Goal: Communication & Community: Share content

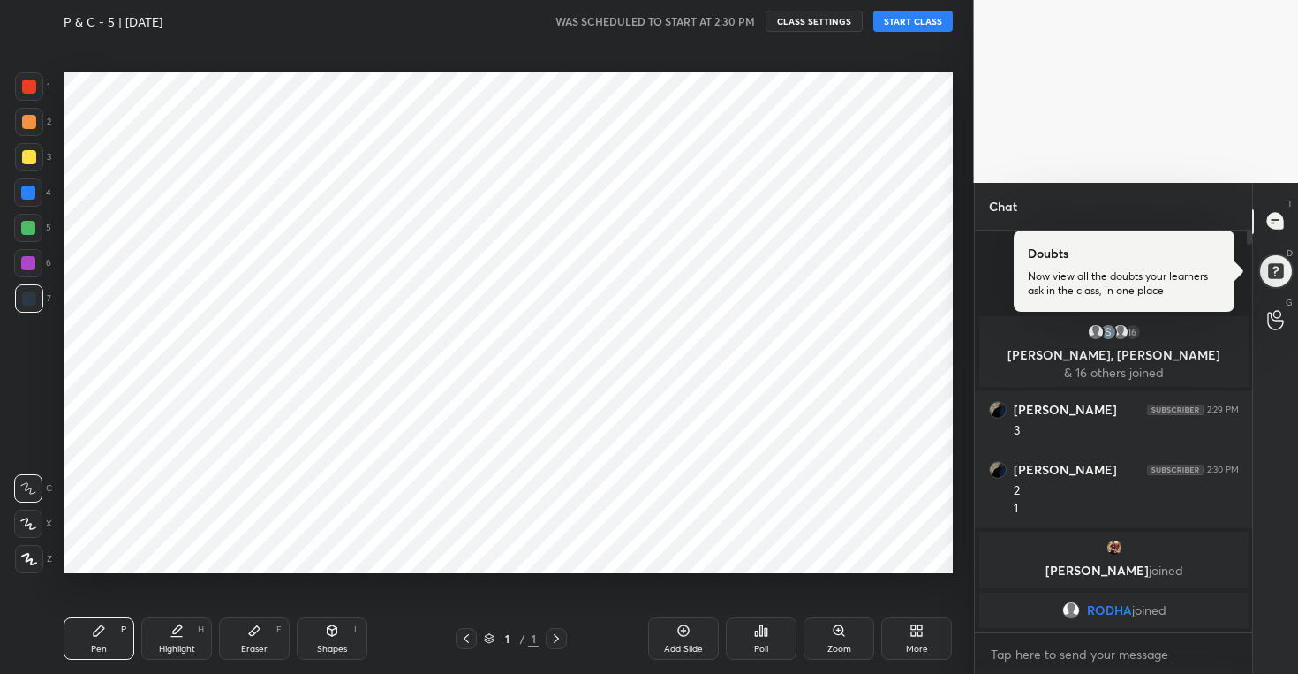
scroll to position [87771, 87429]
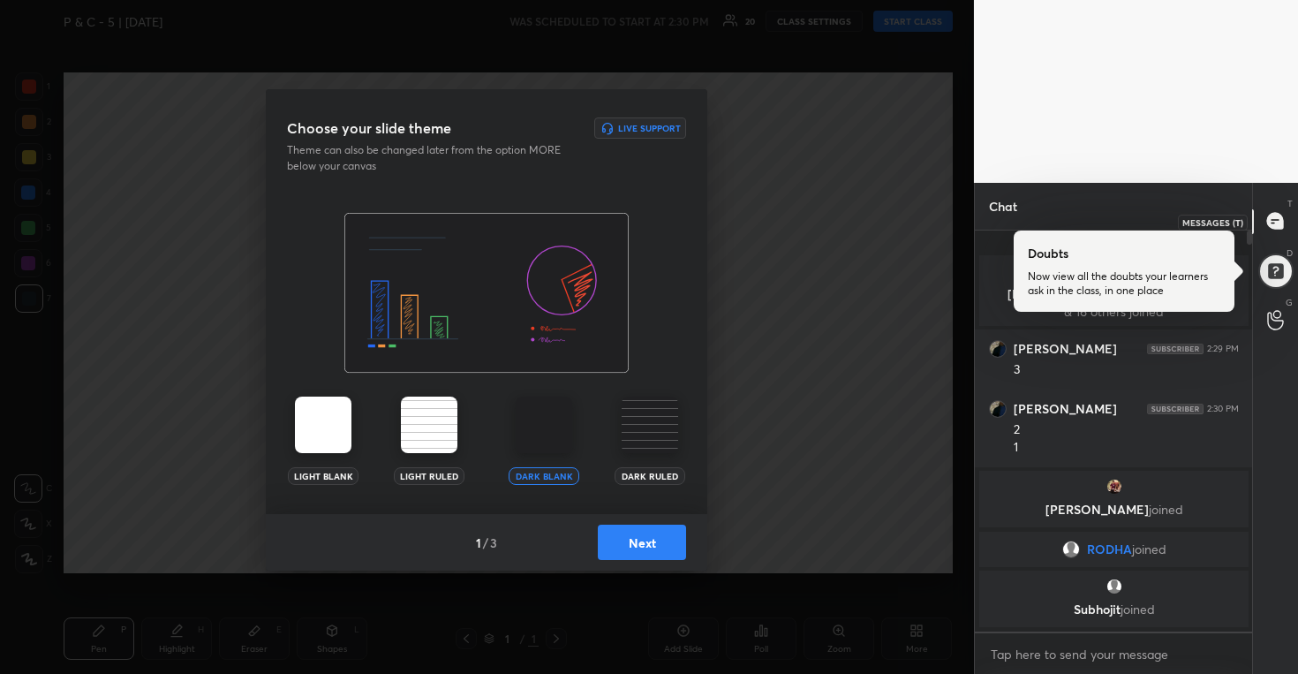
click at [1271, 221] on icon at bounding box center [1276, 221] width 16 height 16
click at [635, 534] on button "Next" at bounding box center [642, 542] width 88 height 35
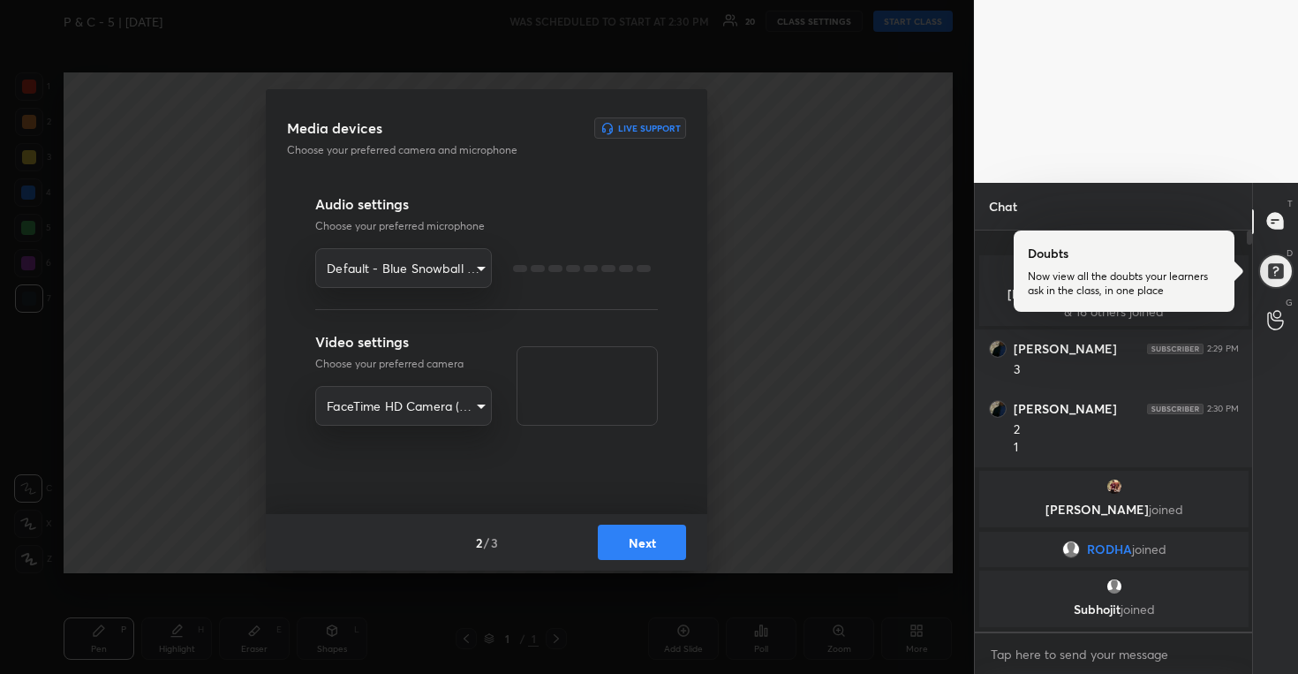
click at [635, 534] on button "Next" at bounding box center [642, 542] width 88 height 35
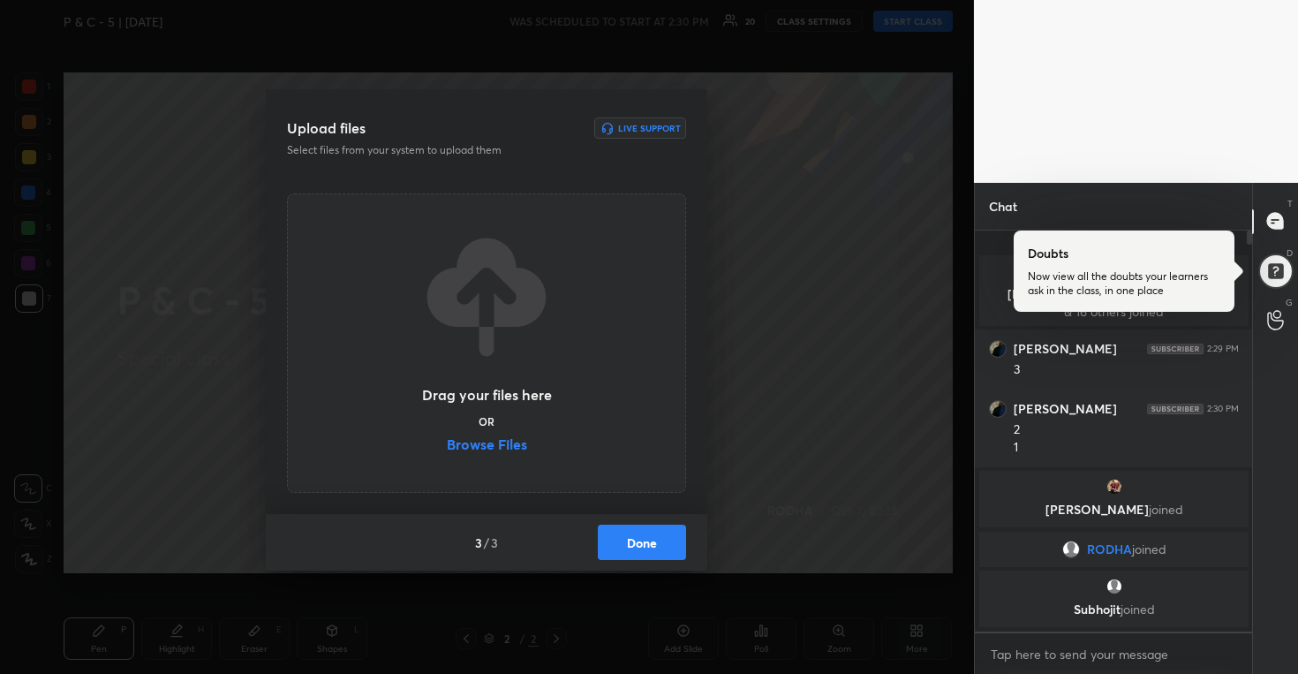
click at [510, 441] on label "Browse Files" at bounding box center [487, 446] width 80 height 19
click at [447, 441] on input "Browse Files" at bounding box center [447, 446] width 0 height 19
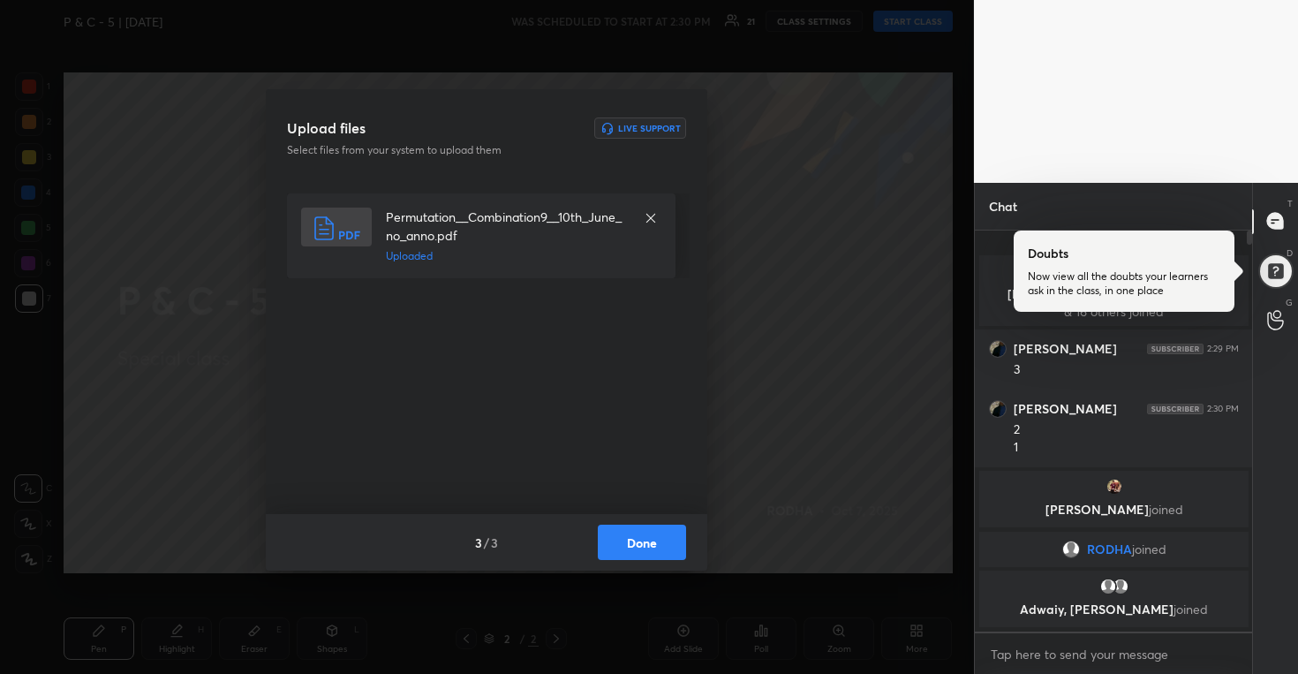
click at [634, 526] on button "Done" at bounding box center [642, 542] width 88 height 35
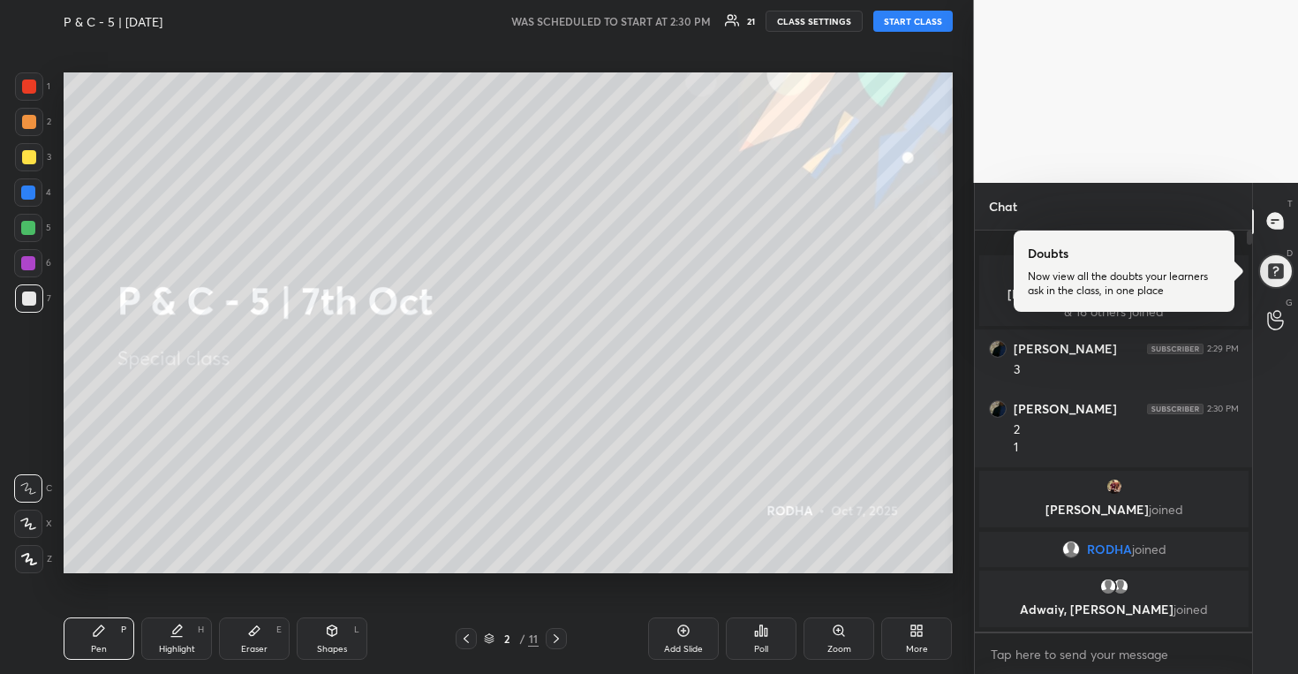
click at [892, 26] on button "START CLASS" at bounding box center [913, 21] width 79 height 21
click at [909, 651] on div "More" at bounding box center [917, 649] width 22 height 9
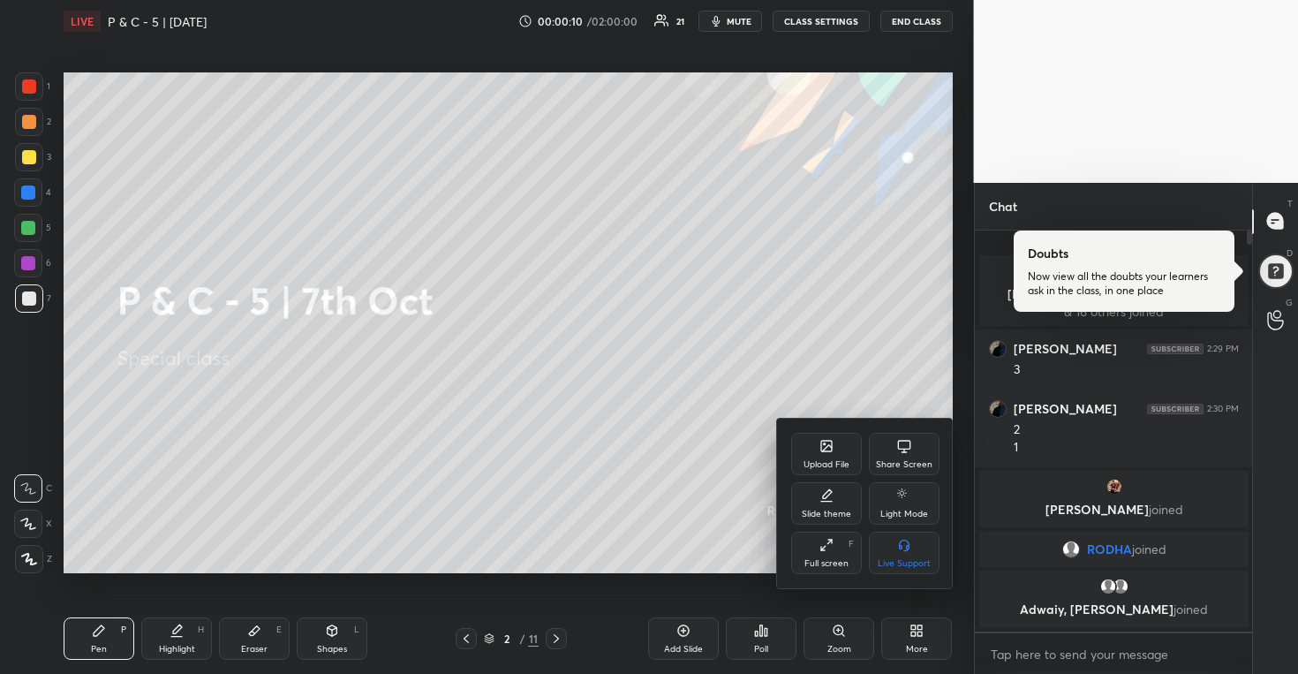
click at [826, 560] on div "Full screen" at bounding box center [827, 563] width 44 height 9
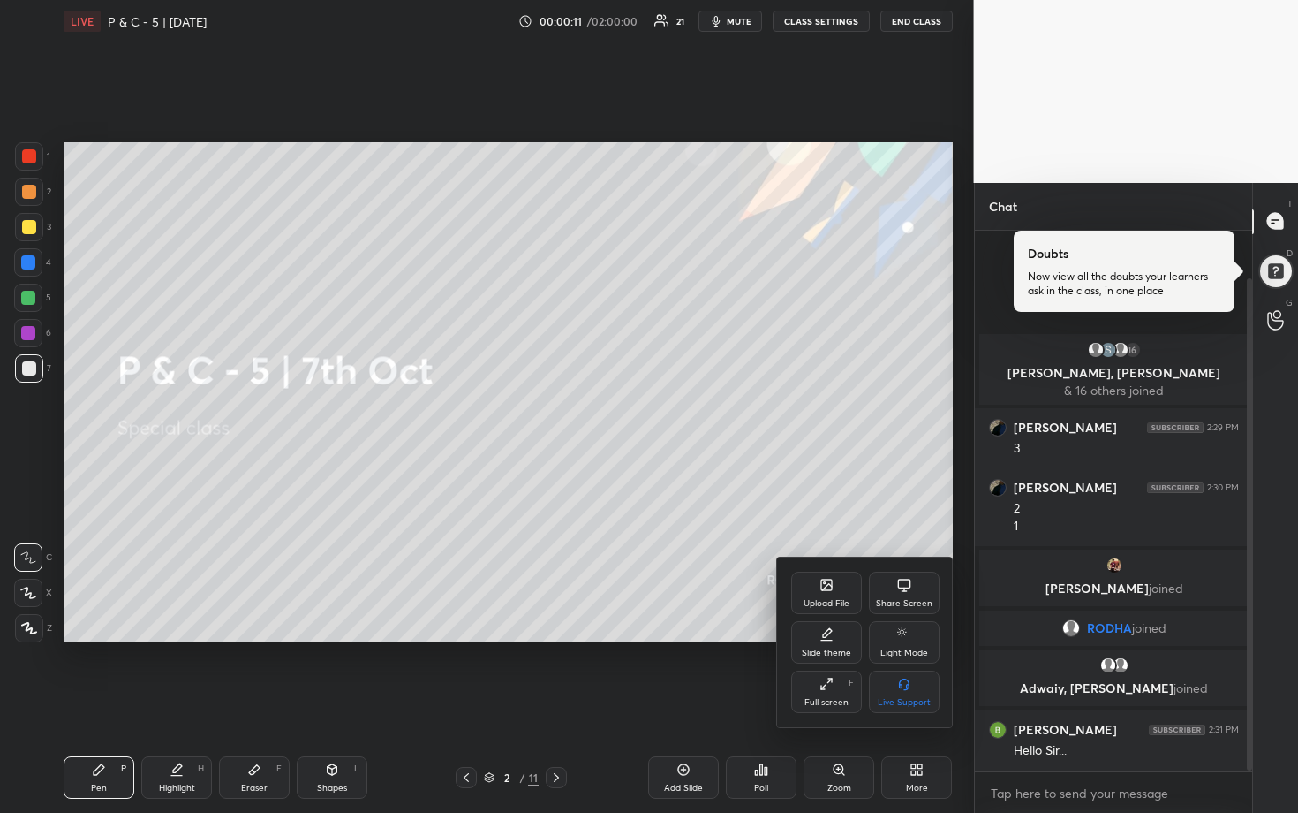
scroll to position [578, 272]
click at [886, 476] on div at bounding box center [649, 406] width 1298 height 813
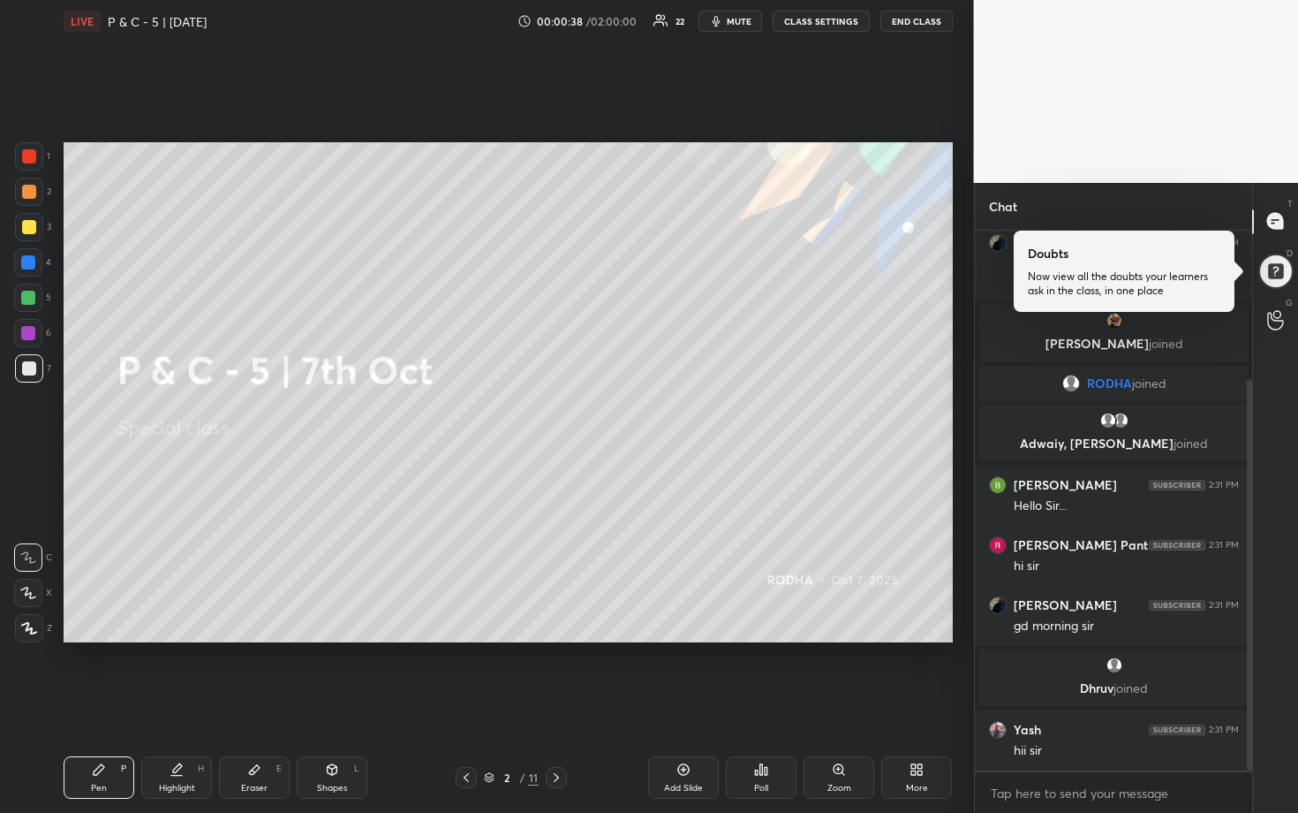
scroll to position [205, 0]
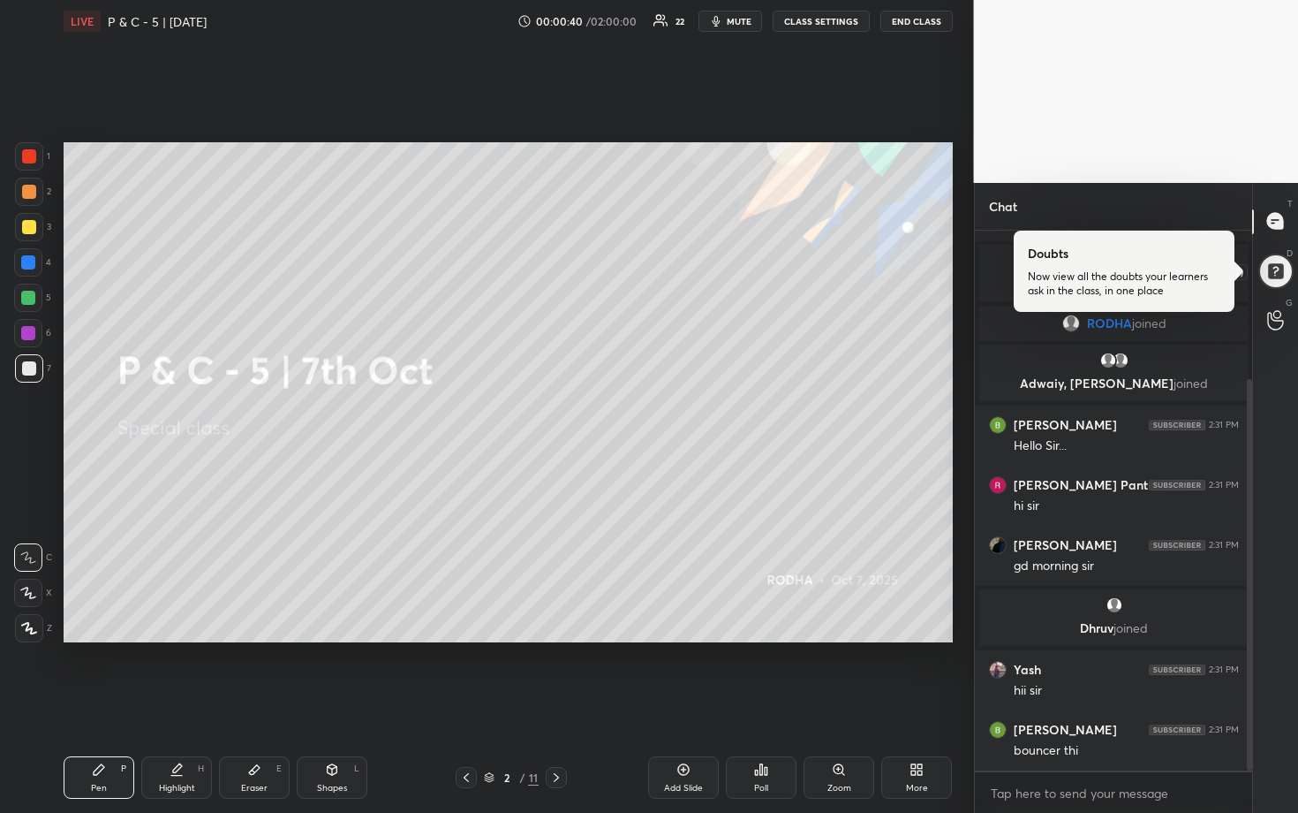
click at [1279, 280] on div at bounding box center [1275, 270] width 35 height 35
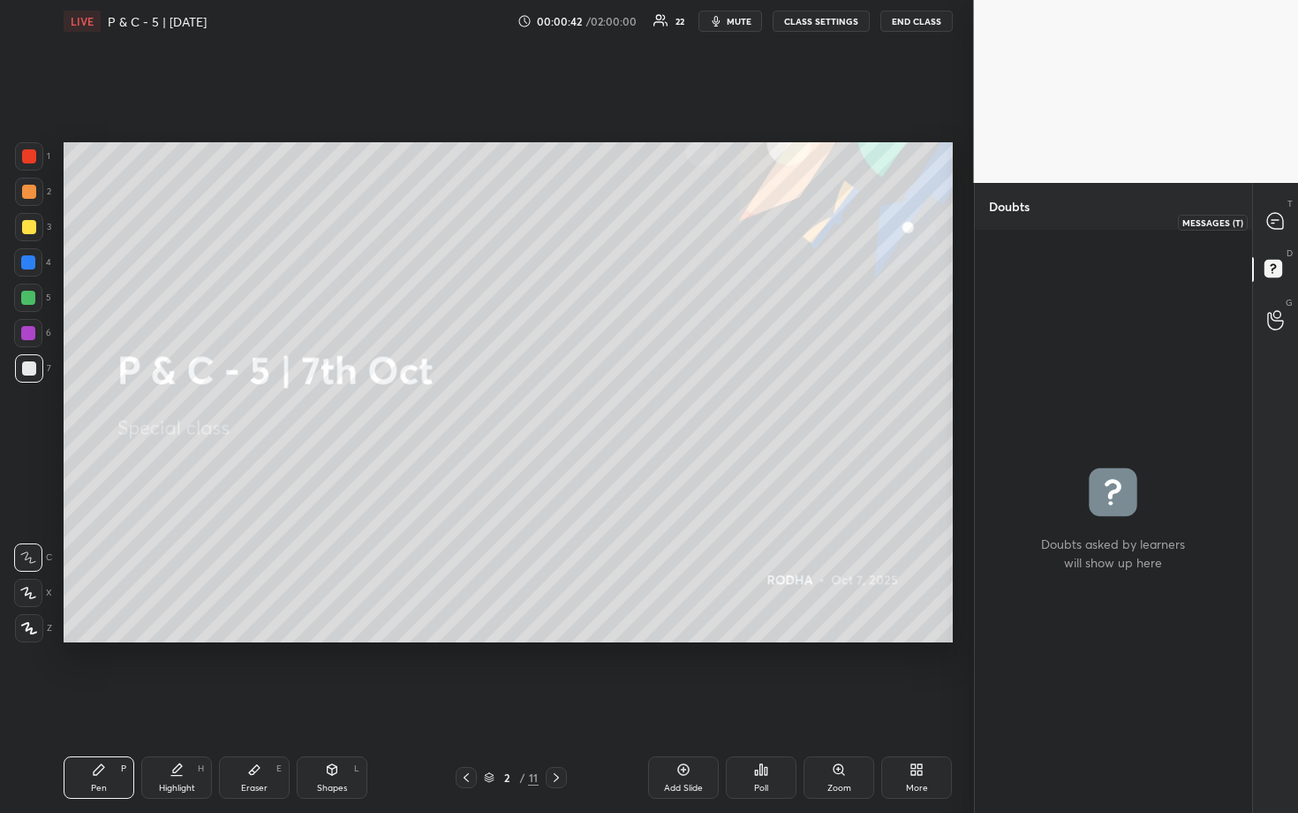
click at [1275, 228] on icon at bounding box center [1276, 221] width 16 height 16
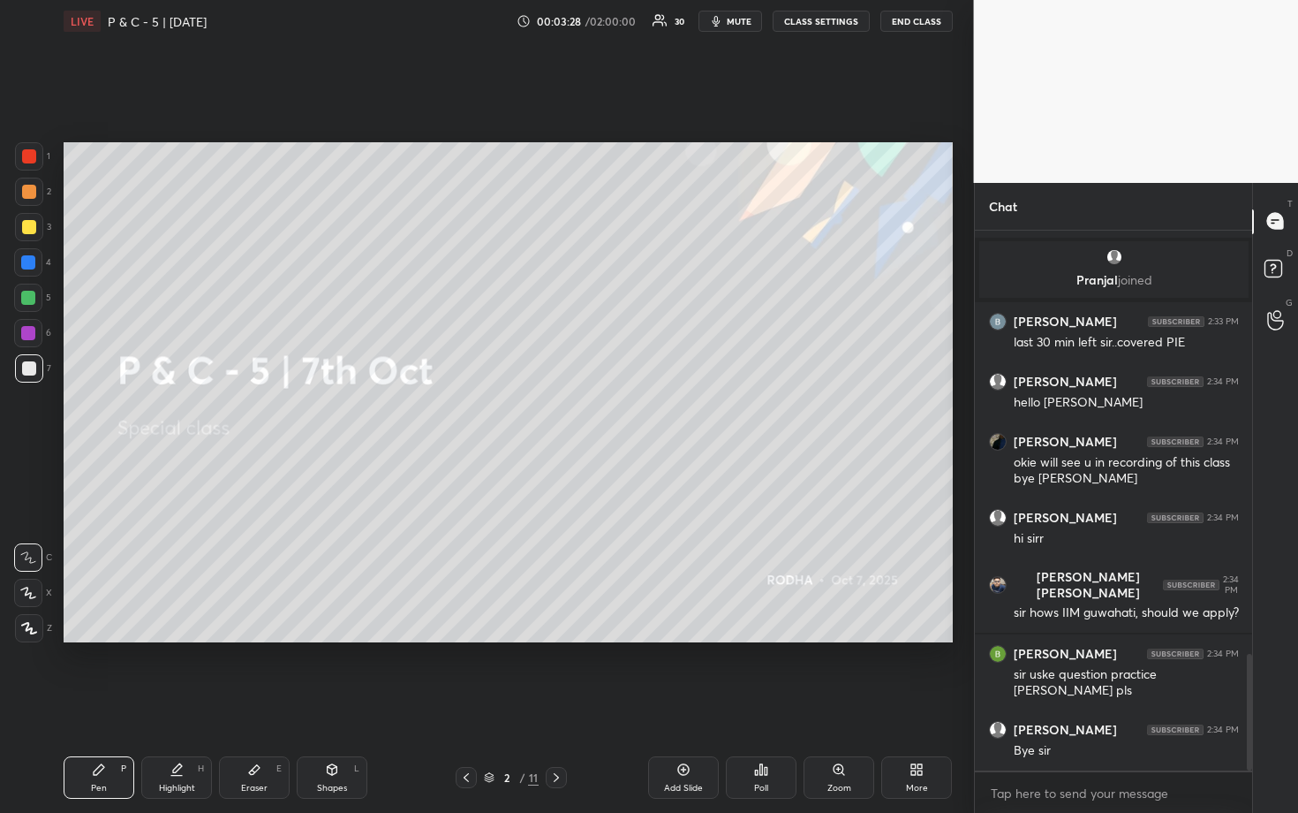
scroll to position [2011, 0]
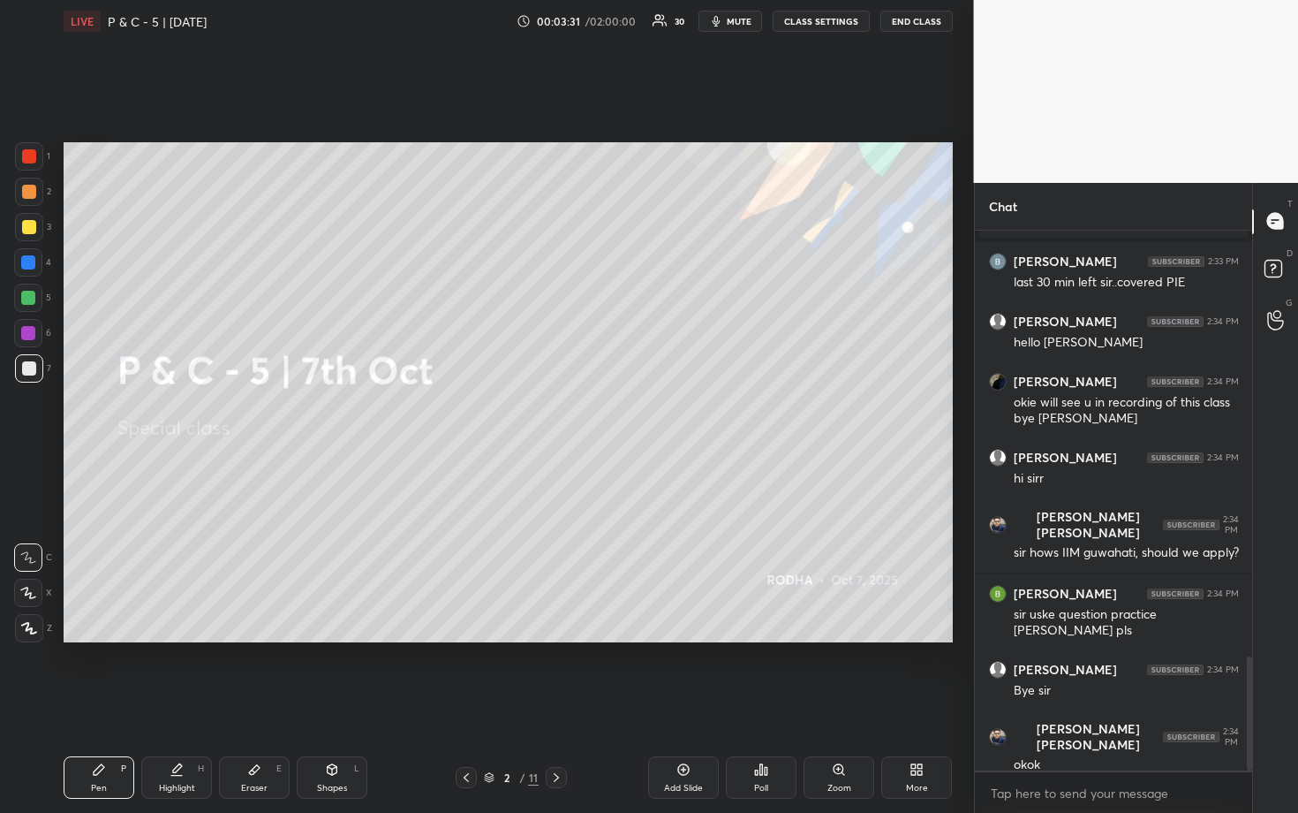
click at [31, 230] on div at bounding box center [29, 227] width 14 height 14
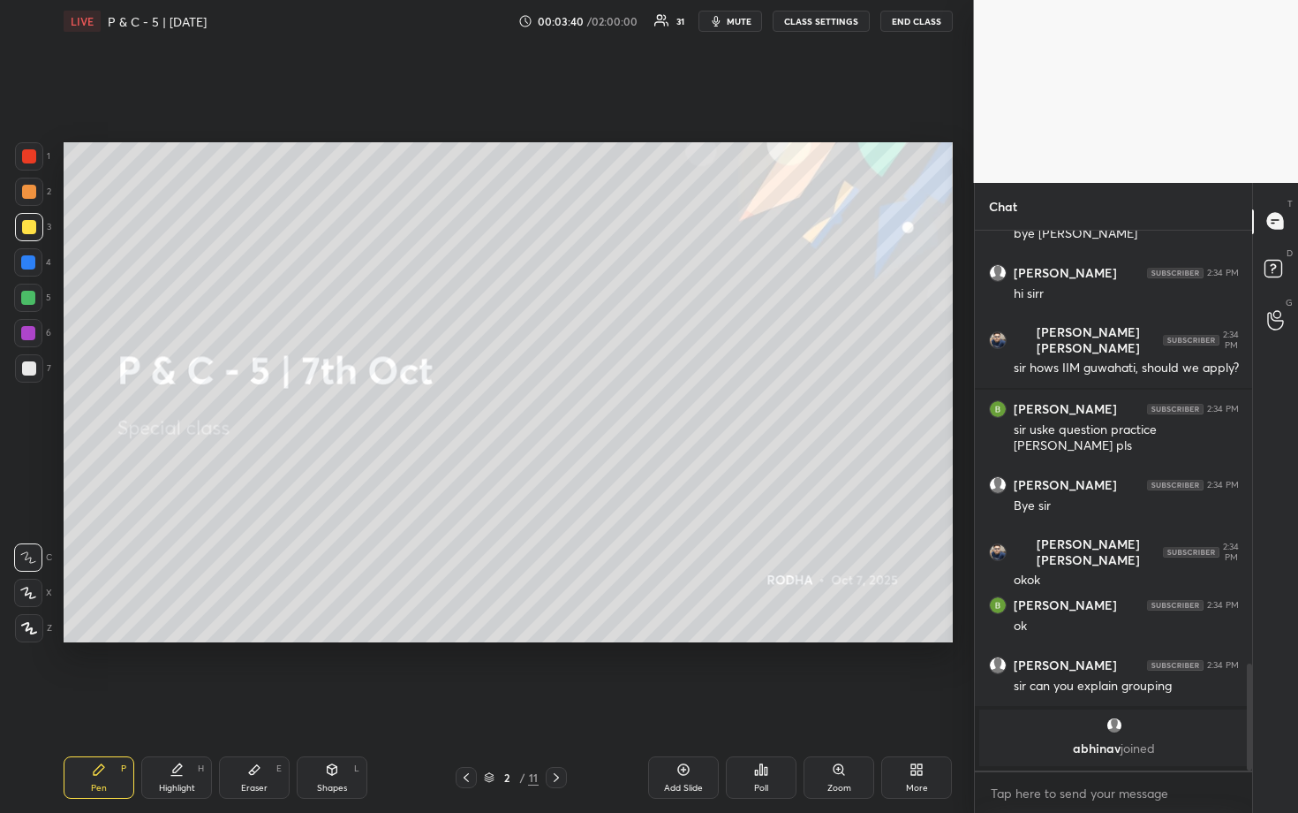
scroll to position [1980, 0]
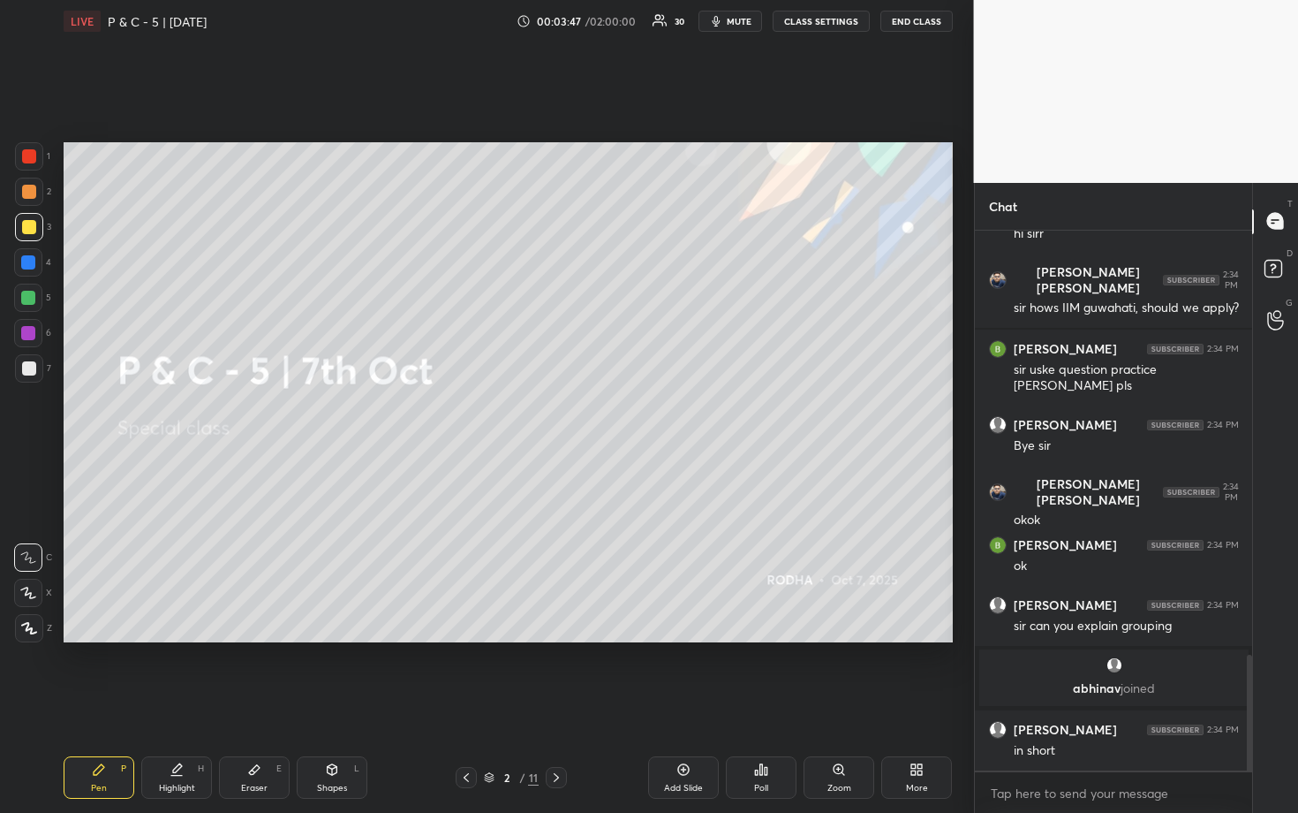
click at [690, 673] on div "Add Slide" at bounding box center [683, 777] width 71 height 42
click at [28, 298] on div at bounding box center [28, 298] width 14 height 14
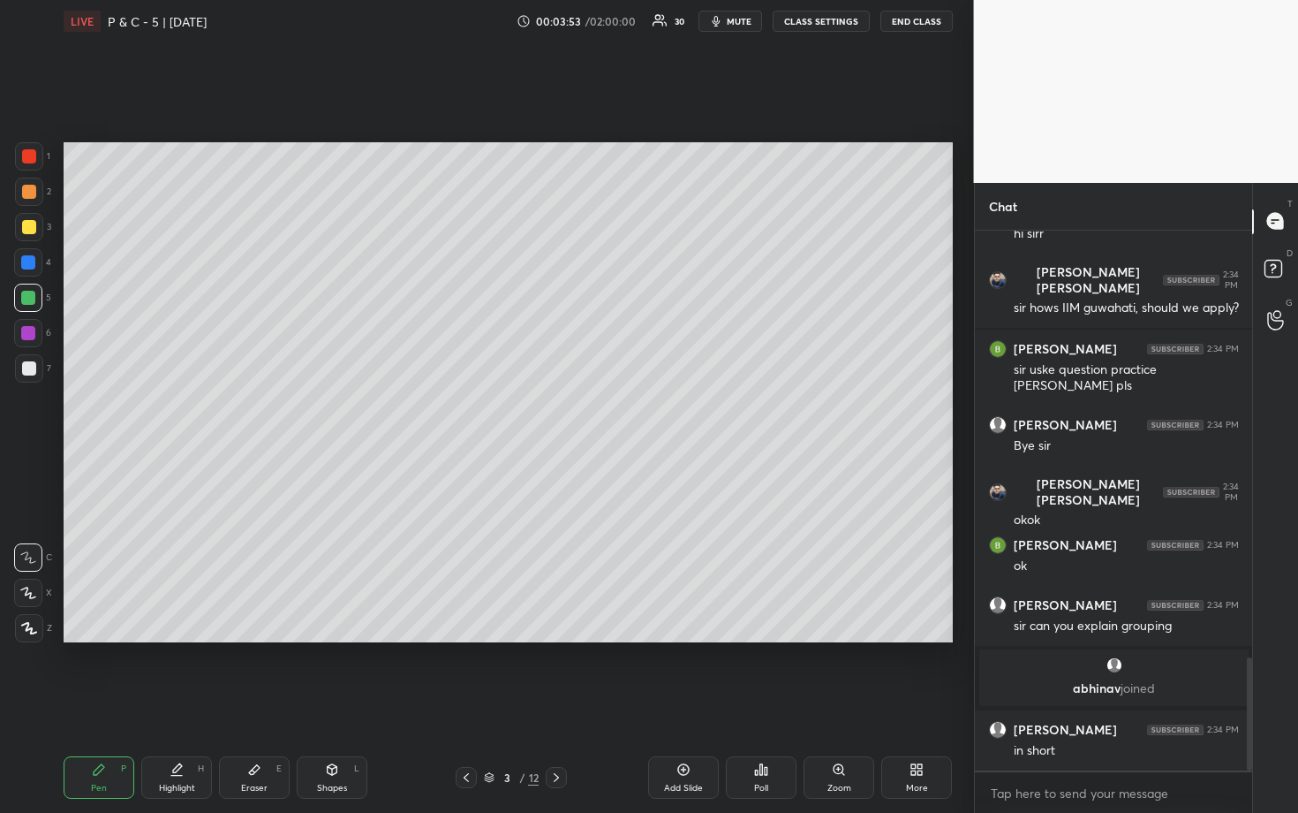
scroll to position [2040, 0]
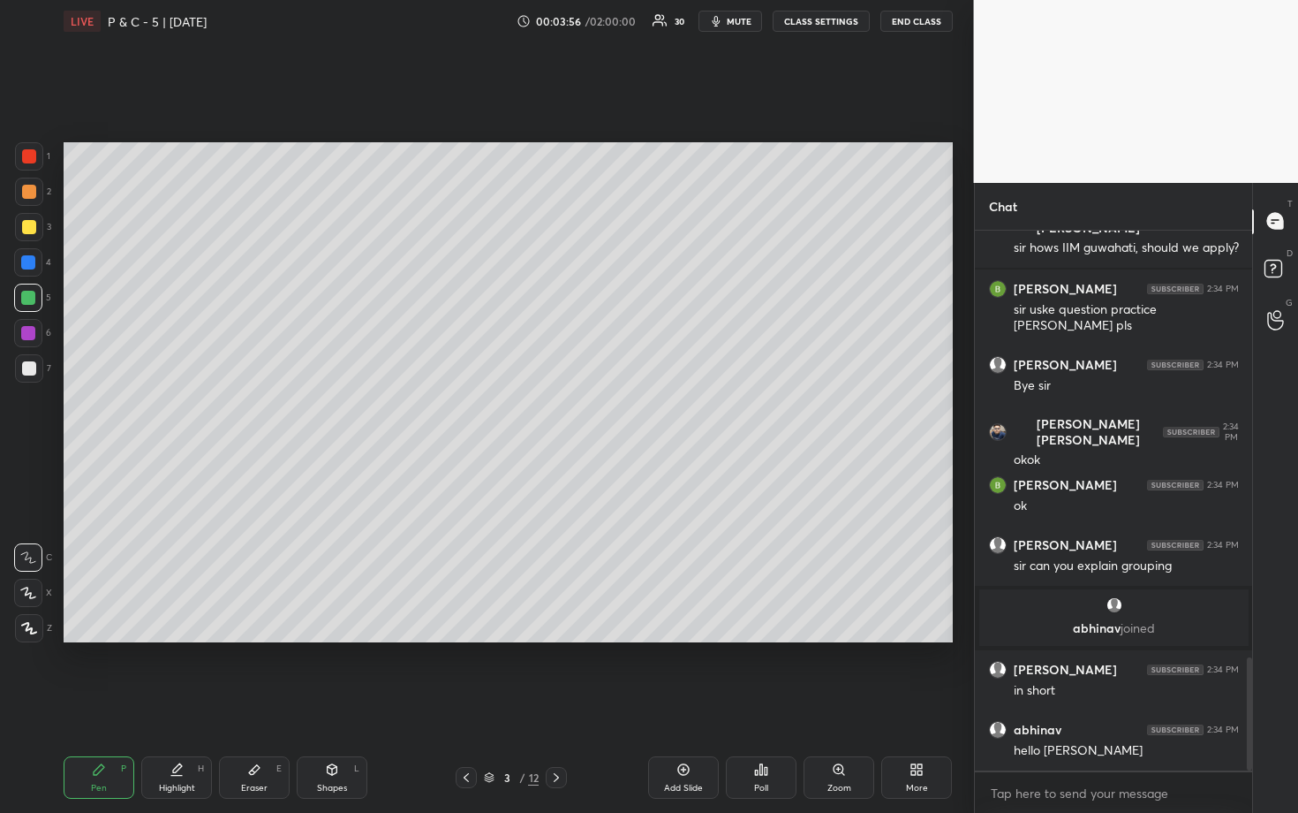
click at [28, 596] on icon at bounding box center [28, 593] width 16 height 12
click at [29, 228] on div at bounding box center [29, 227] width 14 height 14
click at [27, 336] on div at bounding box center [28, 333] width 14 height 14
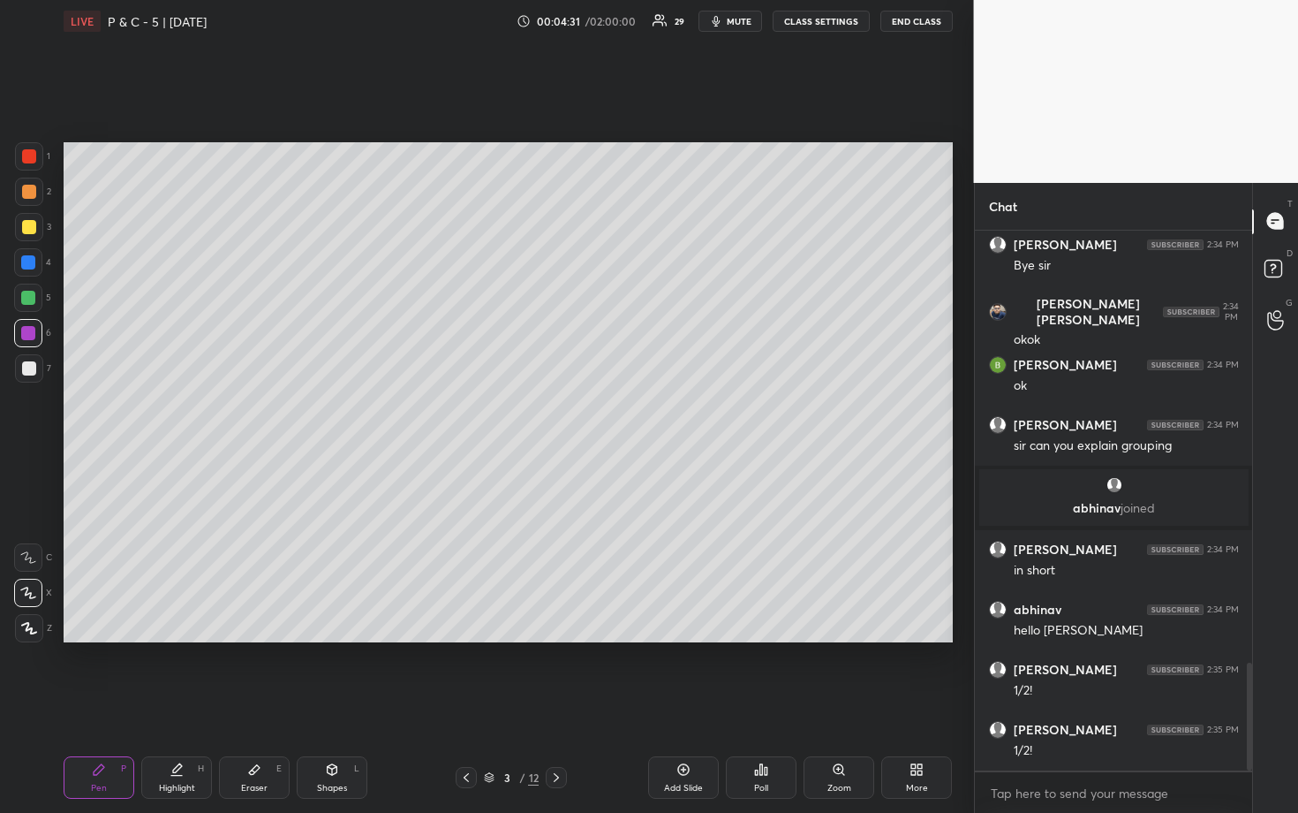
scroll to position [2220, 0]
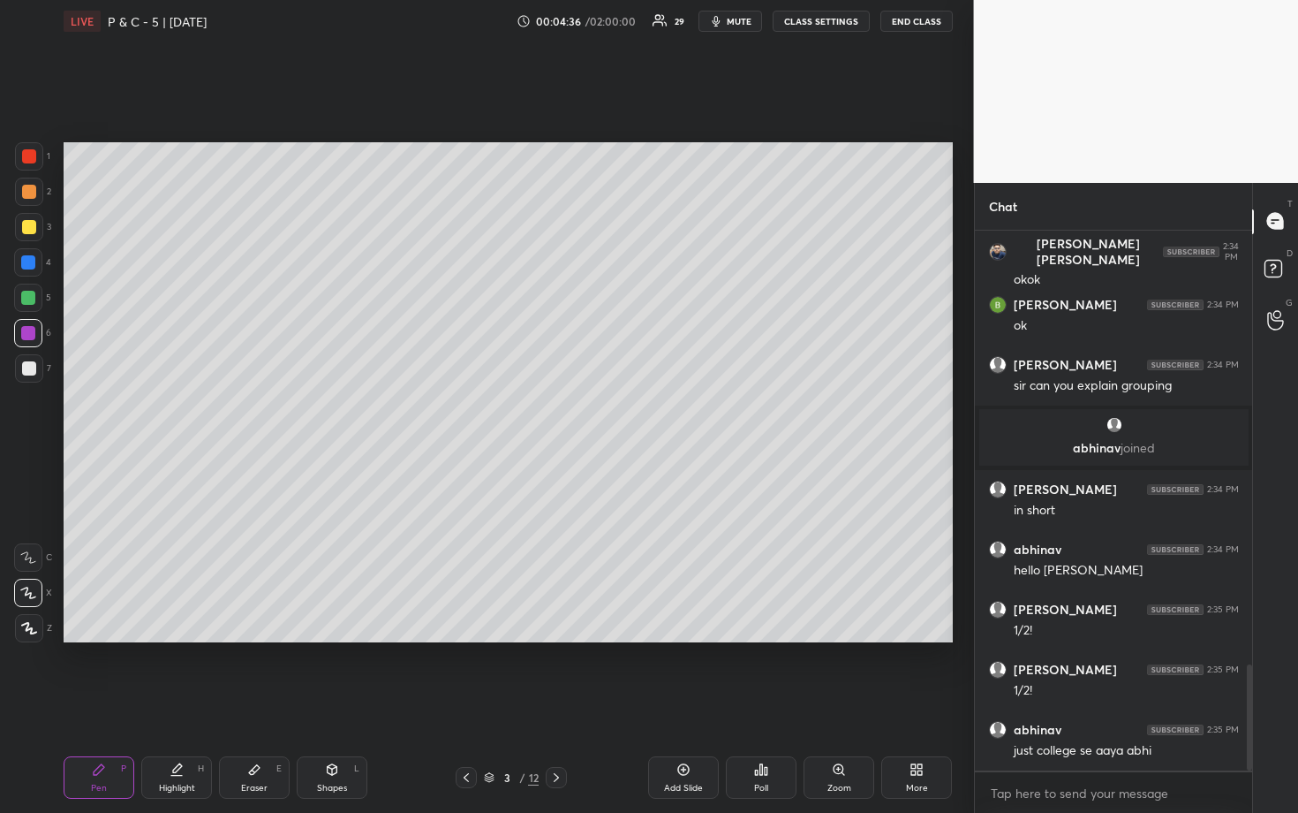
click at [686, 673] on div "Add Slide" at bounding box center [683, 777] width 71 height 42
click at [33, 194] on div at bounding box center [29, 192] width 14 height 14
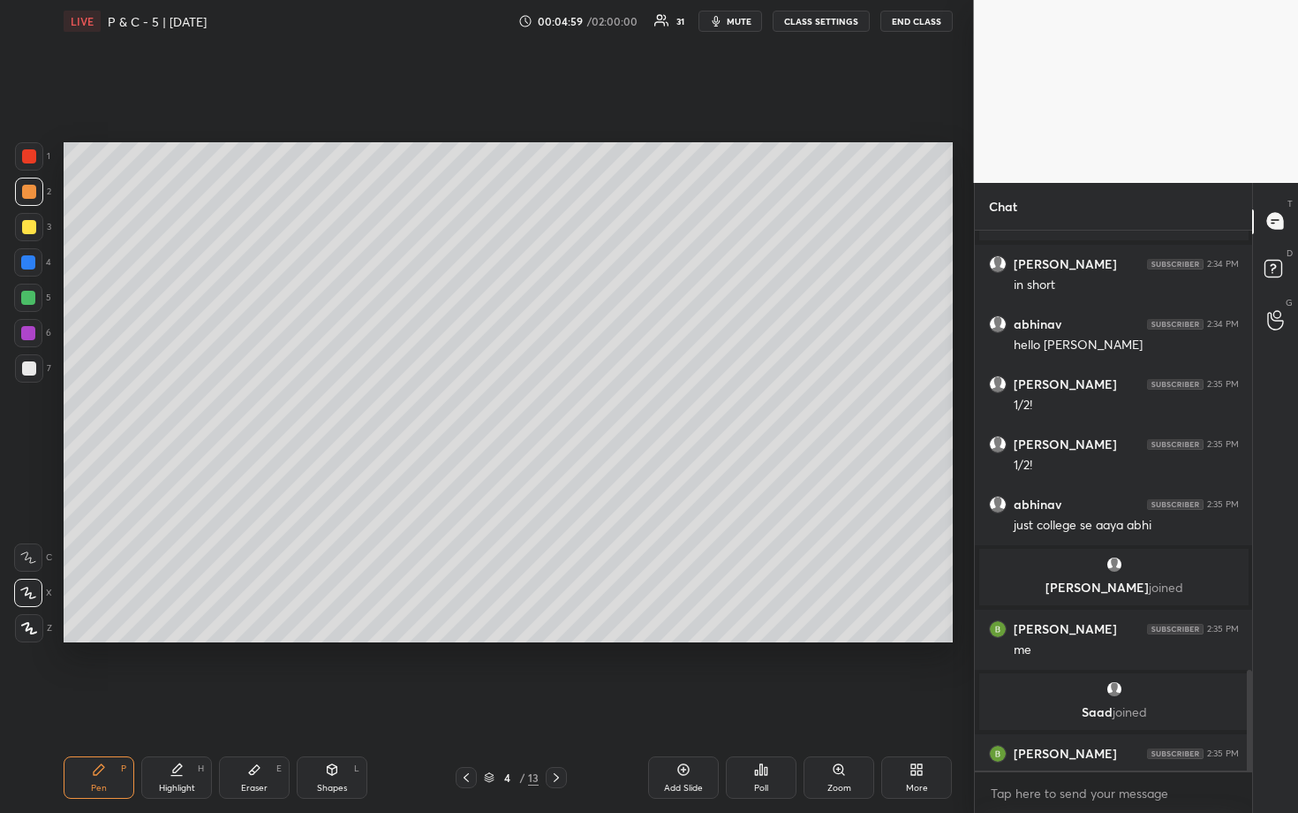
scroll to position [2365, 0]
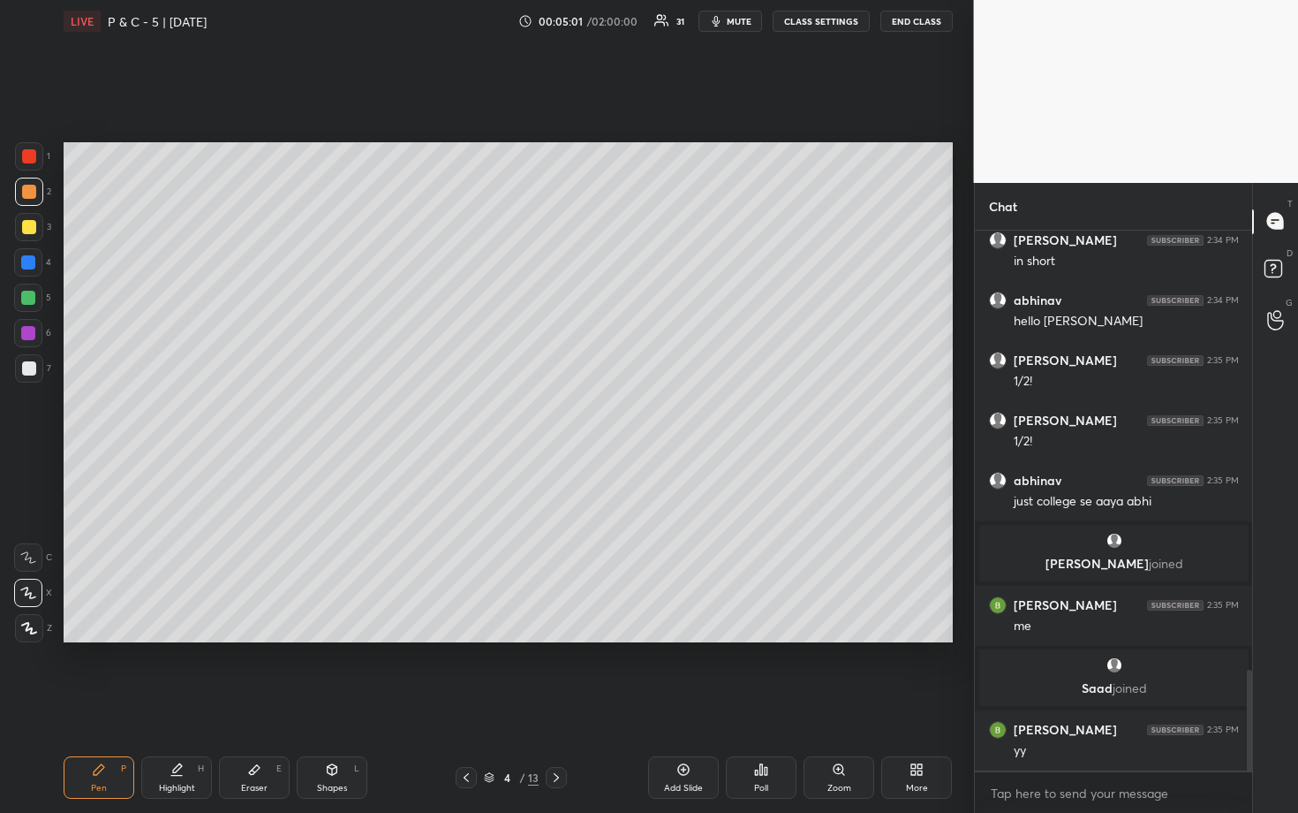
drag, startPoint x: 28, startPoint y: 297, endPoint x: 53, endPoint y: 279, distance: 30.4
click at [28, 297] on div at bounding box center [28, 298] width 14 height 14
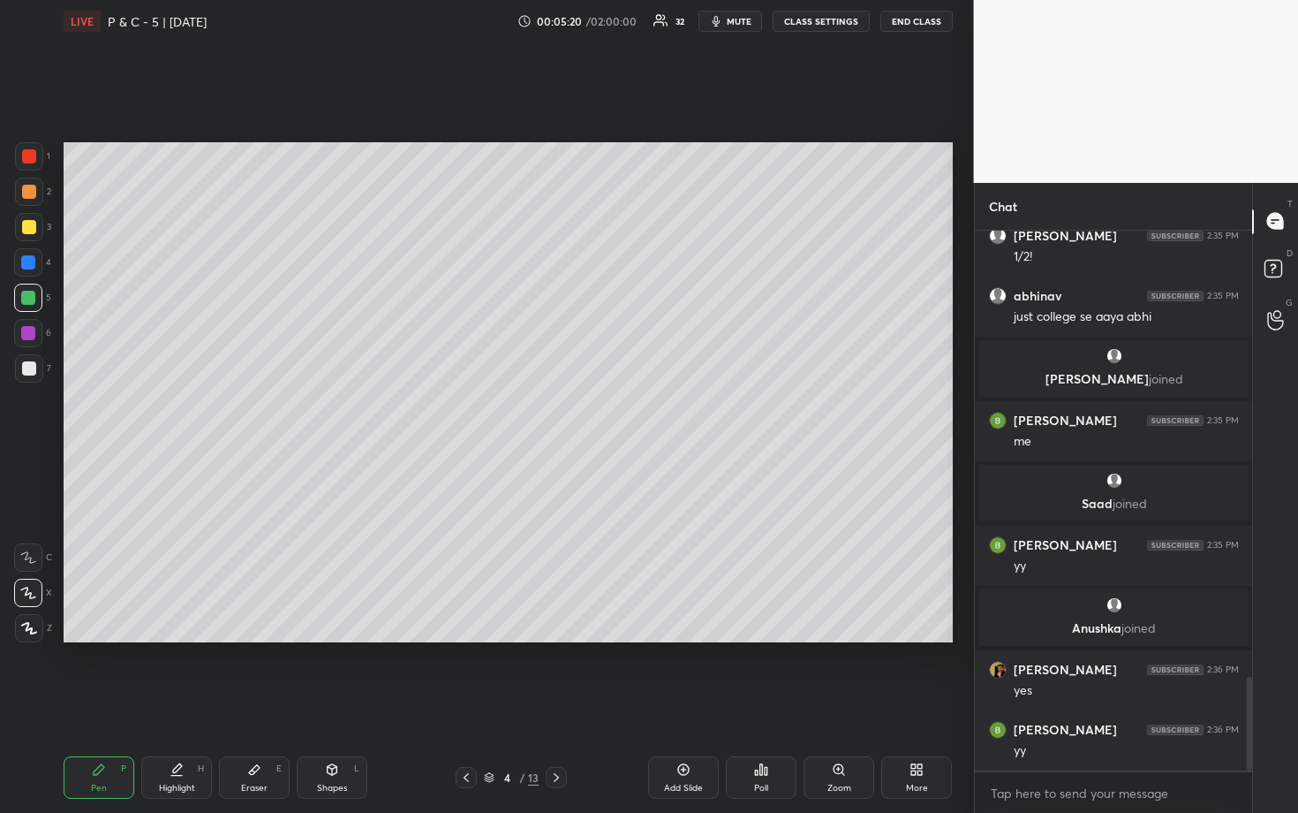
scroll to position [2578, 0]
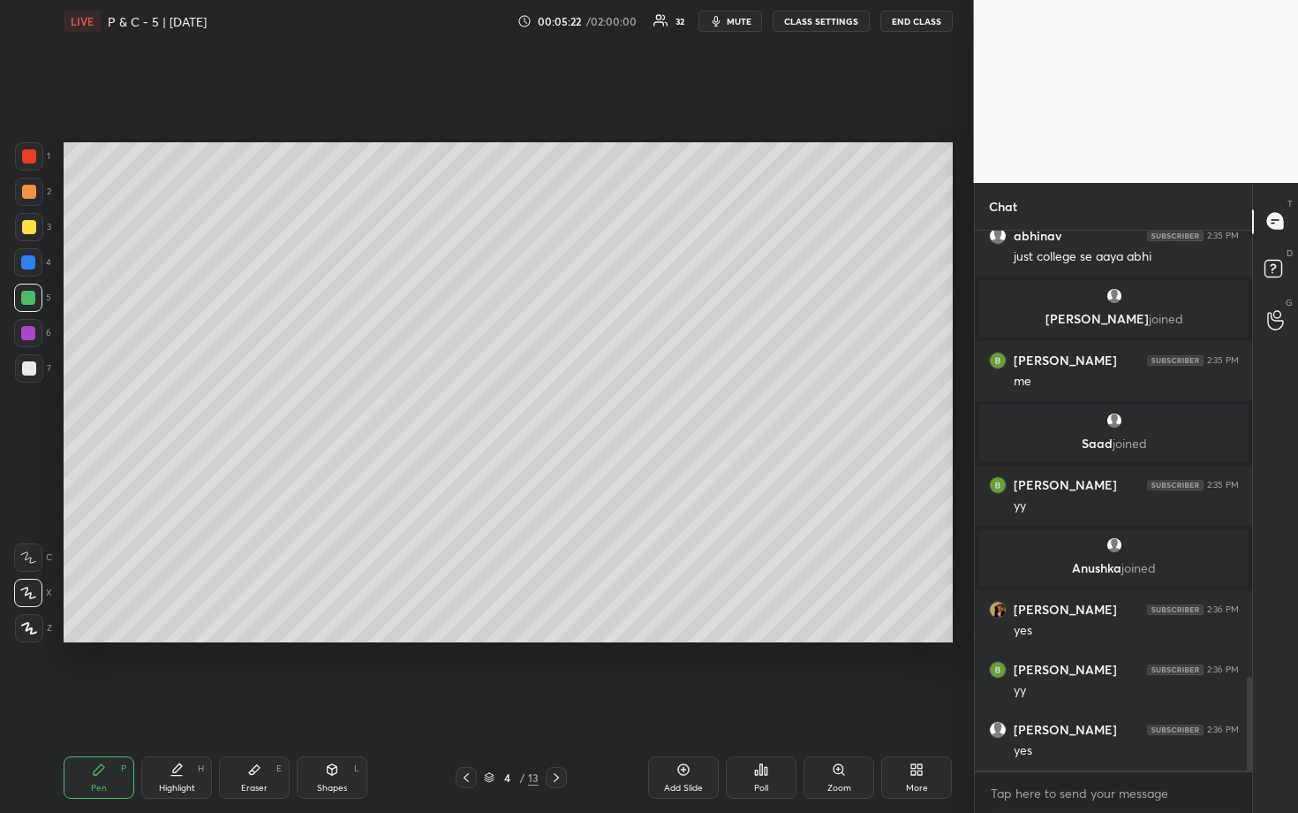
drag, startPoint x: 26, startPoint y: 266, endPoint x: 62, endPoint y: 251, distance: 38.4
click at [27, 266] on div at bounding box center [28, 262] width 14 height 14
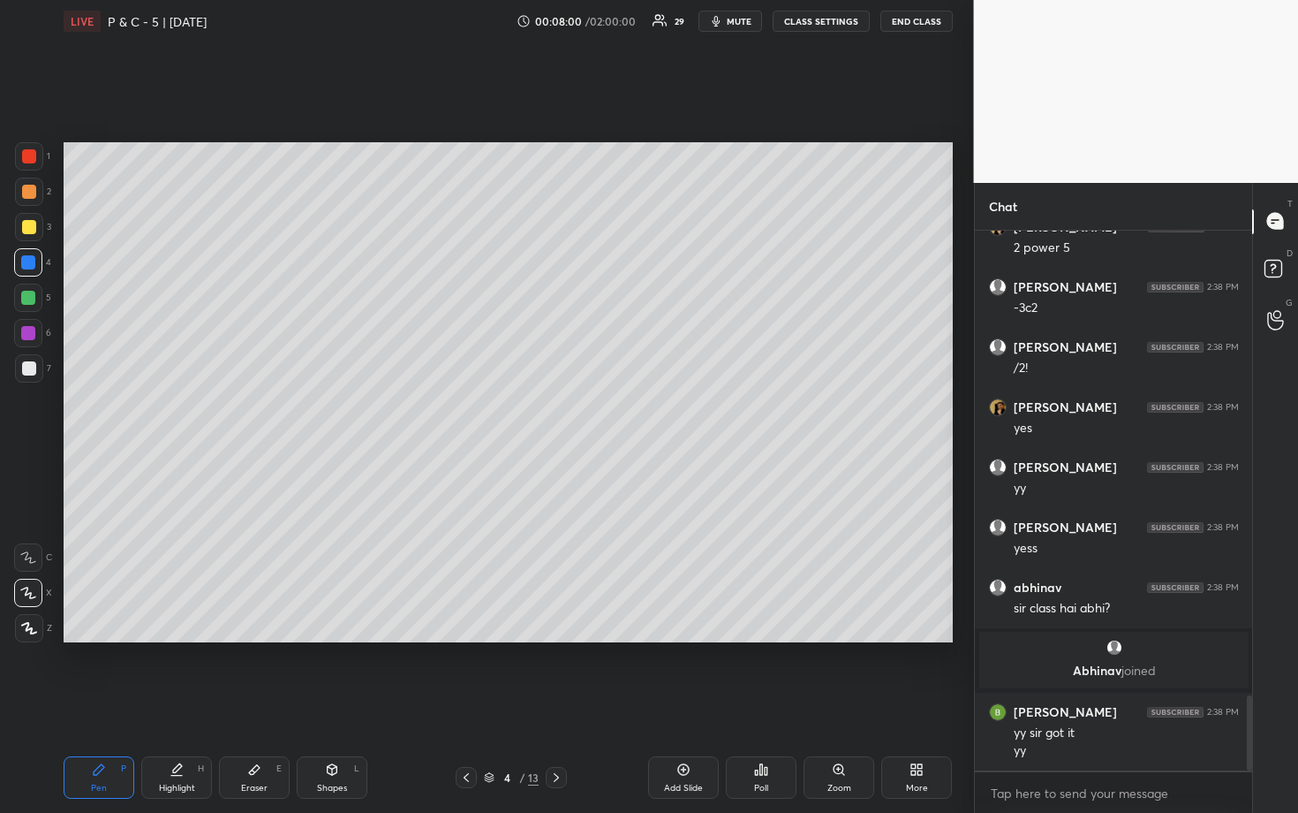
scroll to position [3358, 0]
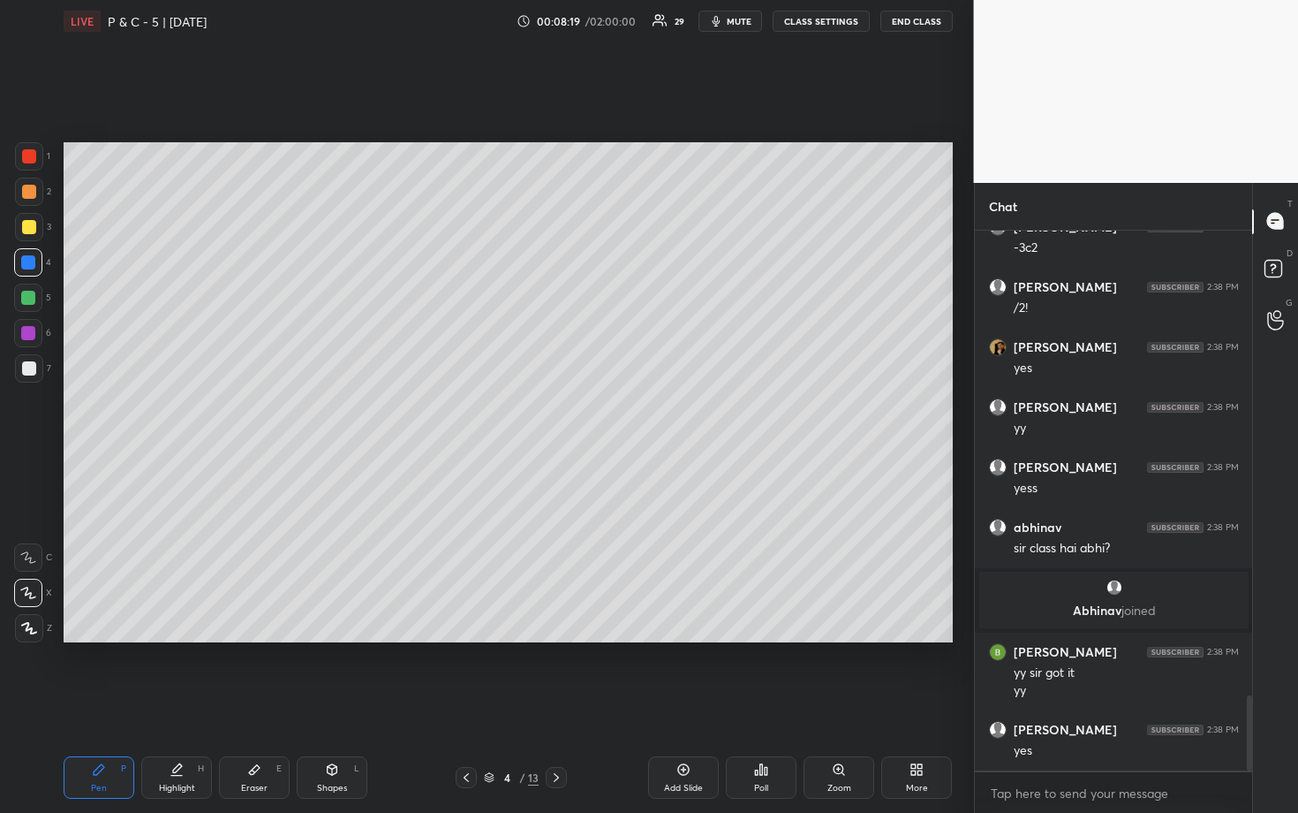
click at [562, 673] on icon at bounding box center [556, 777] width 14 height 14
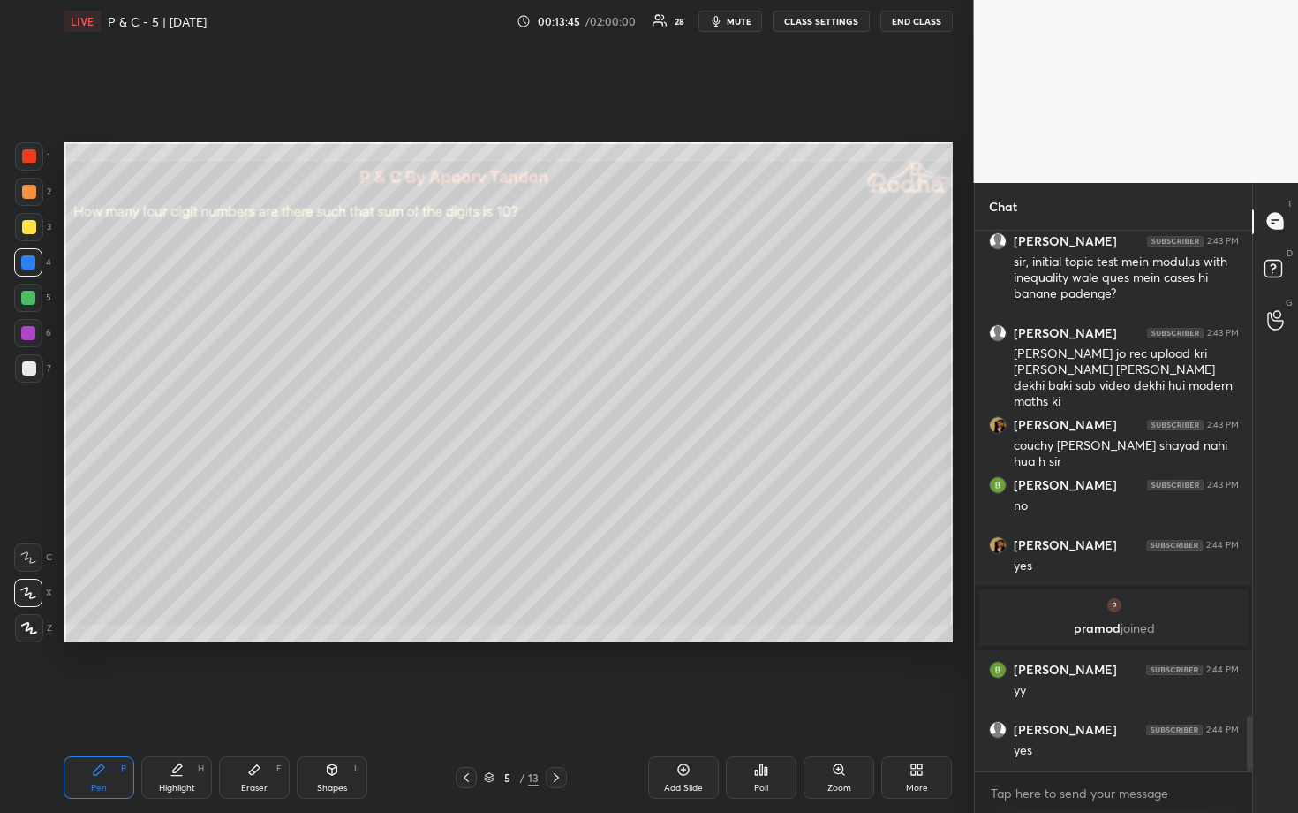
scroll to position [4763, 0]
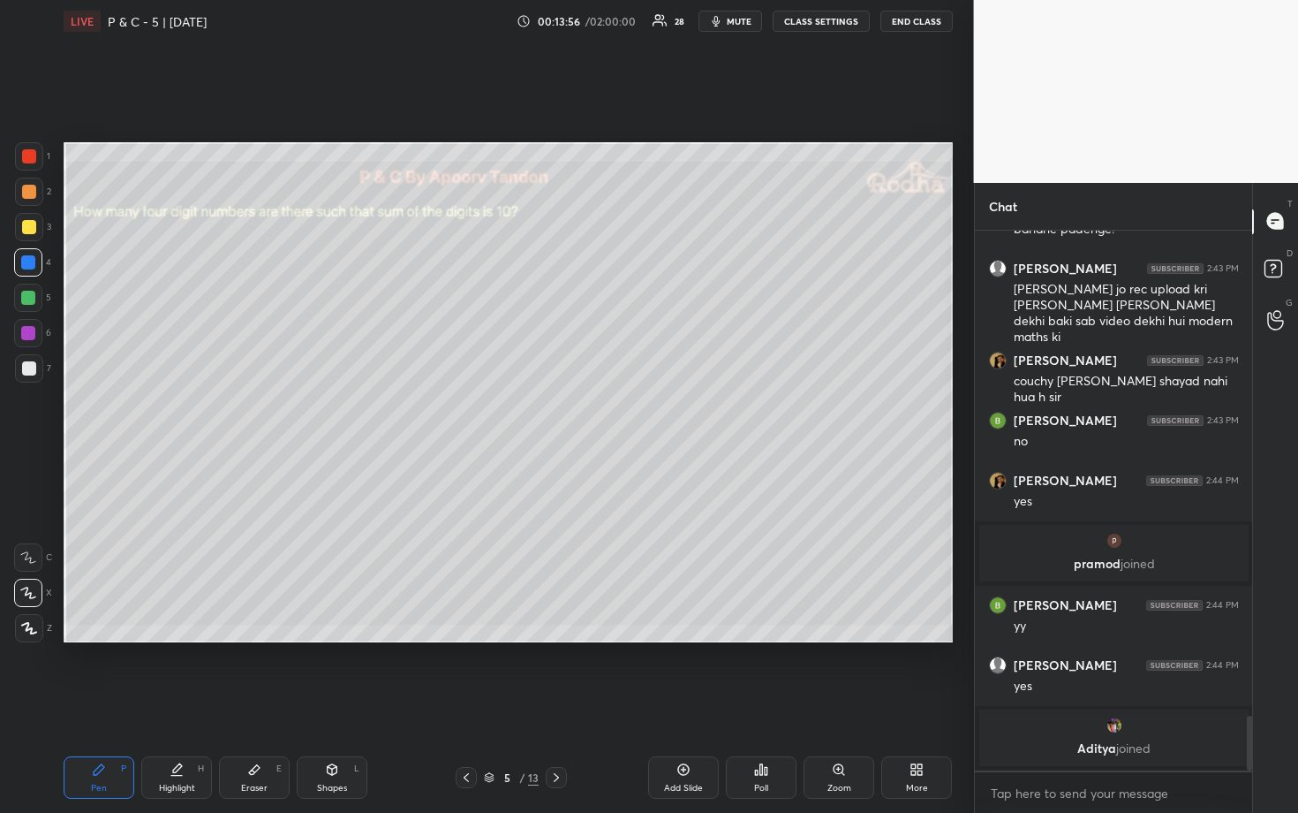
click at [30, 360] on div at bounding box center [29, 368] width 28 height 28
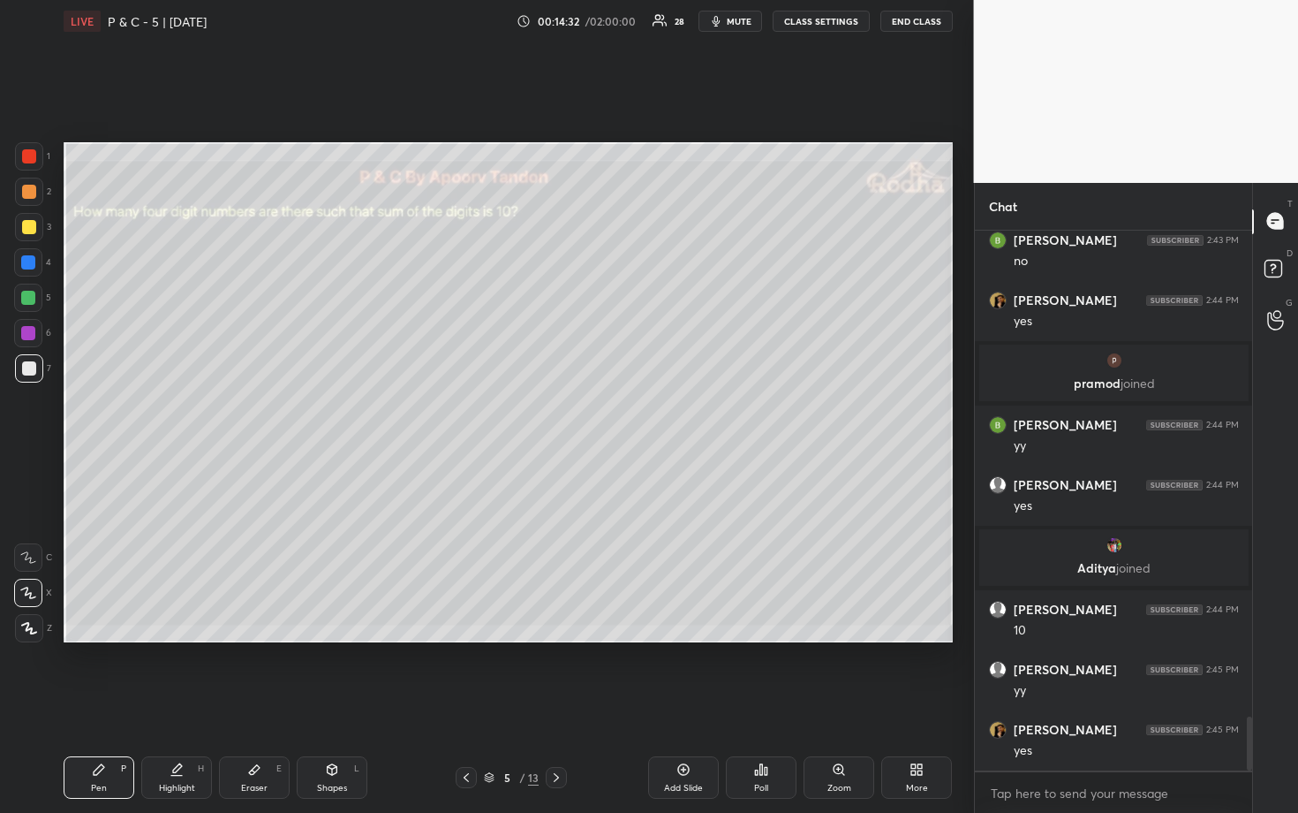
scroll to position [4955, 0]
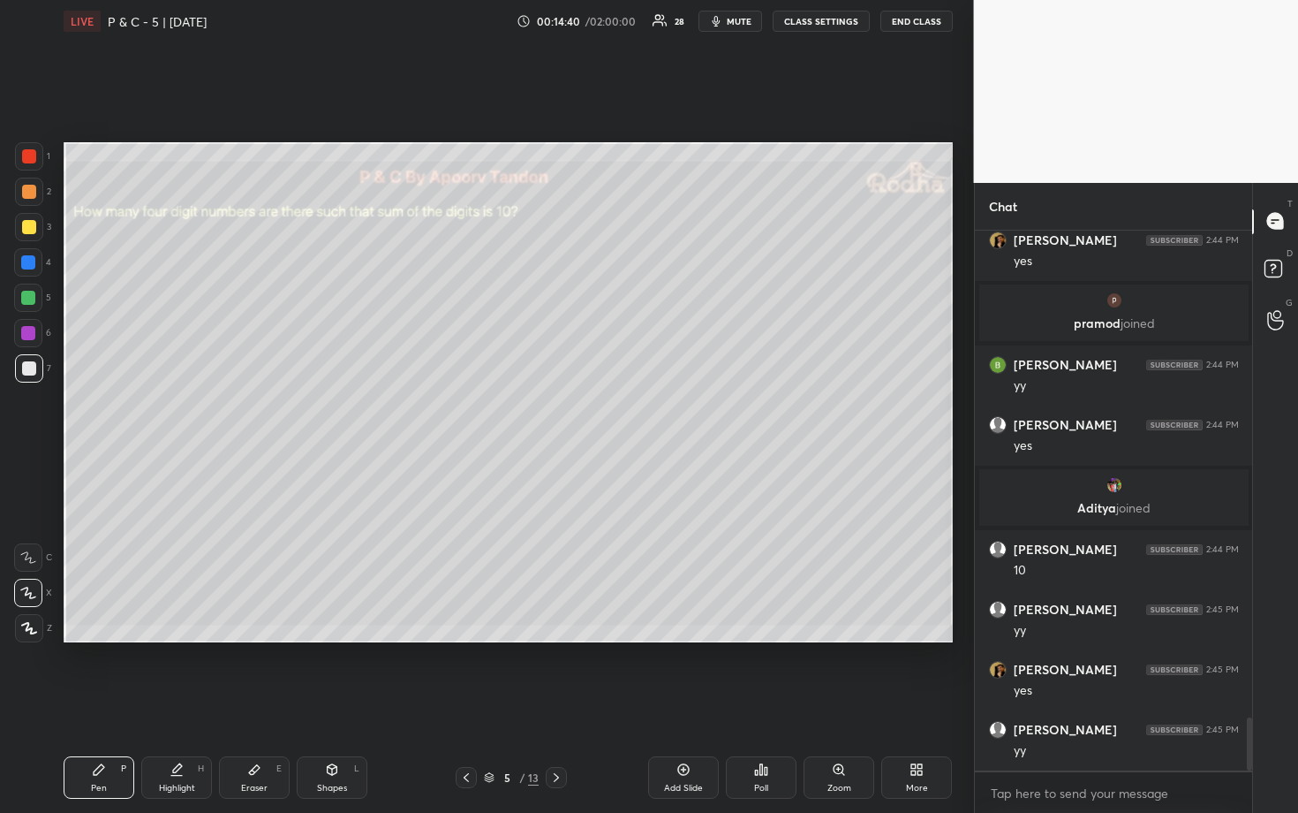
drag, startPoint x: 28, startPoint y: 264, endPoint x: 46, endPoint y: 276, distance: 21.6
click at [29, 264] on div at bounding box center [28, 262] width 14 height 14
click at [30, 300] on div at bounding box center [28, 298] width 14 height 14
drag, startPoint x: 264, startPoint y: 775, endPoint x: 279, endPoint y: 743, distance: 35.2
click at [265, 673] on div "Eraser E" at bounding box center [254, 777] width 71 height 42
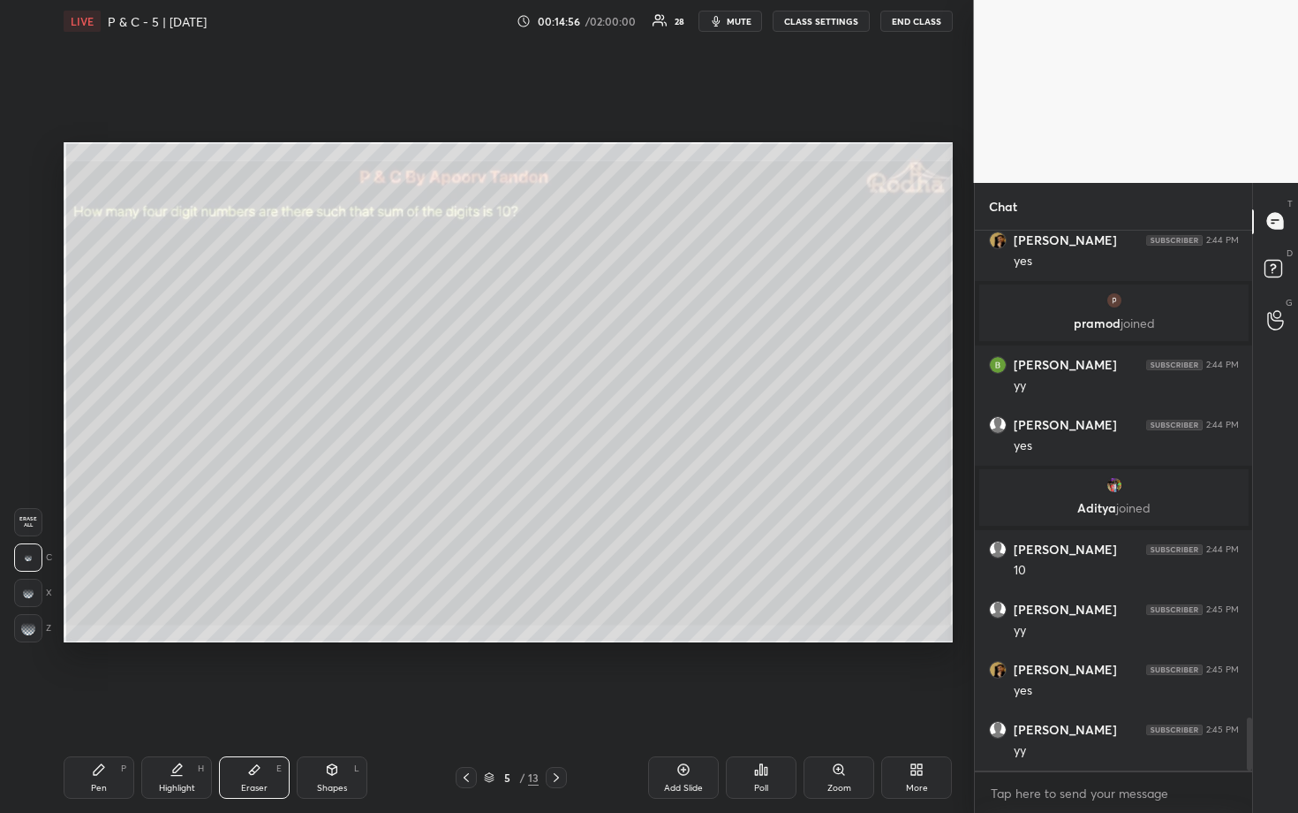
click at [99, 673] on icon at bounding box center [99, 769] width 11 height 11
drag, startPoint x: 31, startPoint y: 370, endPoint x: 51, endPoint y: 370, distance: 20.3
click at [32, 370] on div at bounding box center [29, 368] width 14 height 14
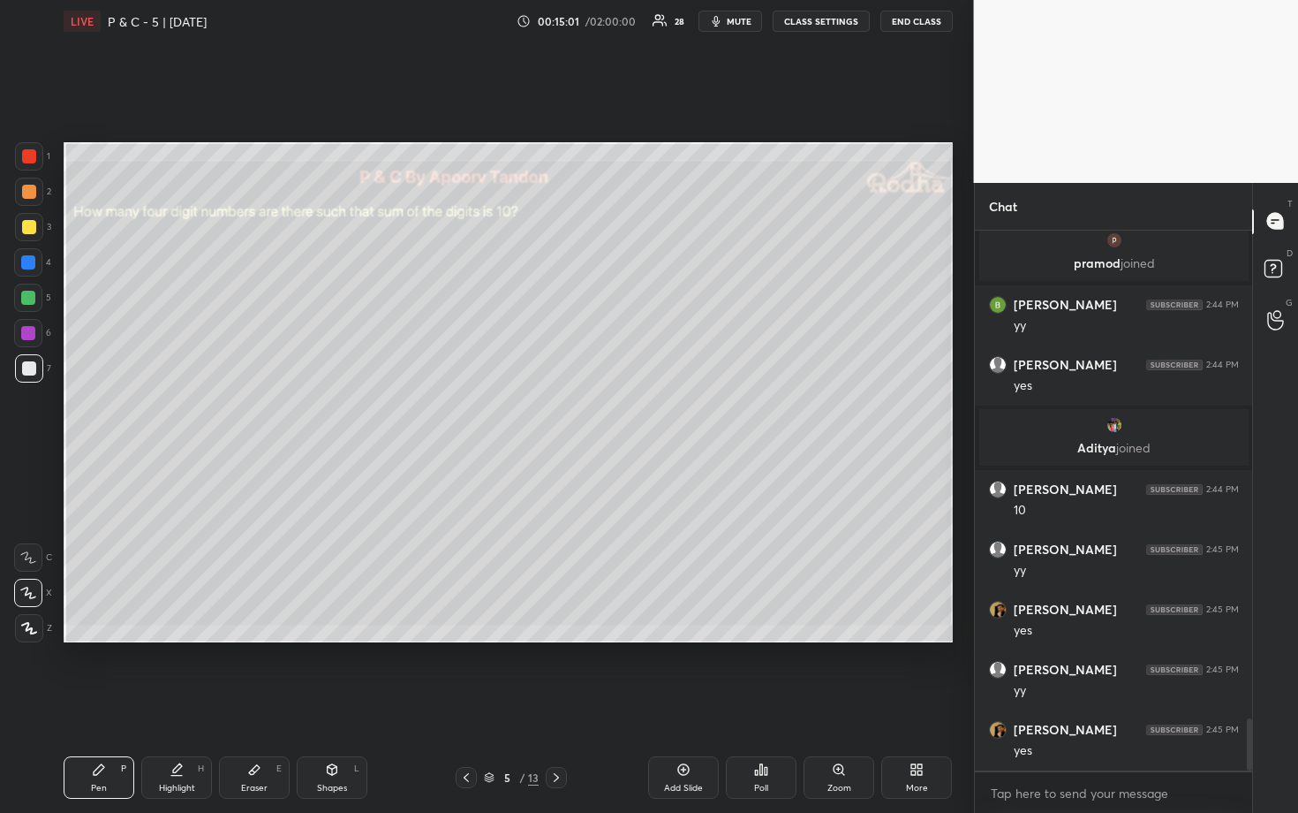
drag, startPoint x: 32, startPoint y: 299, endPoint x: 49, endPoint y: 303, distance: 18.0
click at [34, 300] on div at bounding box center [28, 298] width 14 height 14
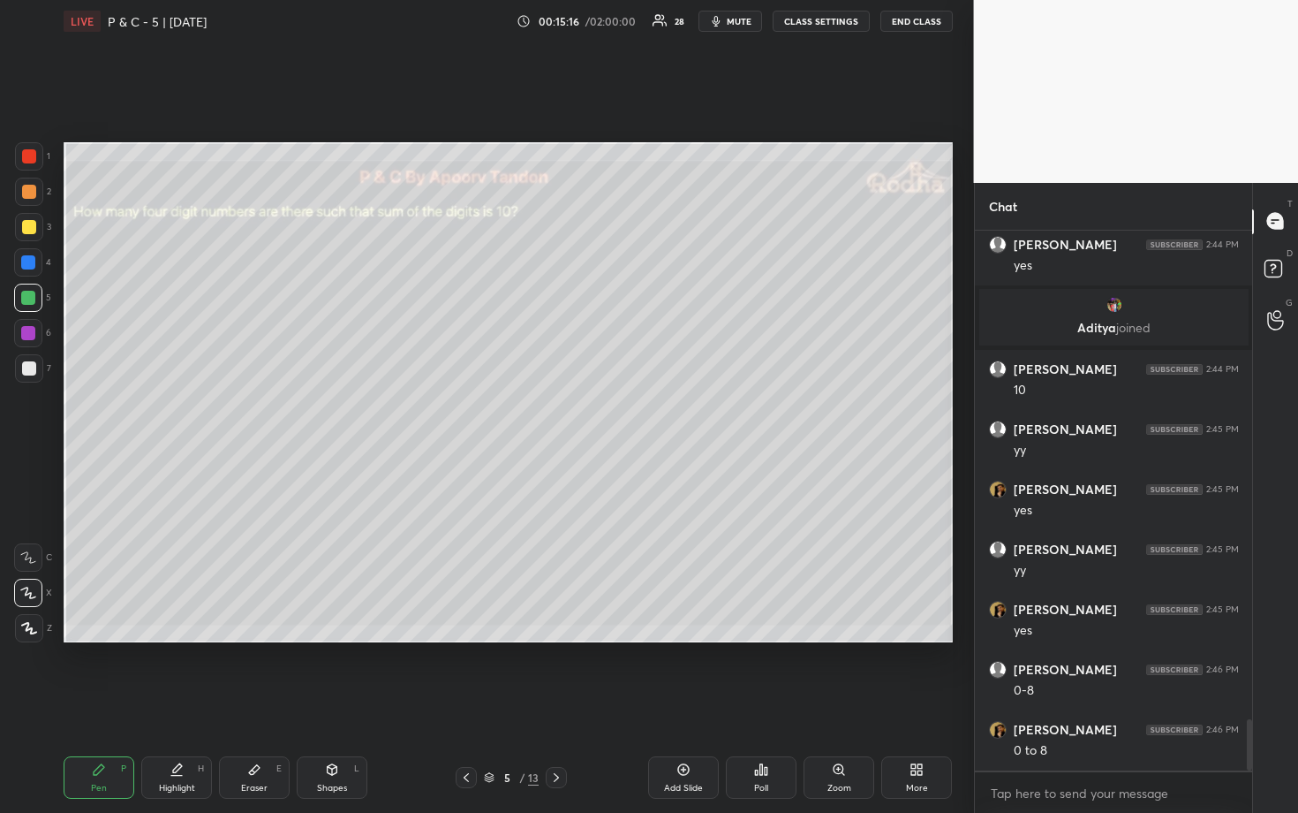
scroll to position [5196, 0]
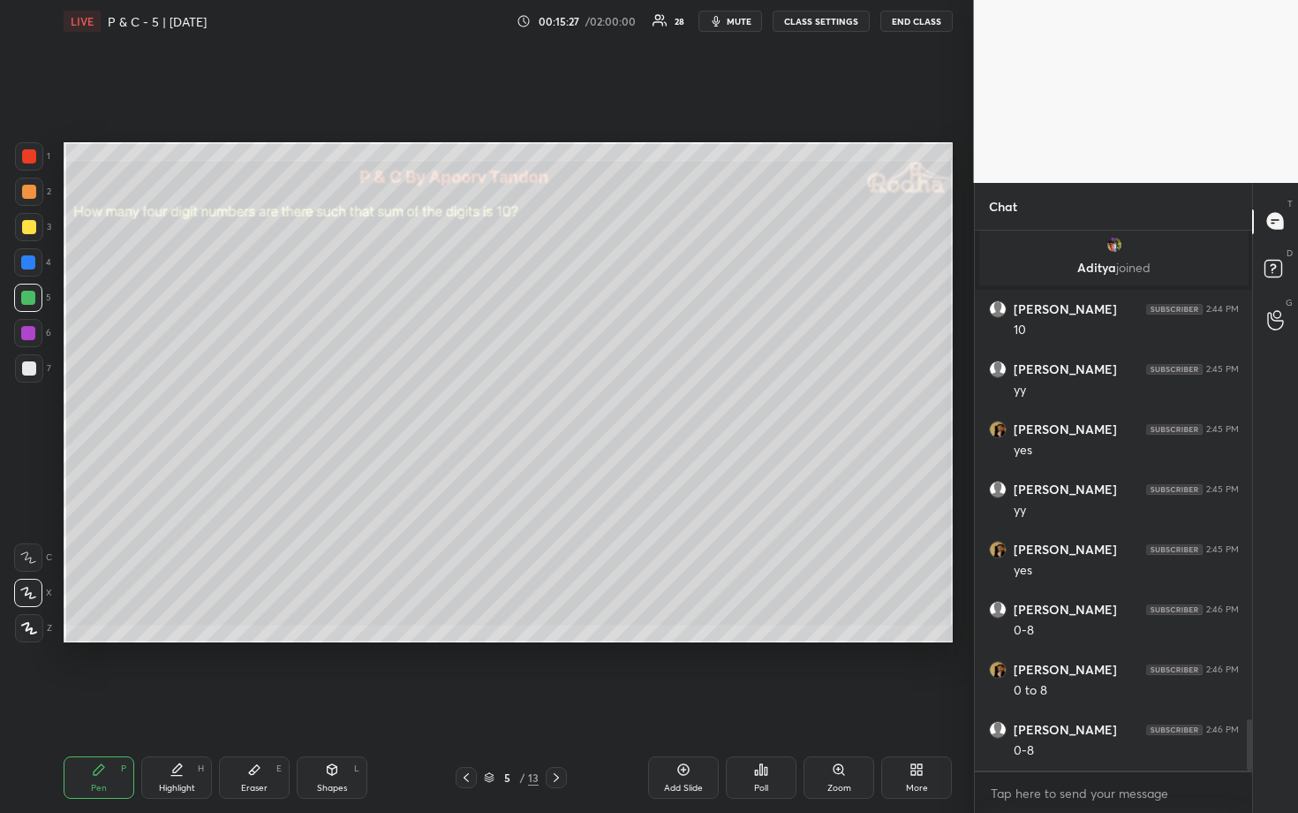
click at [26, 222] on div at bounding box center [29, 227] width 14 height 14
click at [29, 190] on div at bounding box center [29, 192] width 14 height 14
click at [27, 265] on div at bounding box center [28, 262] width 14 height 14
click at [27, 332] on div at bounding box center [28, 333] width 14 height 14
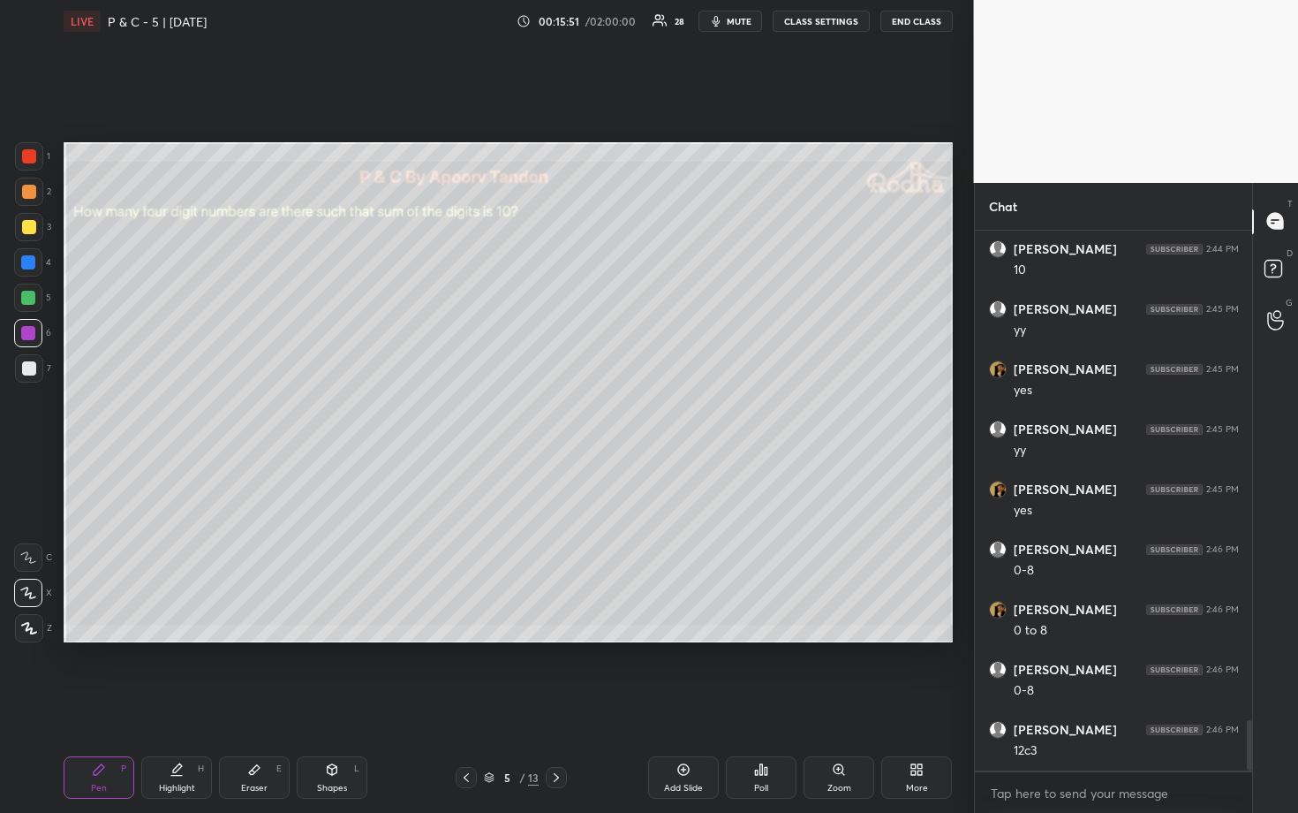
drag, startPoint x: 31, startPoint y: 152, endPoint x: 55, endPoint y: 165, distance: 27.3
click at [32, 152] on div at bounding box center [29, 156] width 14 height 14
click at [29, 192] on div at bounding box center [29, 192] width 14 height 14
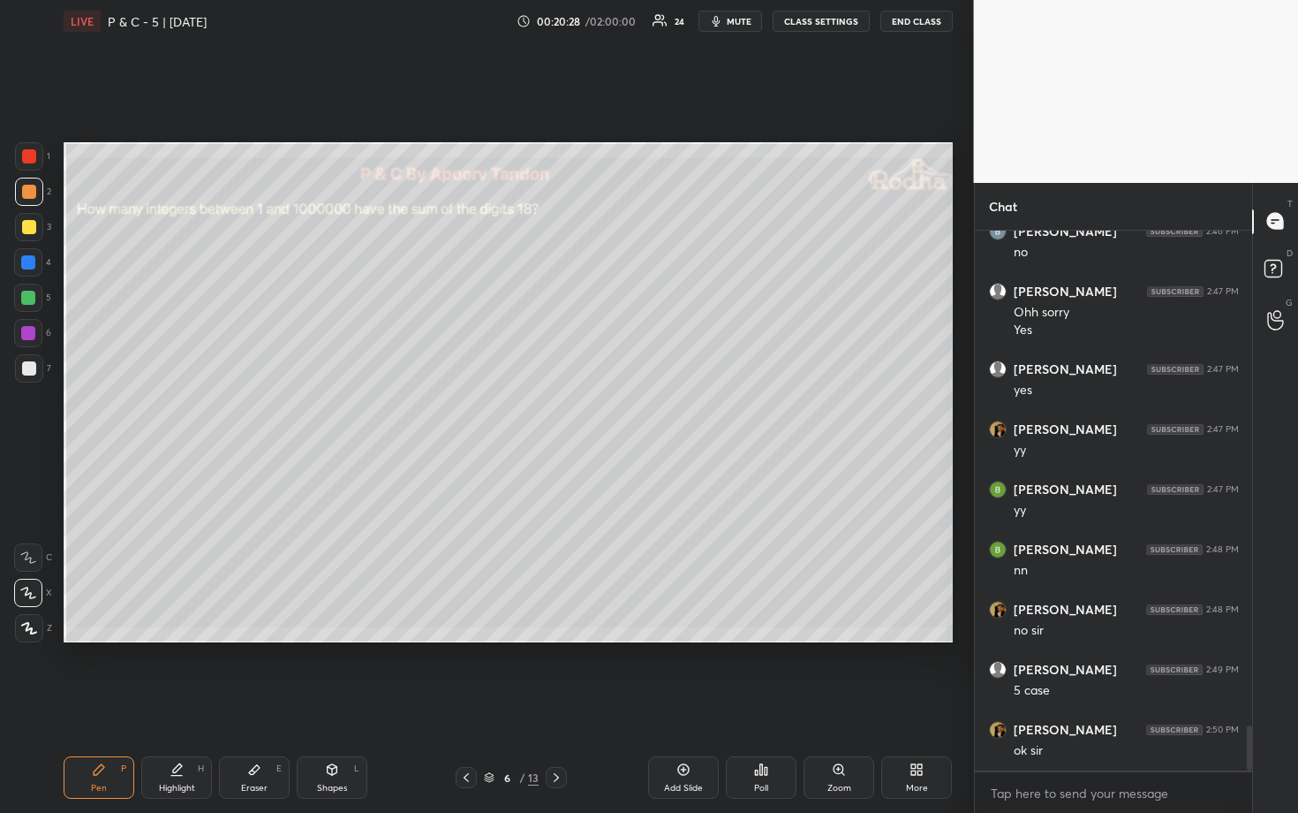
scroll to position [6026, 0]
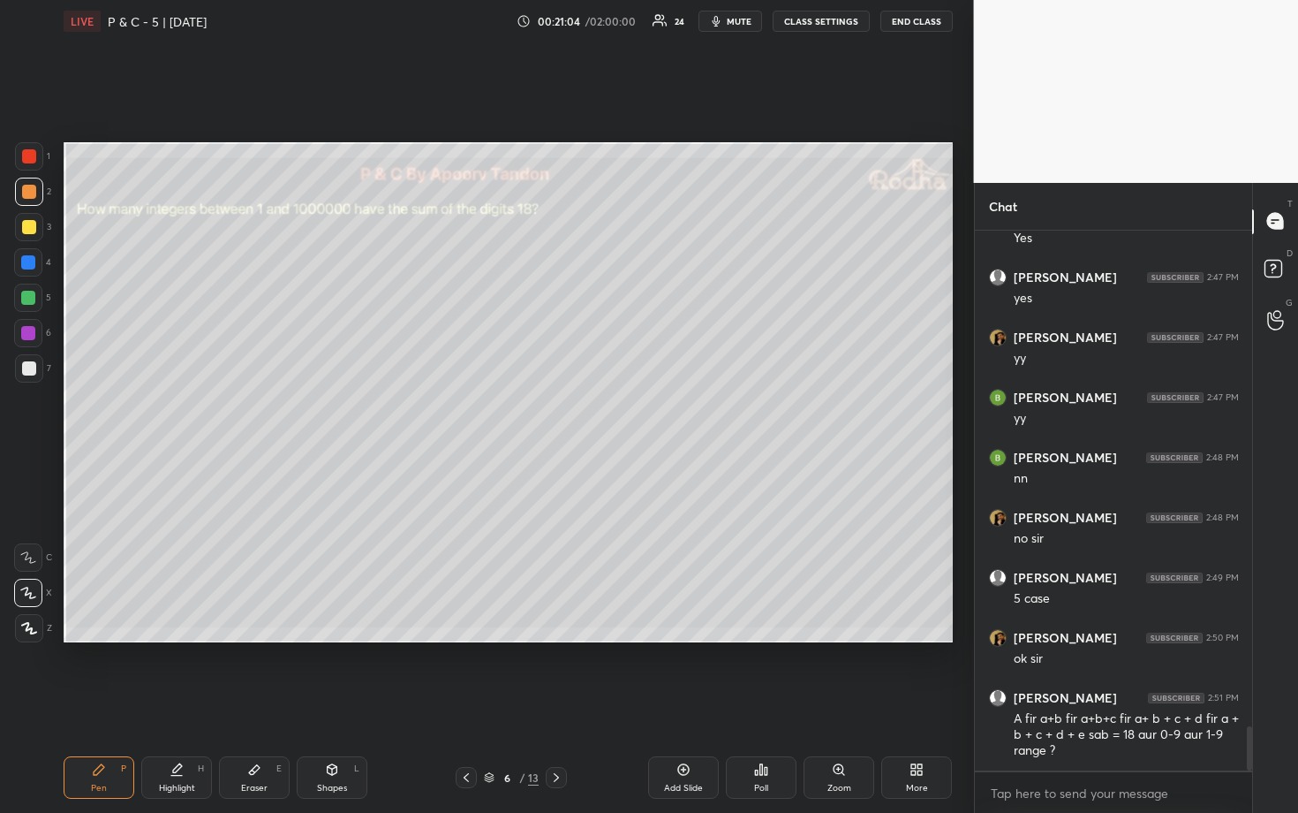
click at [30, 230] on div at bounding box center [29, 227] width 14 height 14
click at [28, 367] on div at bounding box center [29, 368] width 14 height 14
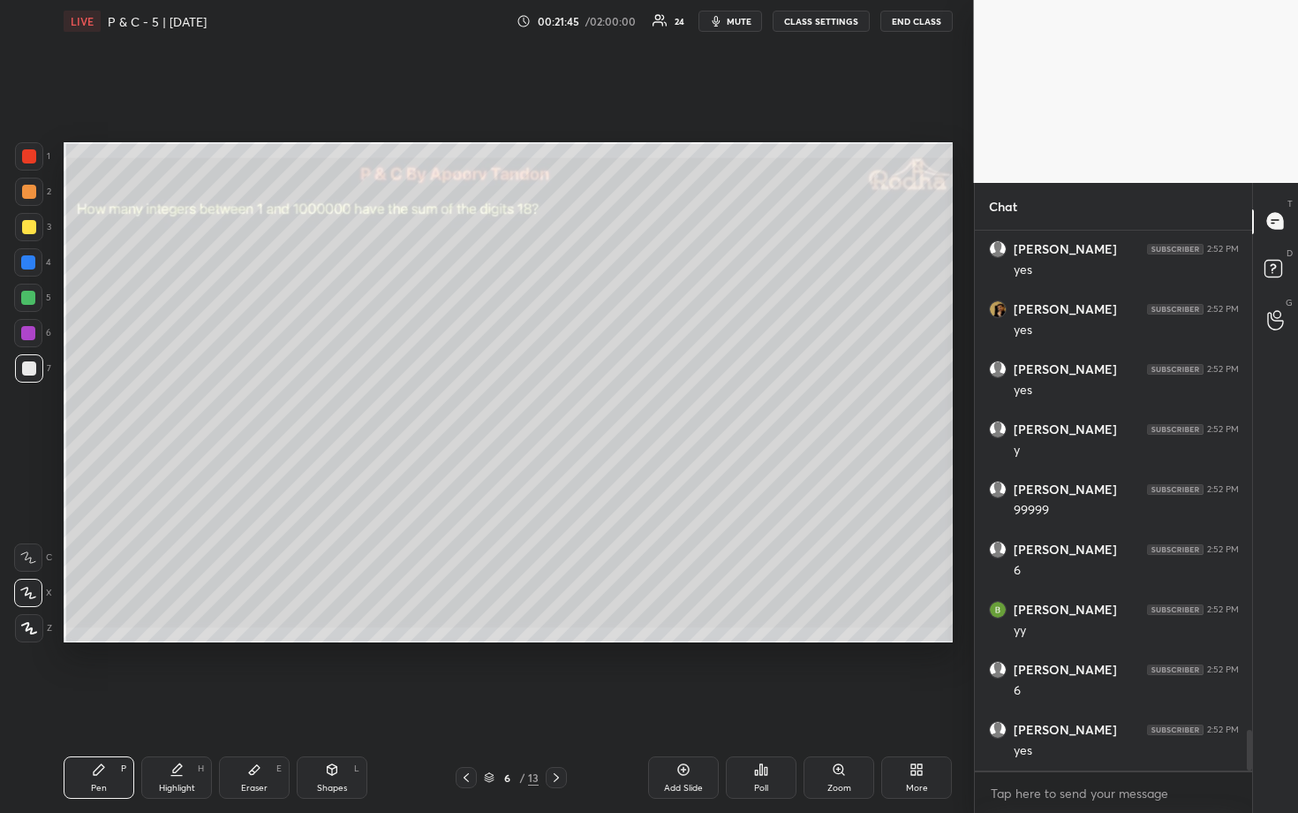
scroll to position [6627, 0]
click at [31, 189] on div at bounding box center [29, 192] width 14 height 14
drag, startPoint x: 27, startPoint y: 364, endPoint x: 34, endPoint y: 348, distance: 17.1
click at [27, 364] on div at bounding box center [29, 368] width 14 height 14
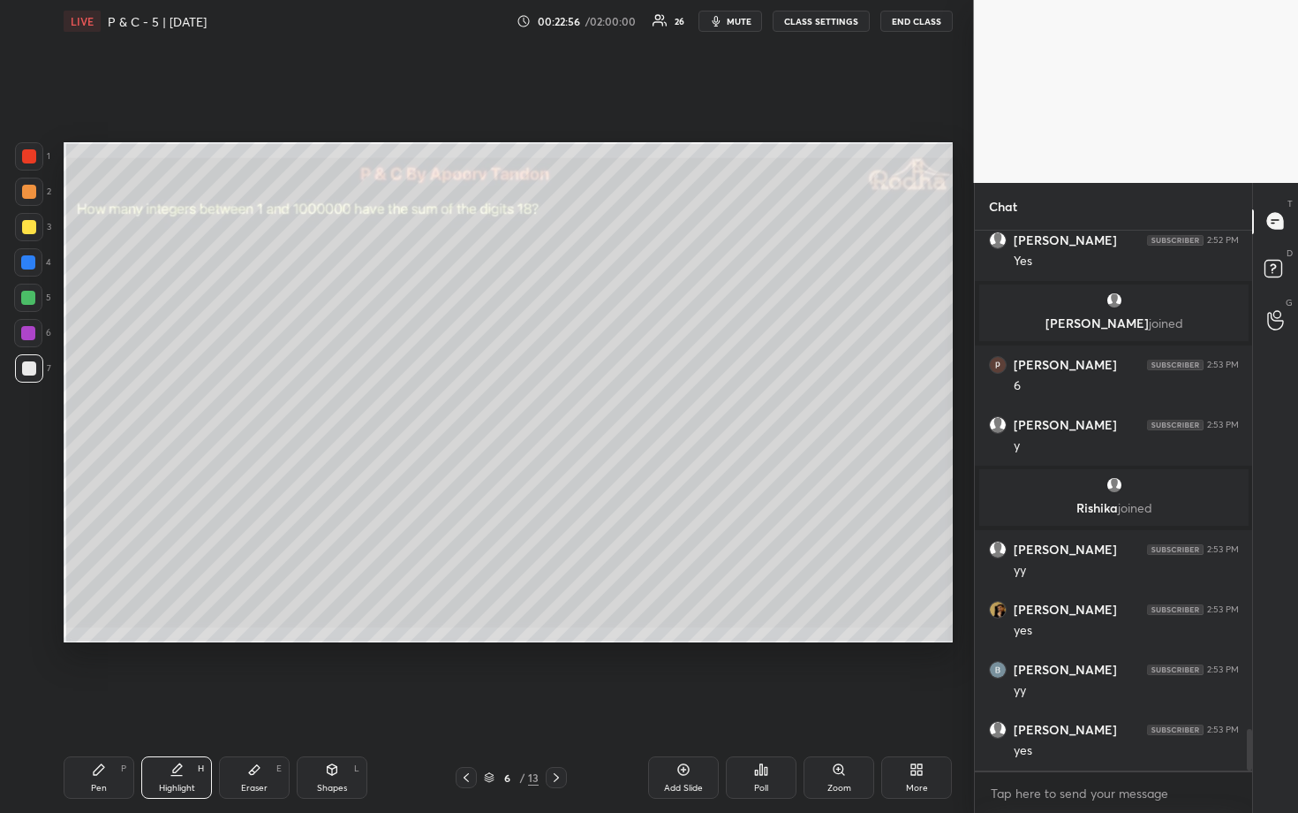
scroll to position [6571, 0]
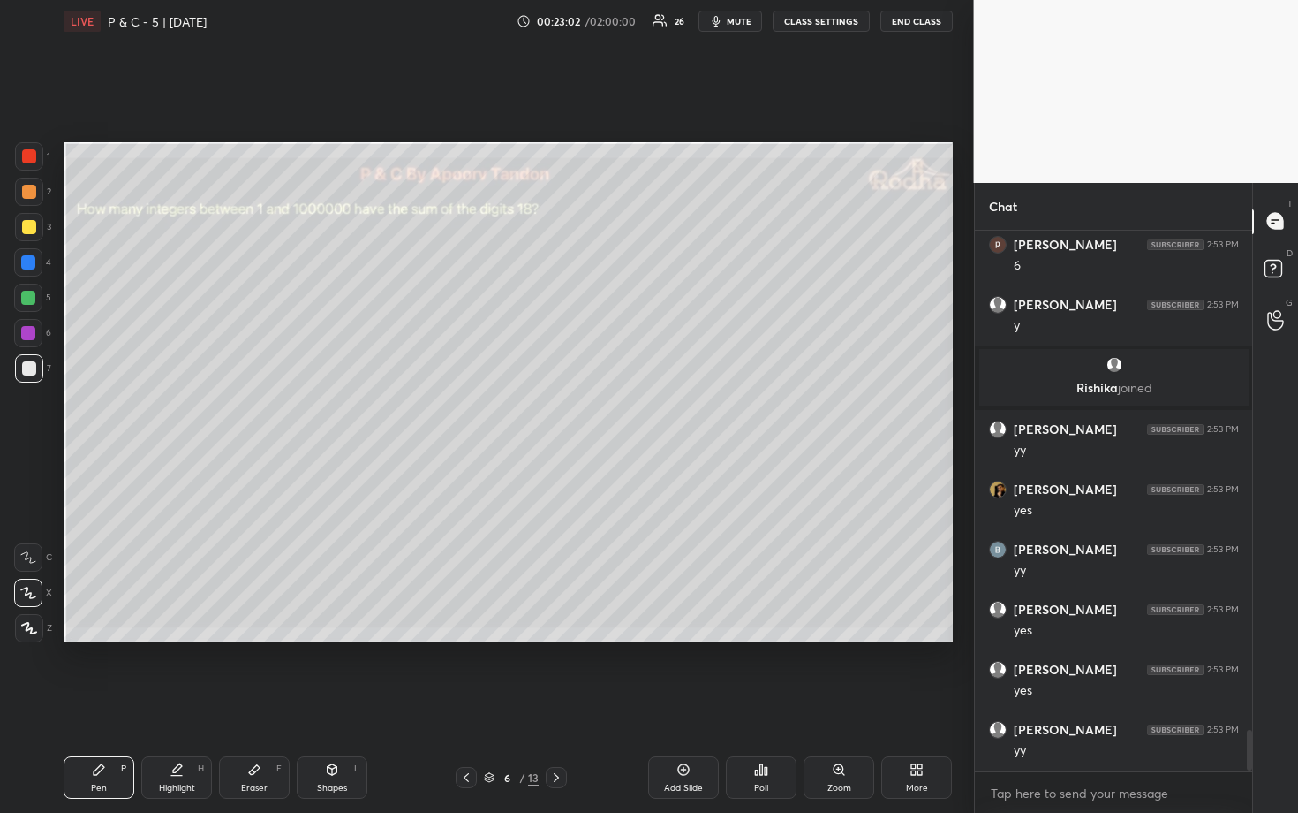
click at [30, 197] on div at bounding box center [29, 192] width 14 height 14
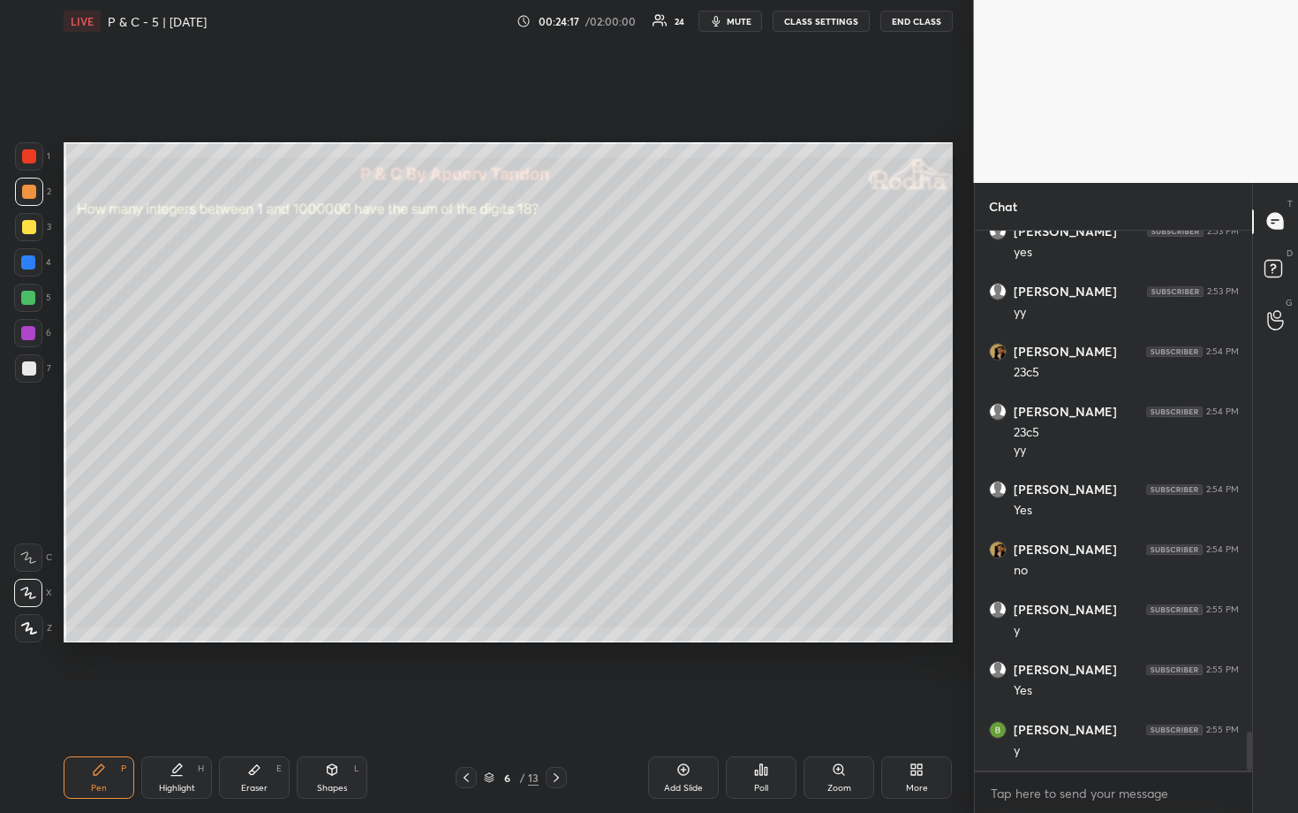
scroll to position [7069, 0]
click at [36, 303] on div at bounding box center [28, 298] width 28 height 28
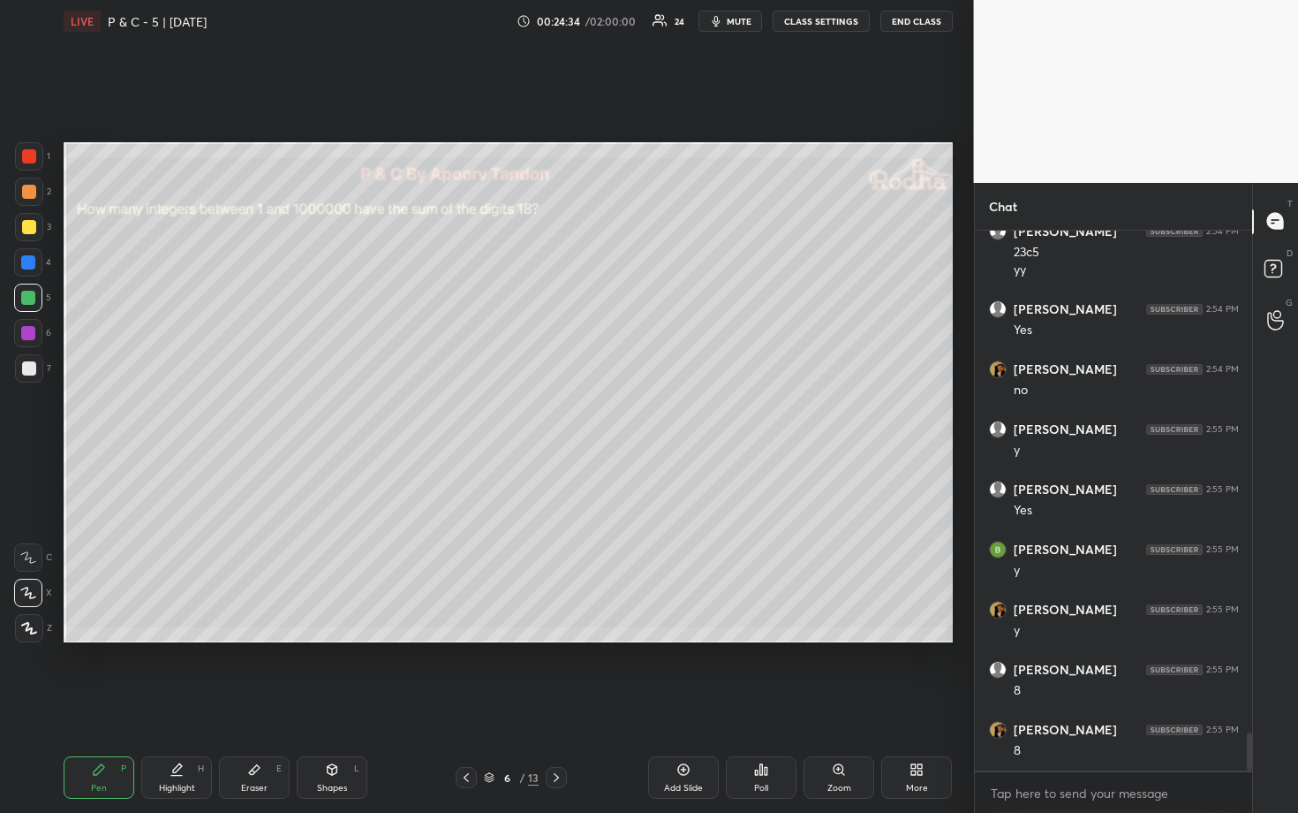
scroll to position [7249, 0]
click at [30, 226] on div at bounding box center [29, 227] width 14 height 14
drag, startPoint x: 25, startPoint y: 201, endPoint x: 54, endPoint y: 223, distance: 36.0
click at [25, 201] on div at bounding box center [29, 192] width 28 height 28
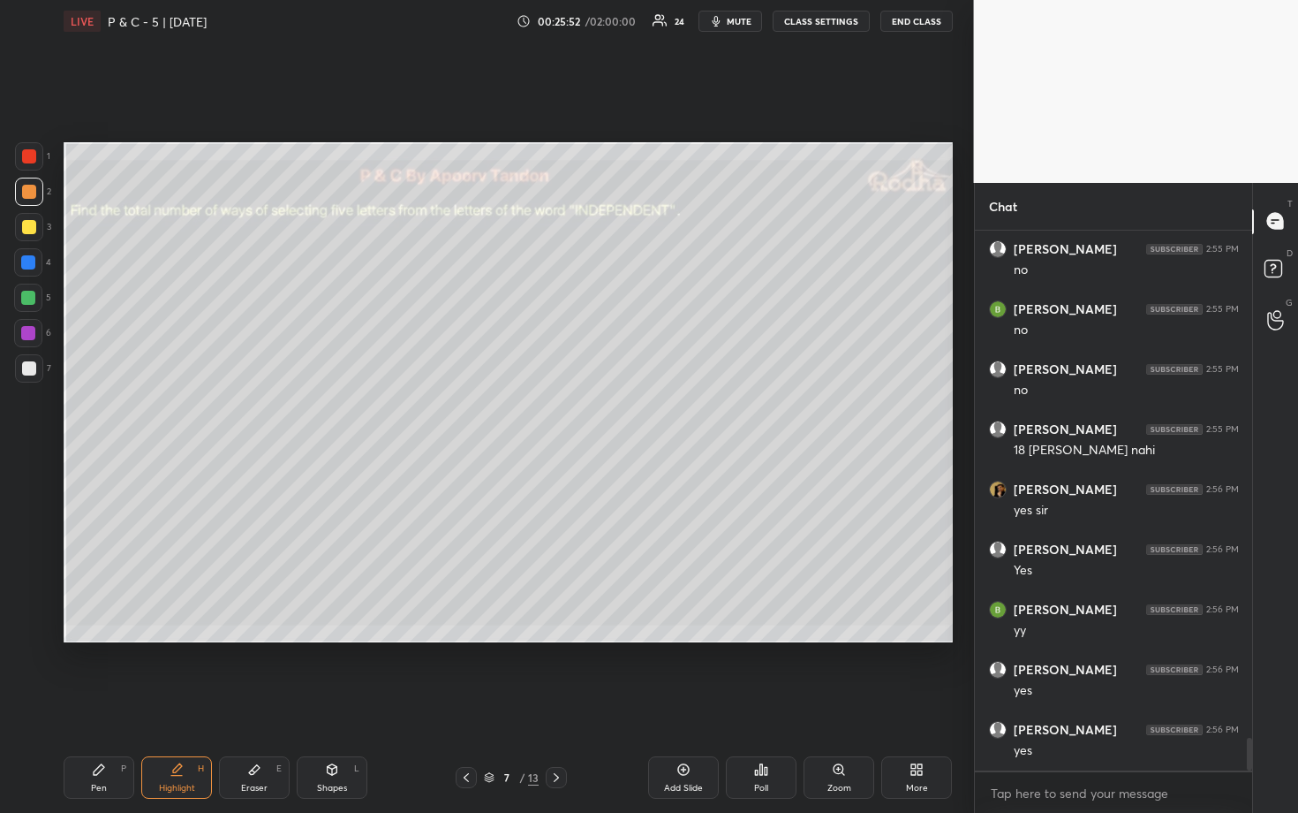
scroll to position [8451, 0]
click at [34, 371] on div at bounding box center [29, 368] width 14 height 14
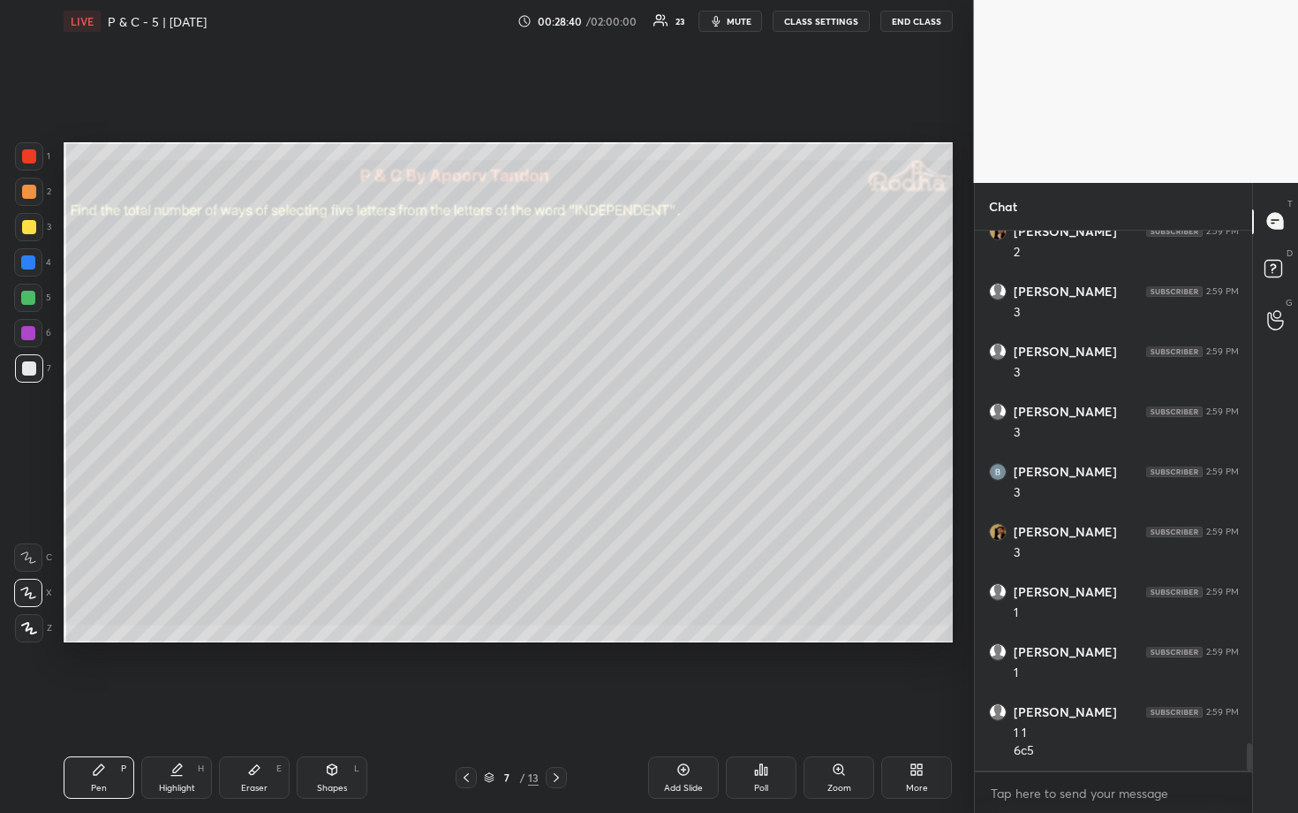
click at [29, 292] on div at bounding box center [28, 298] width 14 height 14
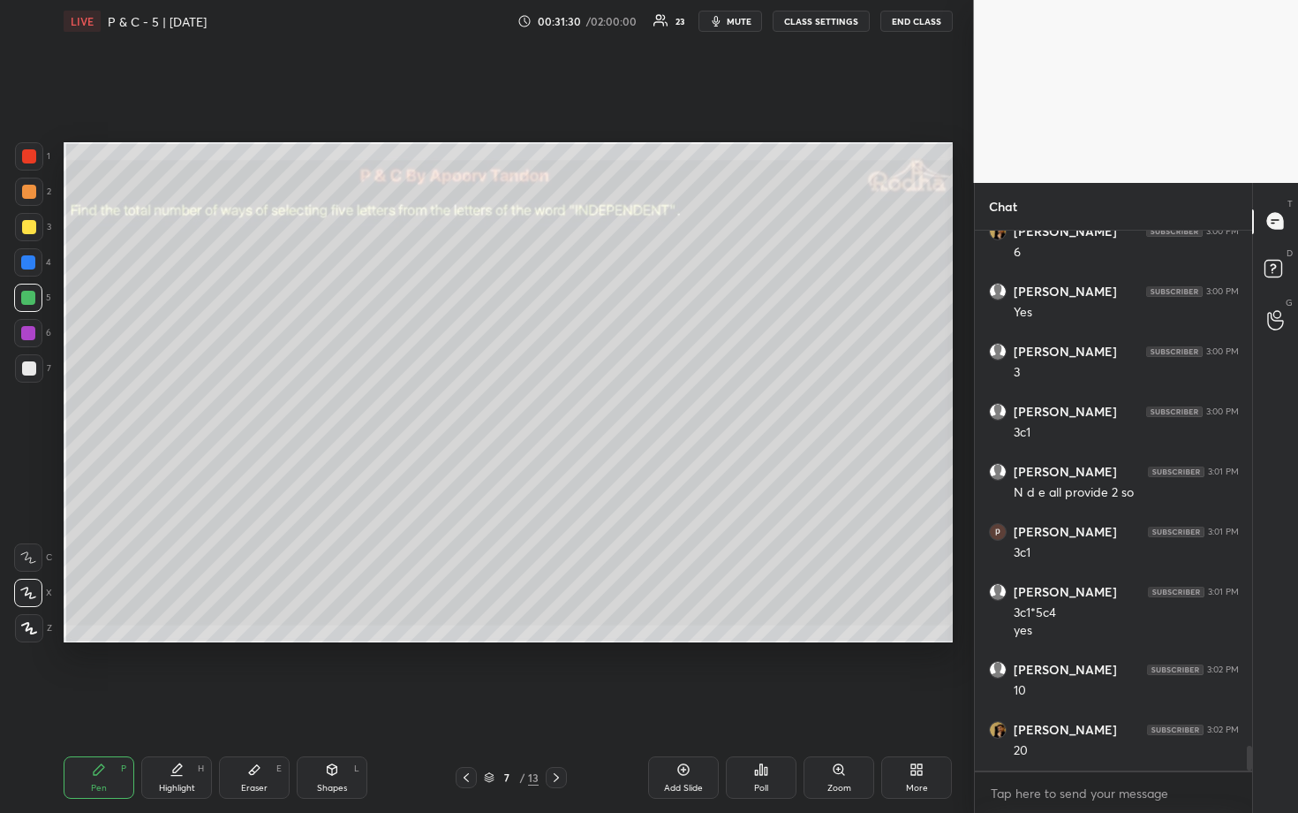
scroll to position [11129, 0]
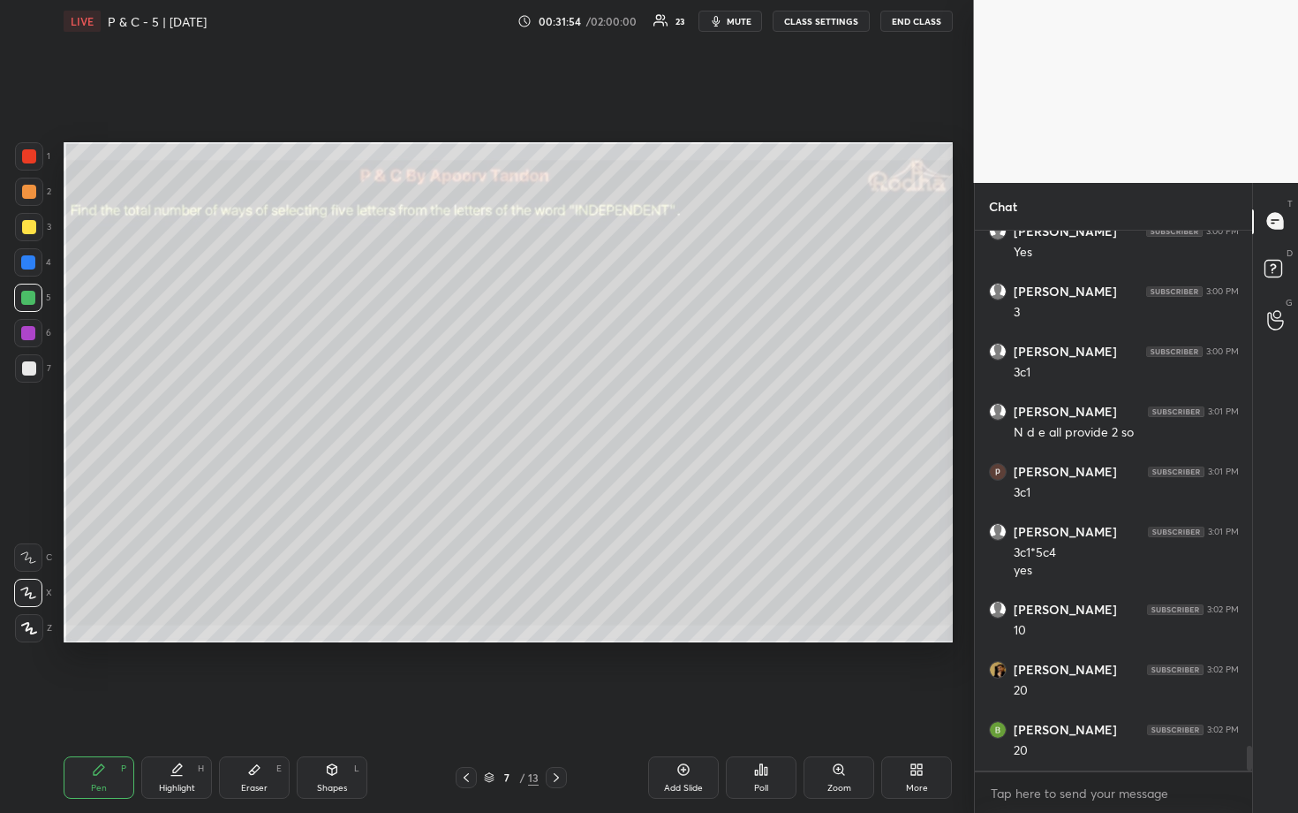
drag, startPoint x: 260, startPoint y: 763, endPoint x: 266, endPoint y: 740, distance: 23.8
click at [260, 673] on icon at bounding box center [254, 769] width 14 height 14
click at [102, 673] on div "Pen P Highlight H Eraser E Shapes L 7 / 13 Add Slide Poll Zoom More" at bounding box center [509, 777] width 890 height 71
drag, startPoint x: 101, startPoint y: 773, endPoint x: 109, endPoint y: 730, distance: 44.0
click at [102, 673] on icon at bounding box center [99, 769] width 14 height 14
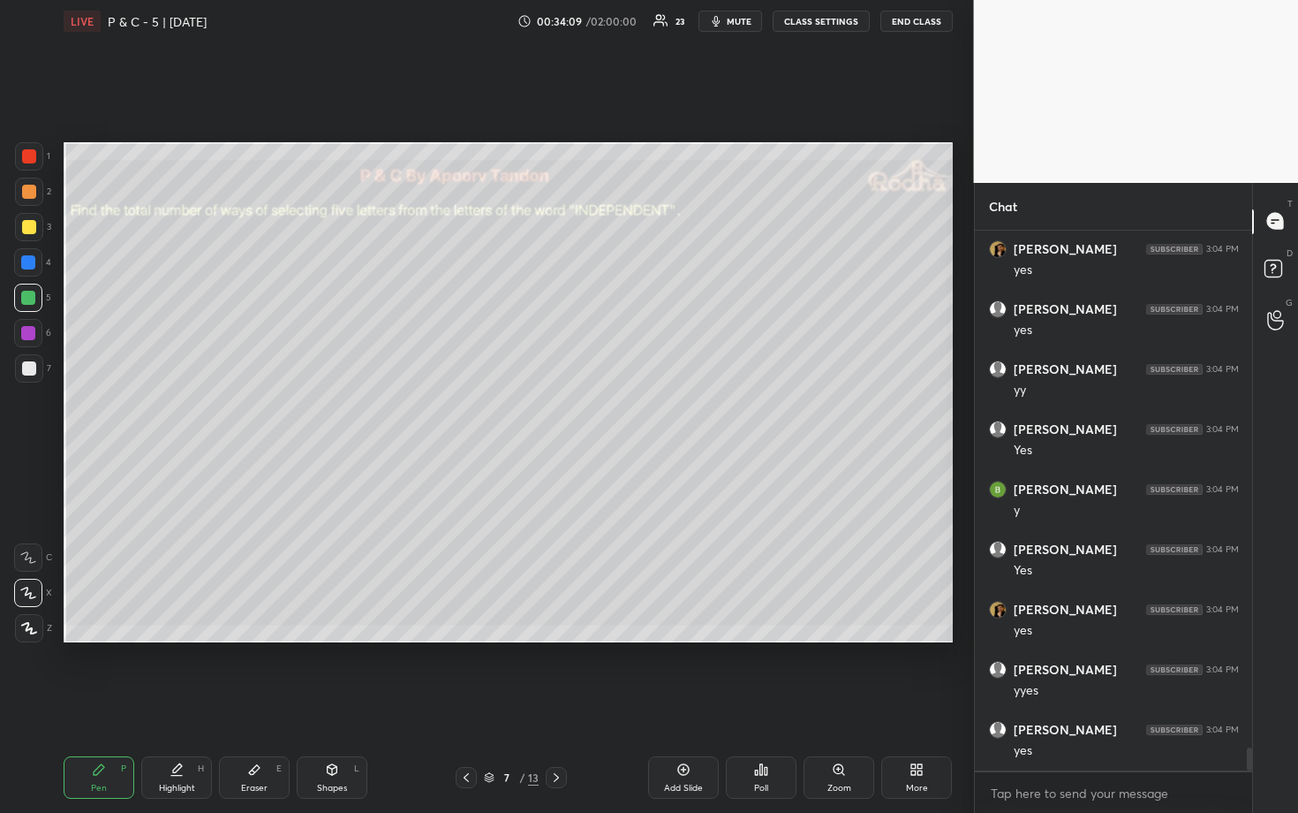
scroll to position [12090, 0]
click at [255, 673] on icon at bounding box center [254, 769] width 14 height 14
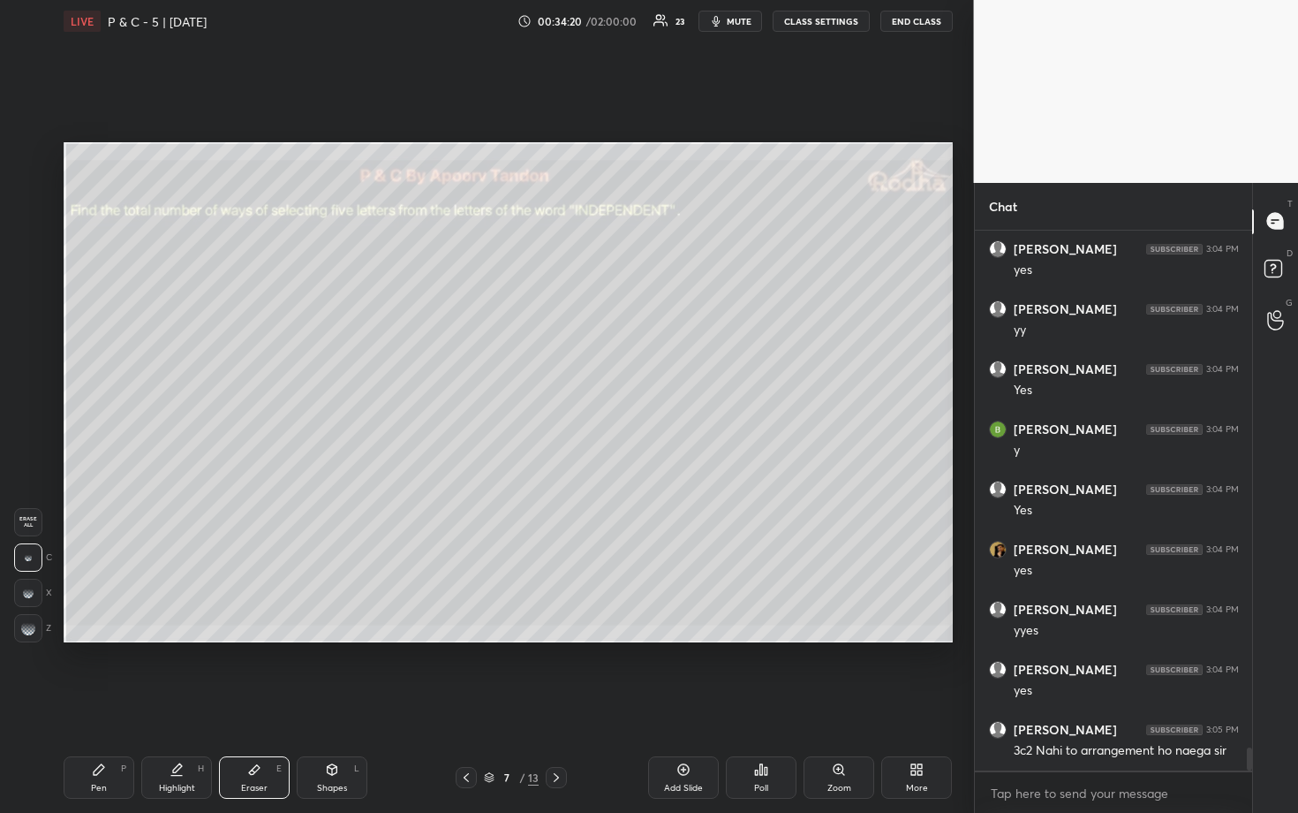
drag, startPoint x: 108, startPoint y: 771, endPoint x: 129, endPoint y: 757, distance: 25.5
click at [110, 673] on div "Pen P" at bounding box center [99, 777] width 71 height 42
click at [244, 673] on div "Eraser E" at bounding box center [254, 777] width 71 height 42
drag, startPoint x: 112, startPoint y: 764, endPoint x: 134, endPoint y: 729, distance: 41.7
click at [115, 673] on div "Pen P" at bounding box center [99, 777] width 71 height 42
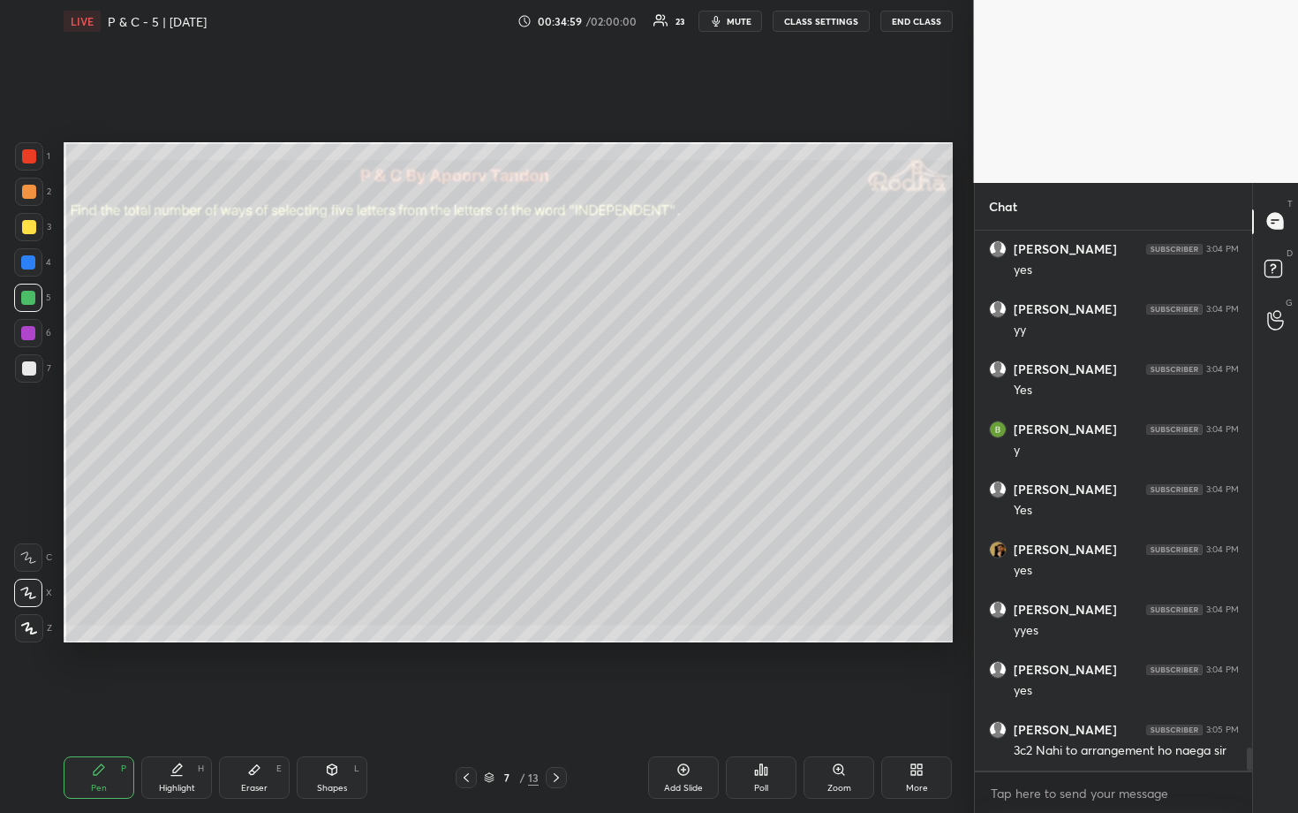
drag, startPoint x: 34, startPoint y: 192, endPoint x: 61, endPoint y: 194, distance: 26.6
click at [34, 193] on div at bounding box center [29, 192] width 14 height 14
click at [30, 264] on div at bounding box center [28, 262] width 14 height 14
drag, startPoint x: 27, startPoint y: 196, endPoint x: 44, endPoint y: 200, distance: 17.2
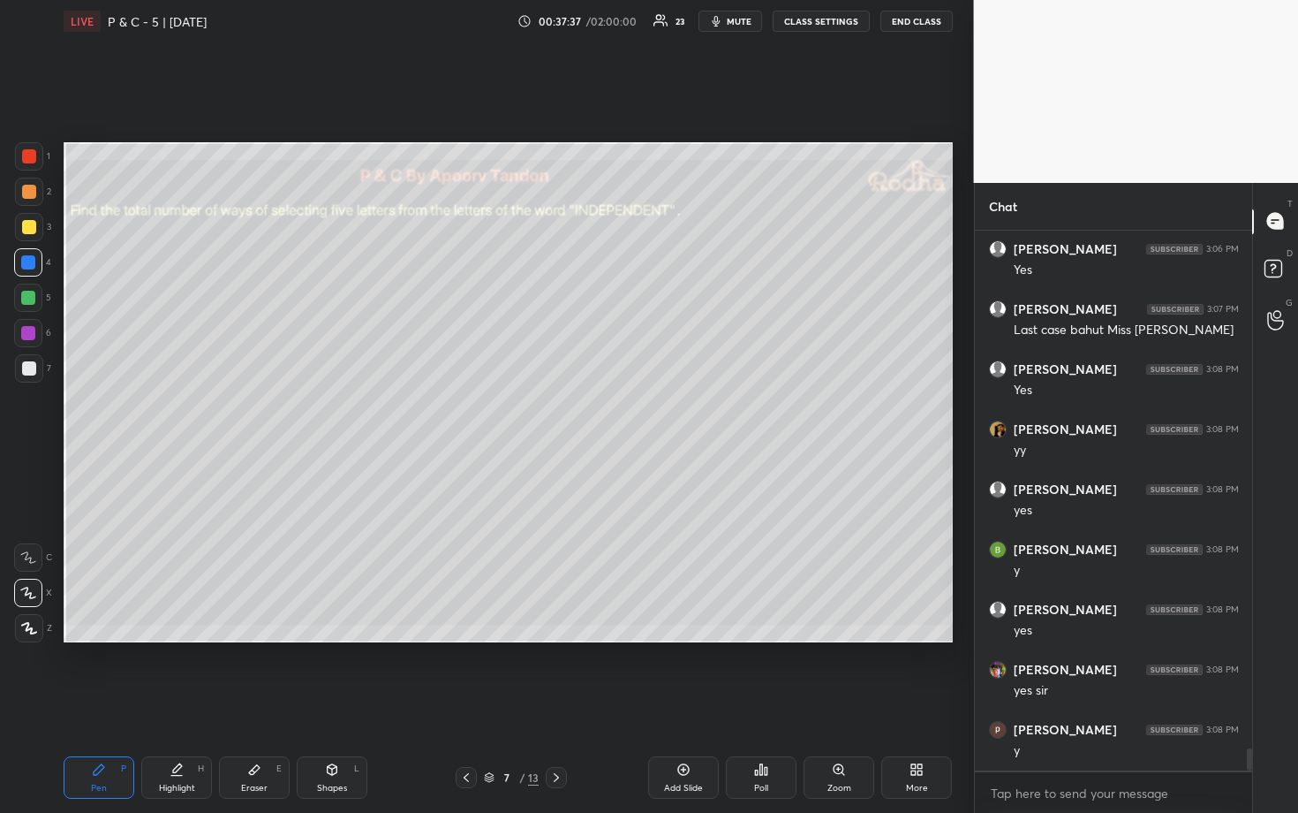
click at [29, 196] on div at bounding box center [29, 192] width 14 height 14
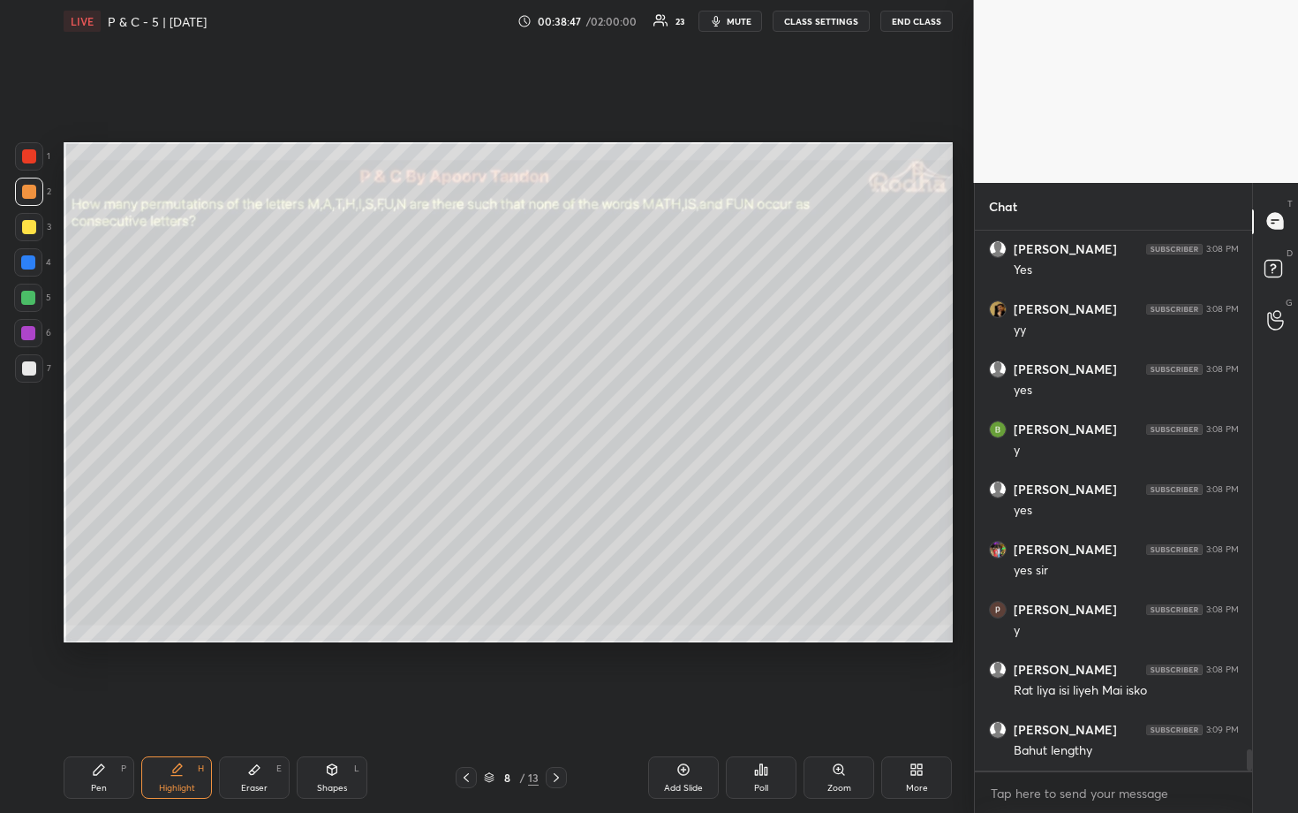
scroll to position [12935, 0]
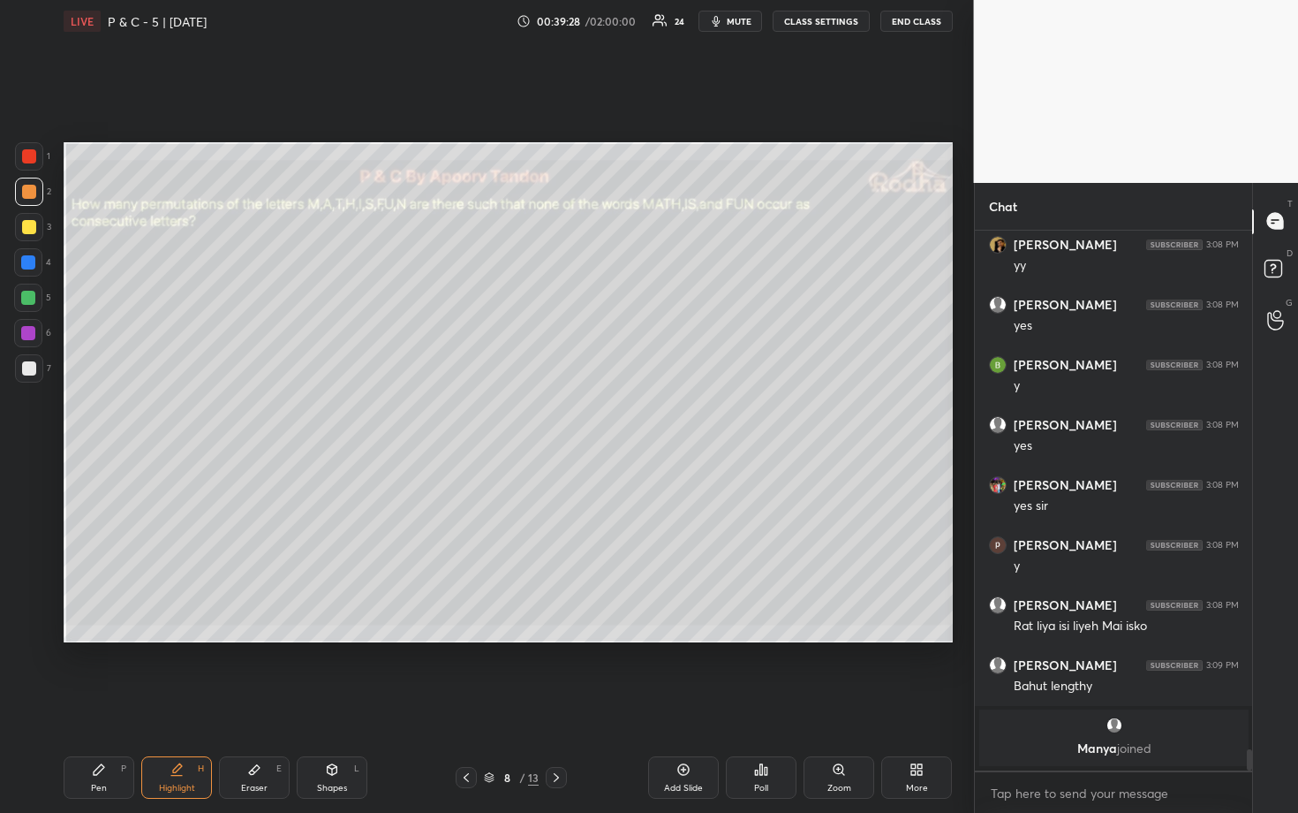
drag, startPoint x: 32, startPoint y: 372, endPoint x: 56, endPoint y: 364, distance: 25.1
click at [34, 372] on div at bounding box center [29, 368] width 14 height 14
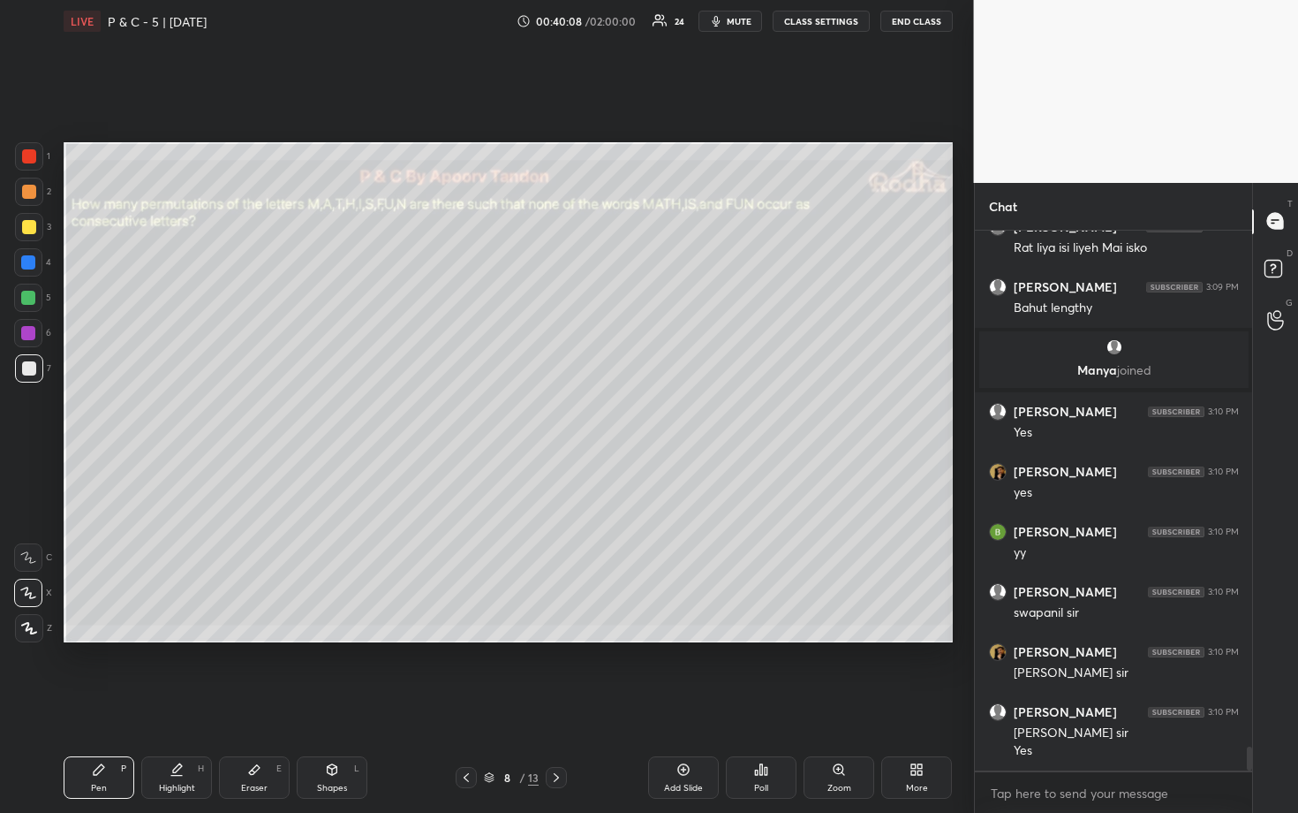
scroll to position [11499, 0]
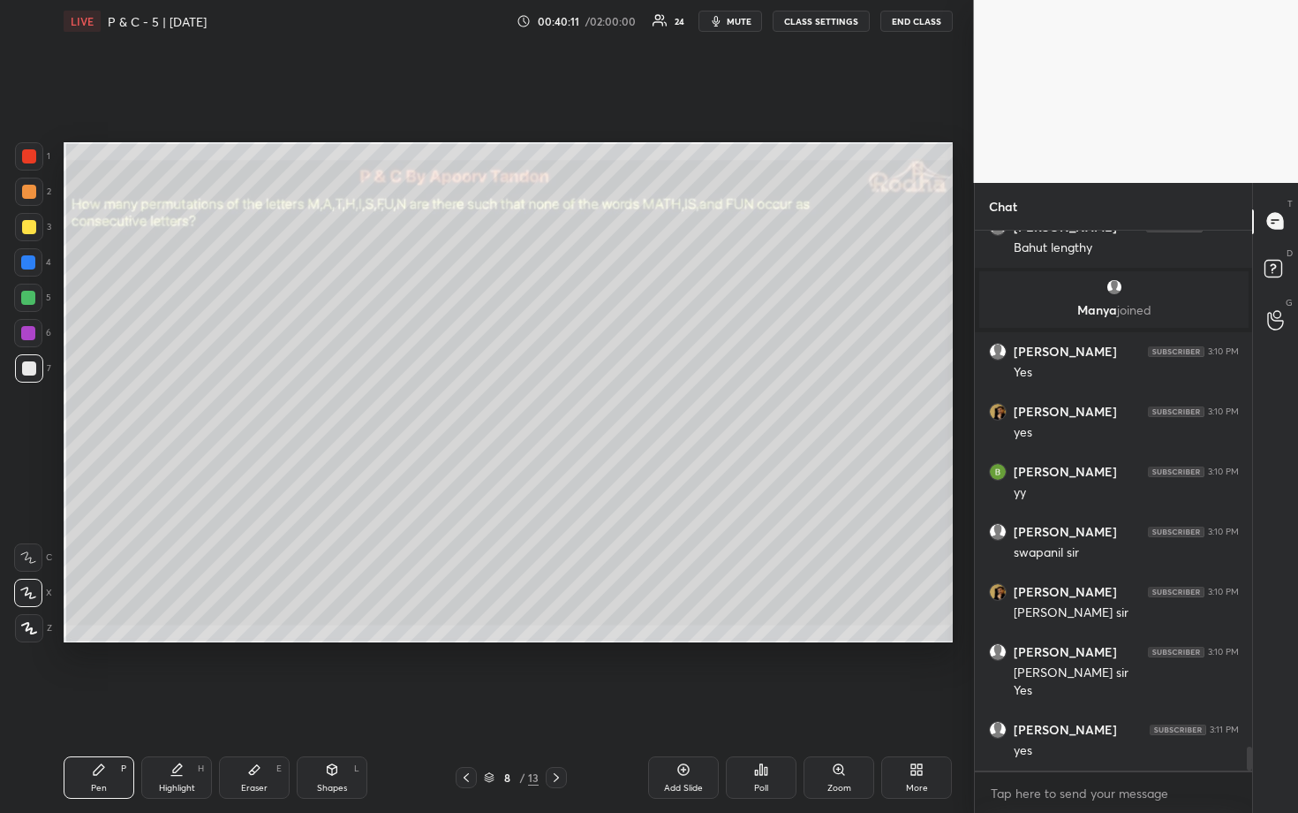
click at [28, 302] on div at bounding box center [28, 298] width 14 height 14
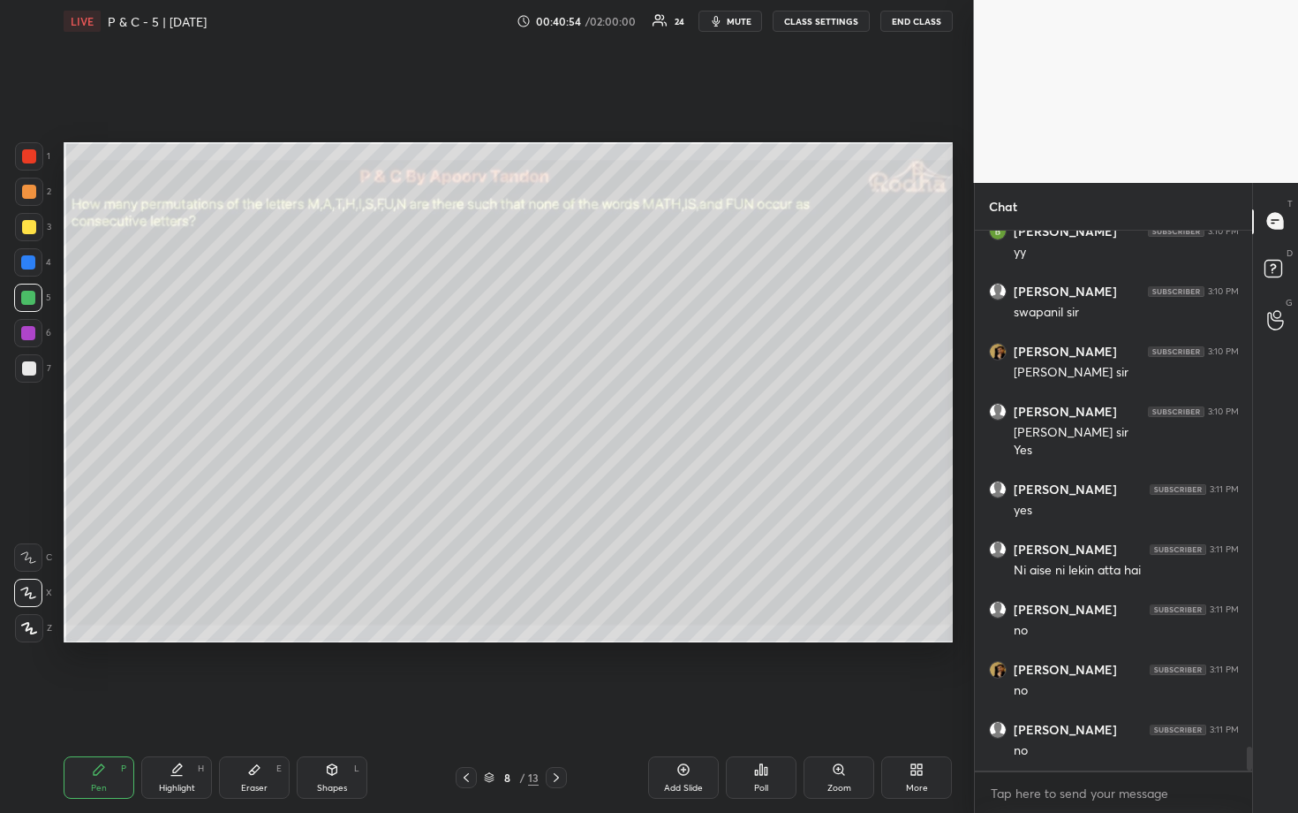
scroll to position [11799, 0]
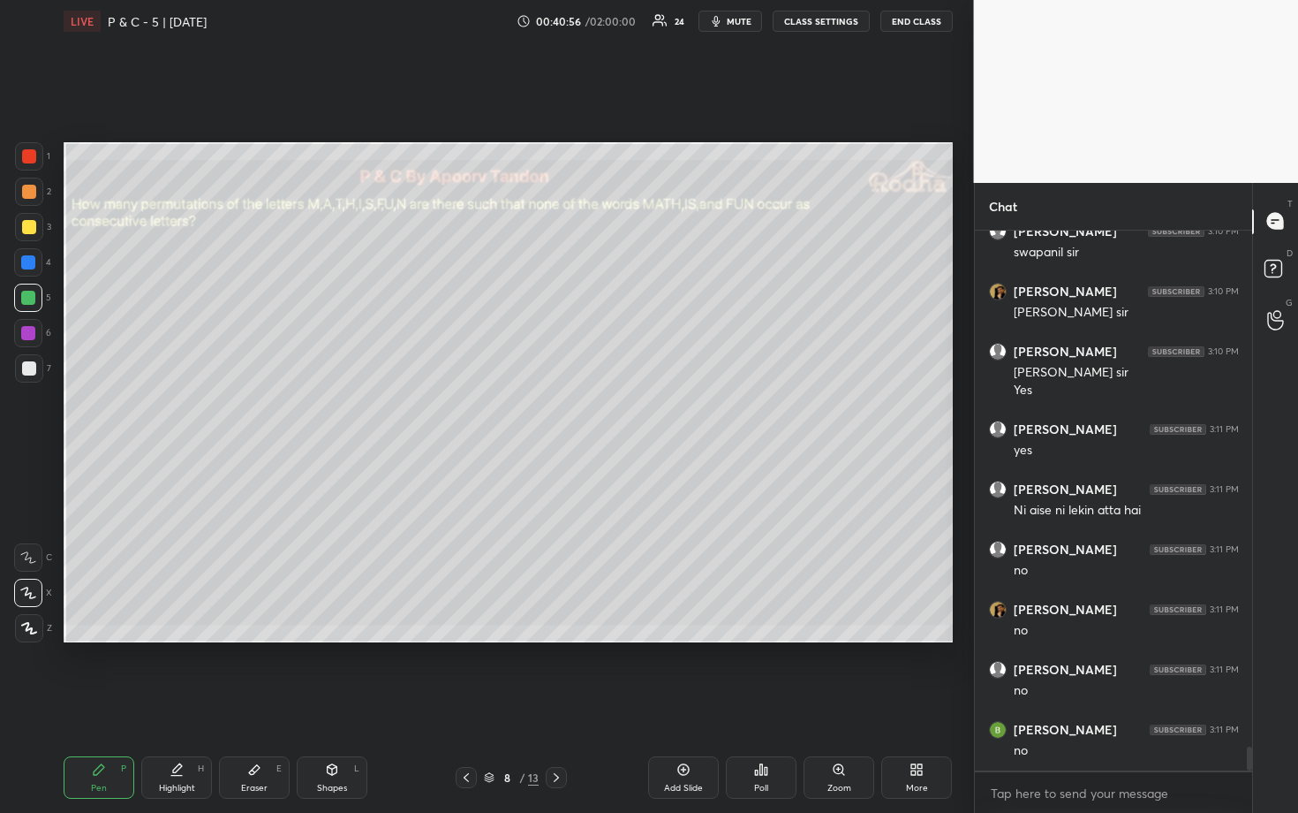
drag, startPoint x: 268, startPoint y: 765, endPoint x: 275, endPoint y: 747, distance: 19.0
click at [269, 673] on div "Eraser E" at bounding box center [254, 777] width 71 height 42
click at [32, 632] on g at bounding box center [28, 628] width 14 height 14
drag, startPoint x: 101, startPoint y: 771, endPoint x: 102, endPoint y: 719, distance: 52.1
click at [102, 673] on icon at bounding box center [99, 769] width 14 height 14
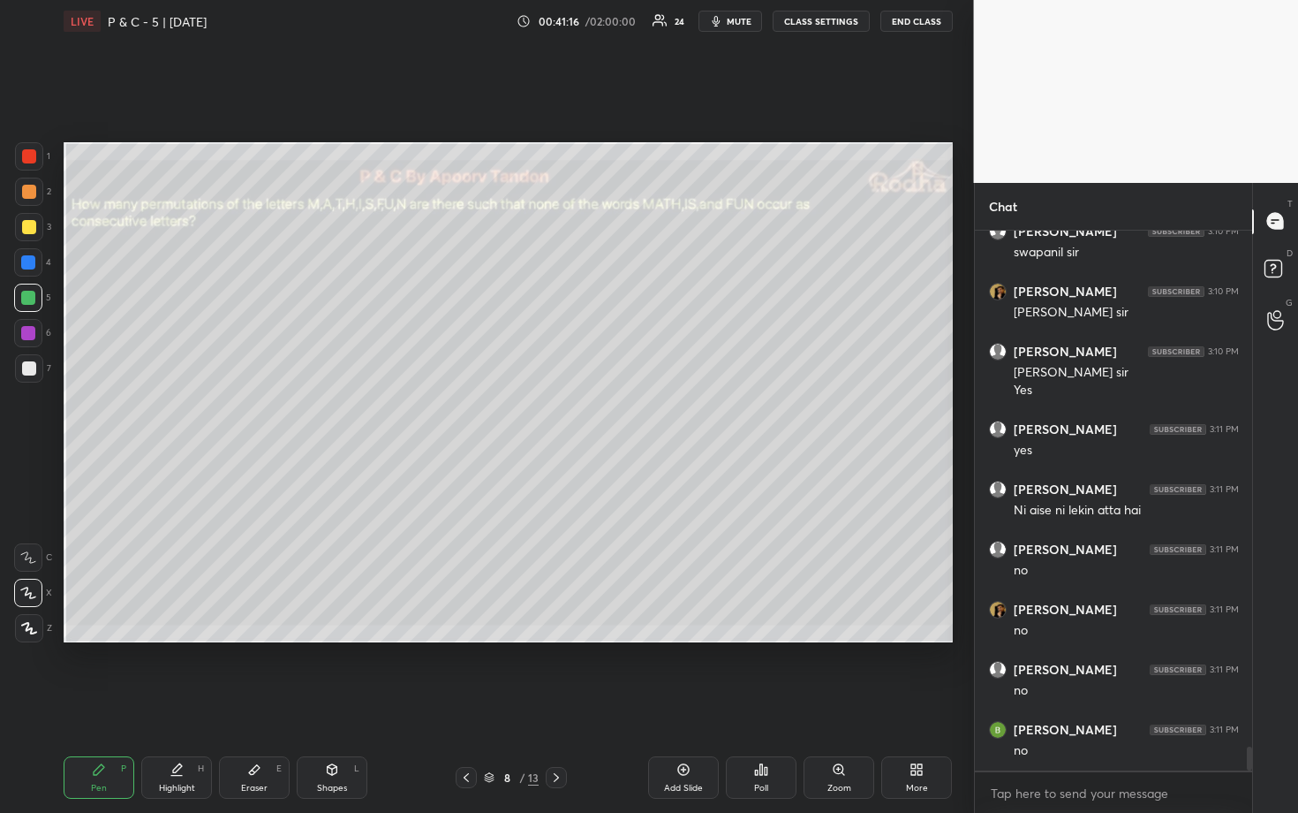
click at [26, 197] on div at bounding box center [29, 192] width 14 height 14
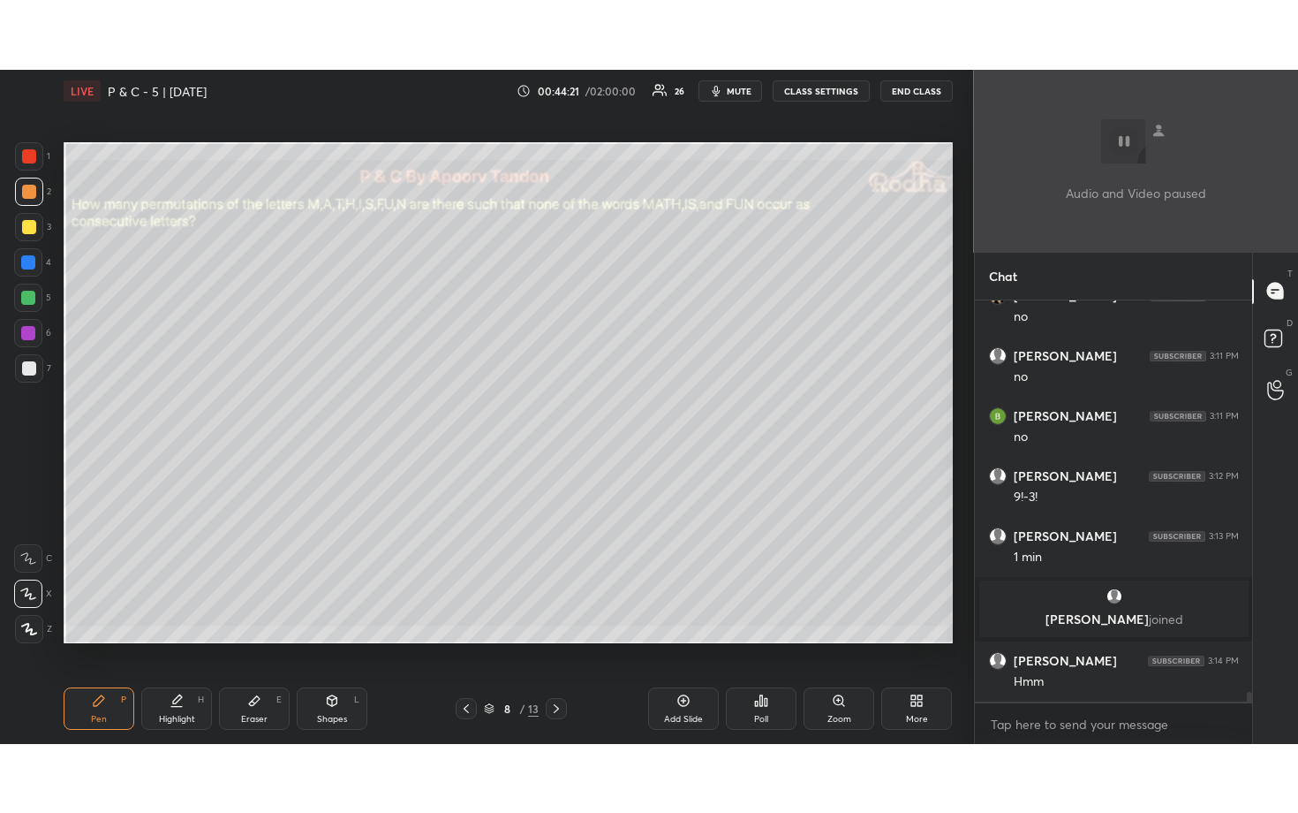
scroll to position [16526, 0]
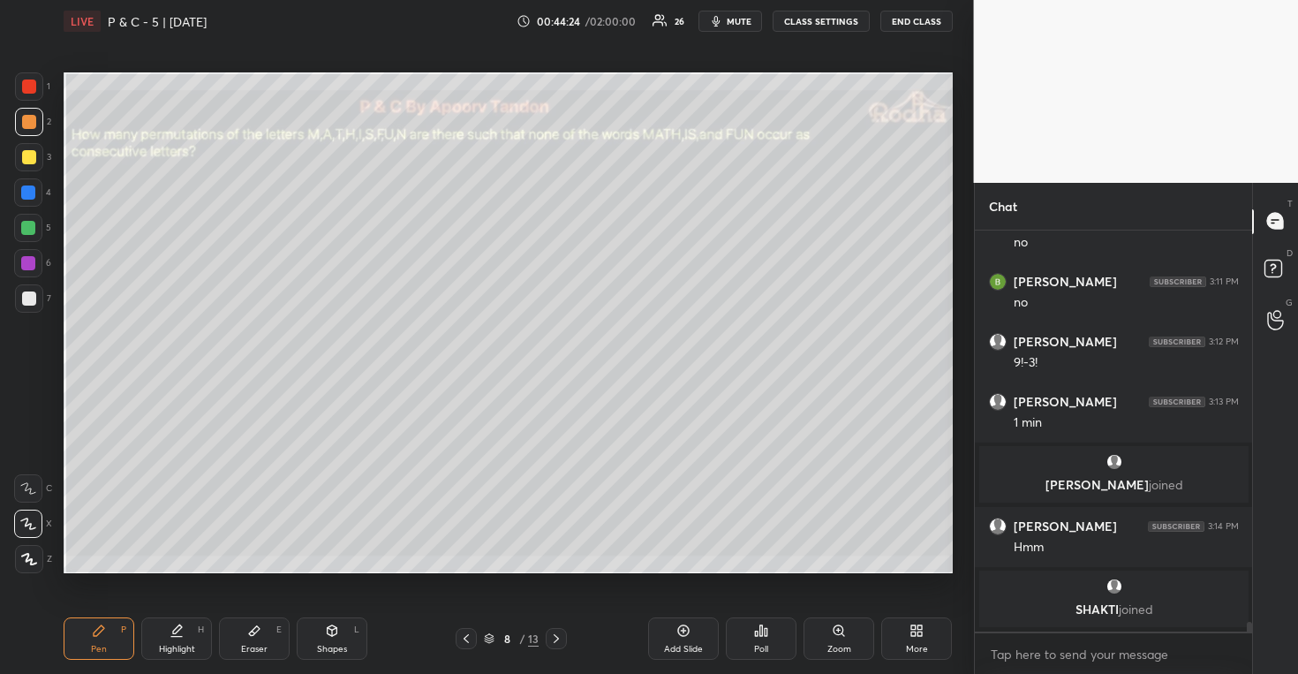
click at [905, 638] on div "More" at bounding box center [917, 638] width 71 height 42
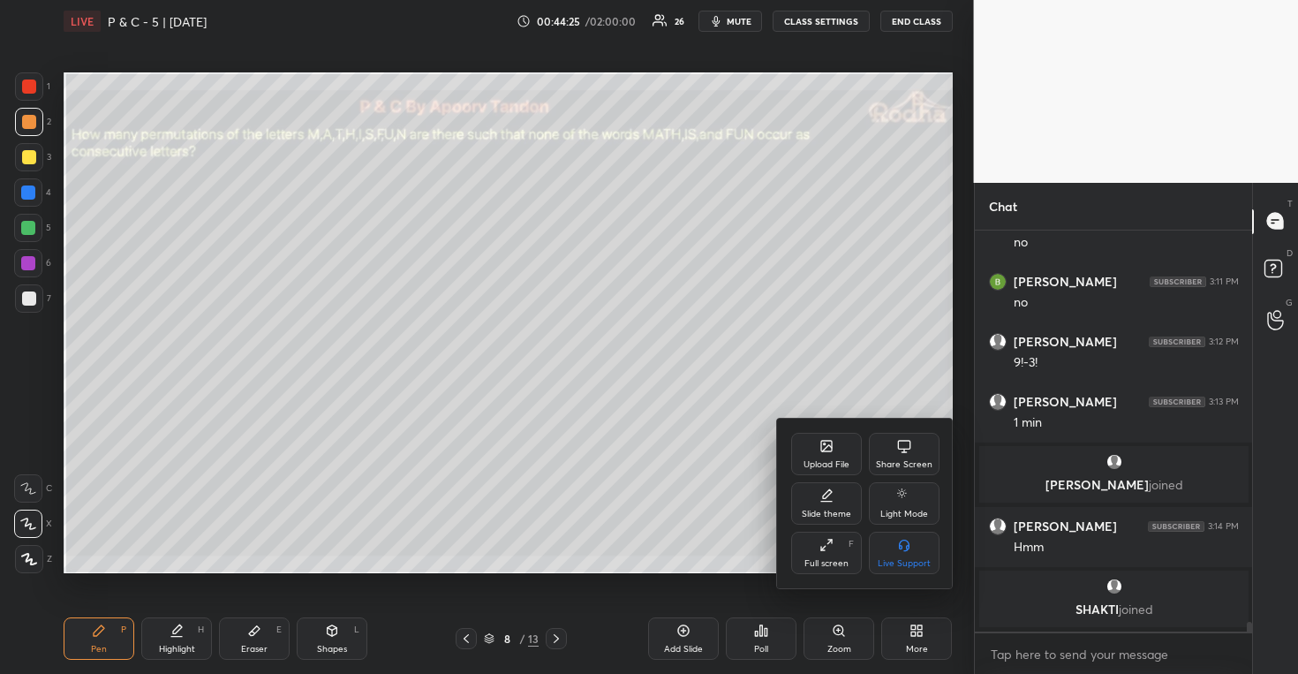
click at [819, 543] on div "Full screen F" at bounding box center [826, 553] width 71 height 42
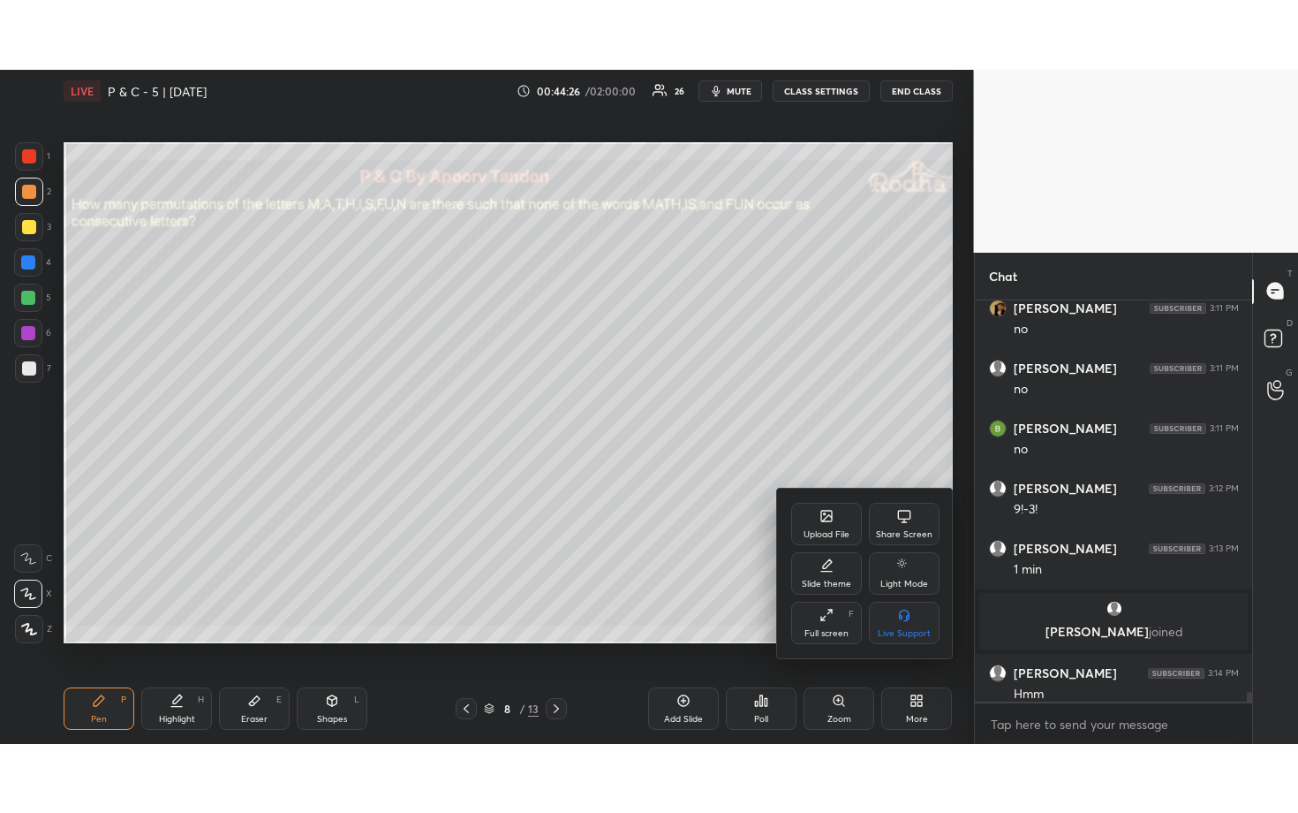
scroll to position [16387, 0]
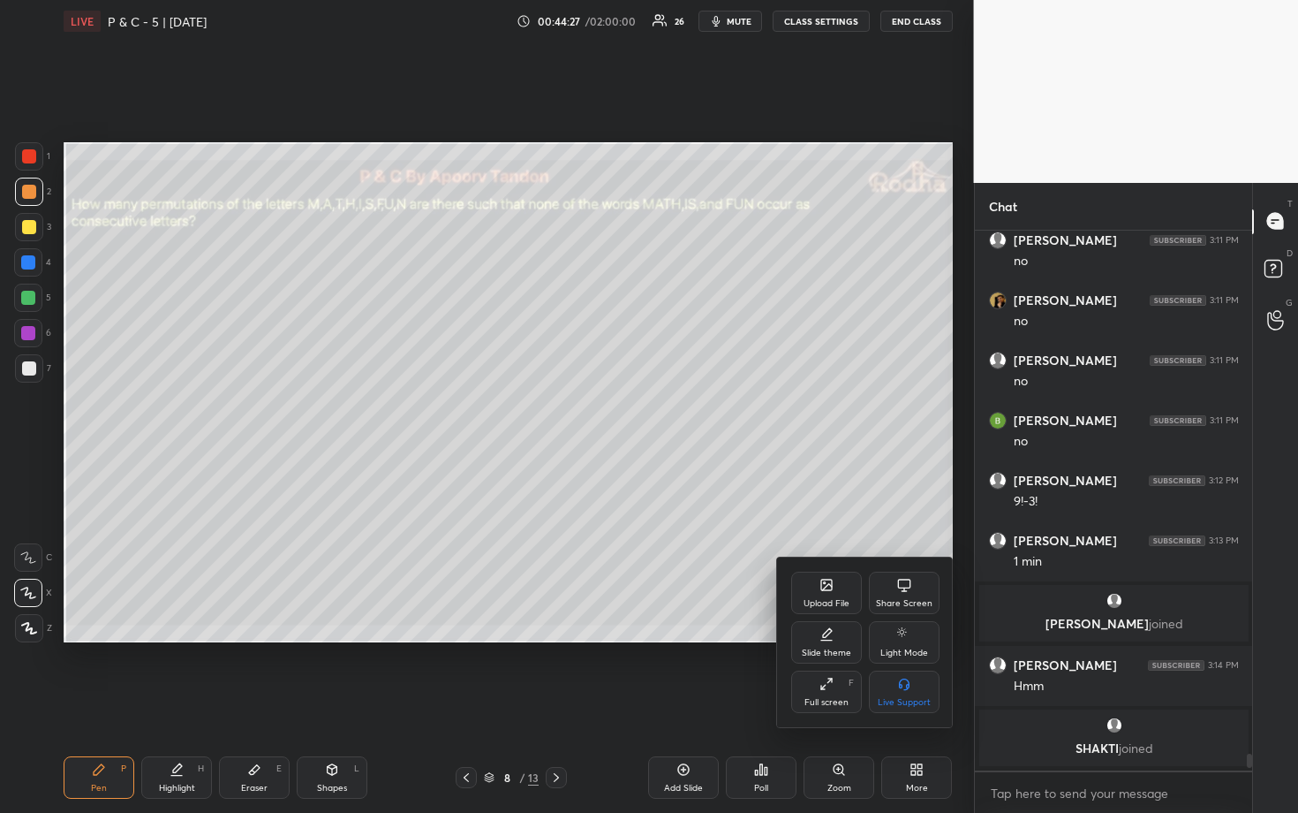
click at [776, 440] on div at bounding box center [649, 406] width 1298 height 813
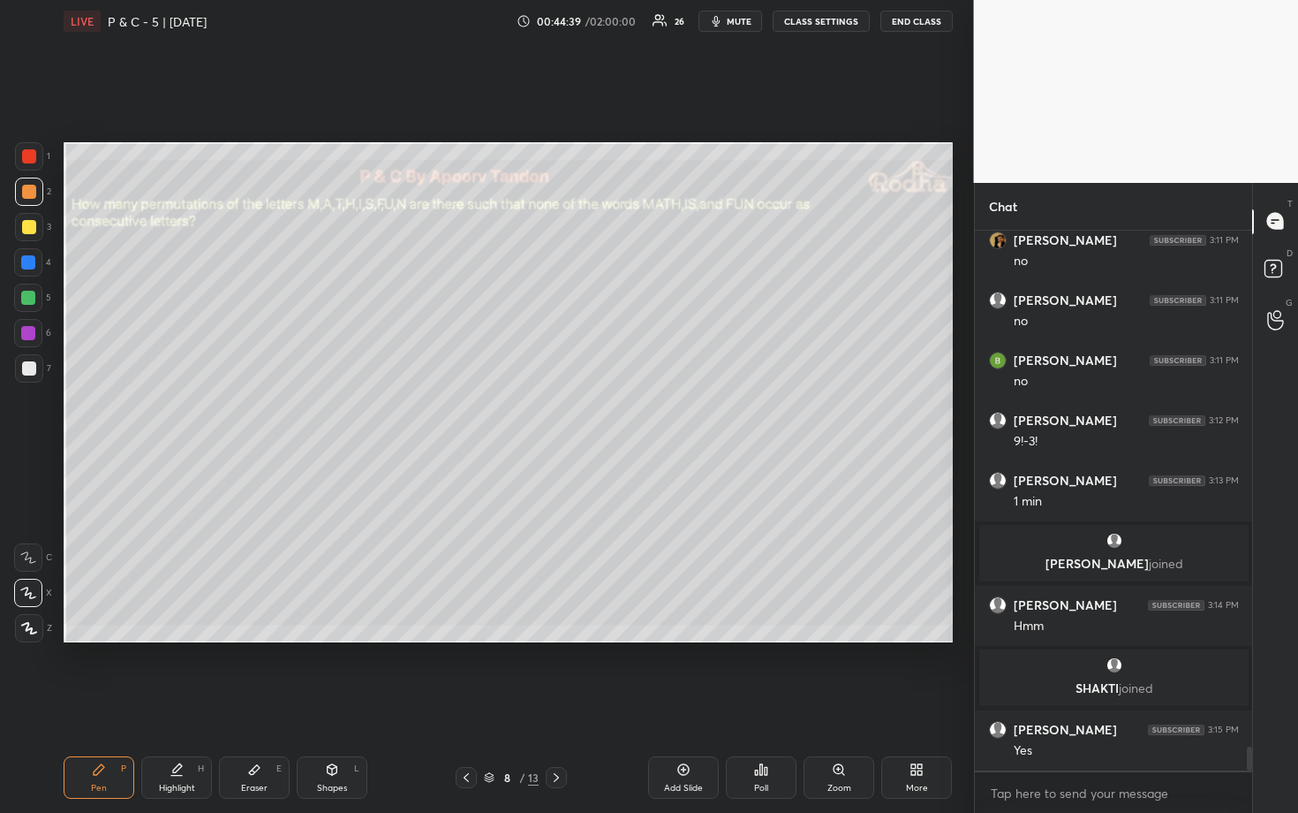
scroll to position [11867, 0]
click at [29, 367] on div at bounding box center [29, 368] width 14 height 14
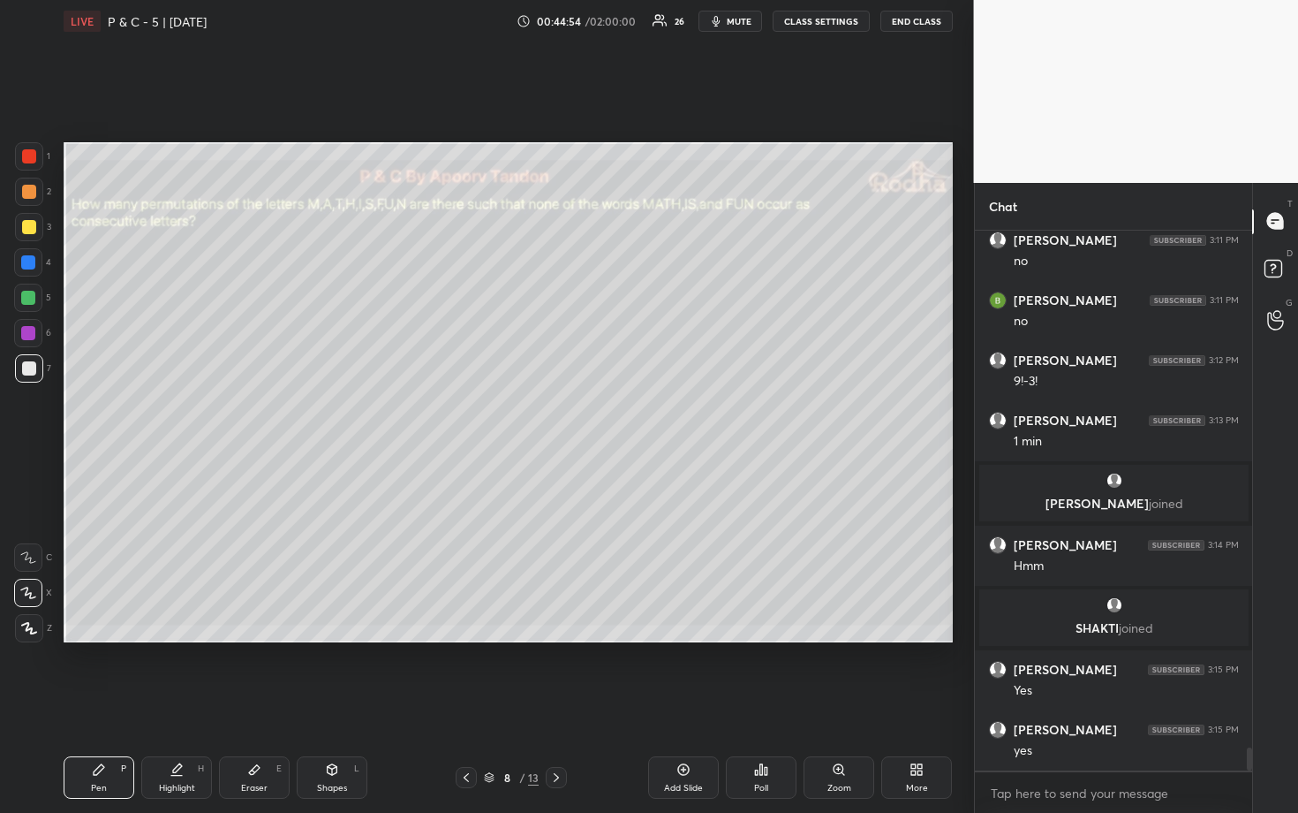
click at [28, 291] on div at bounding box center [28, 298] width 28 height 28
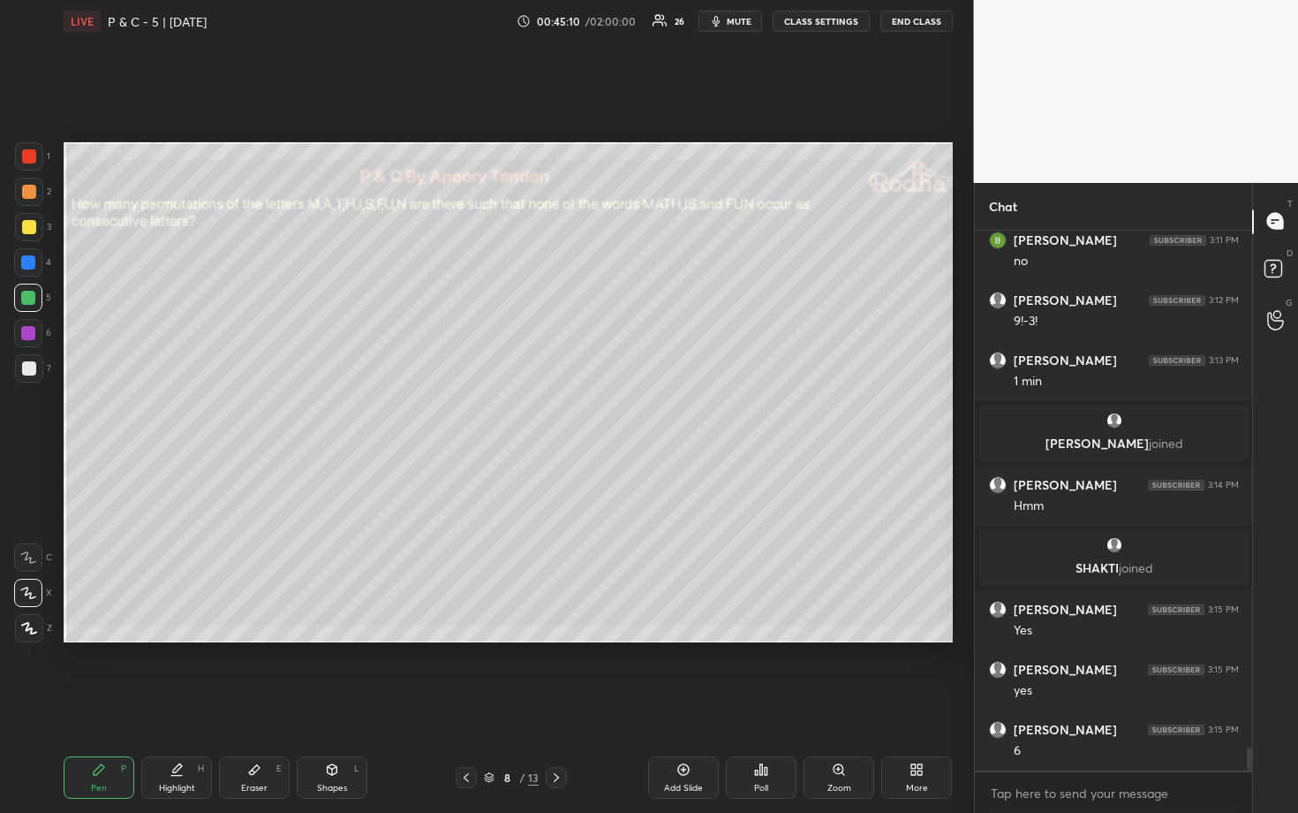
scroll to position [12047, 0]
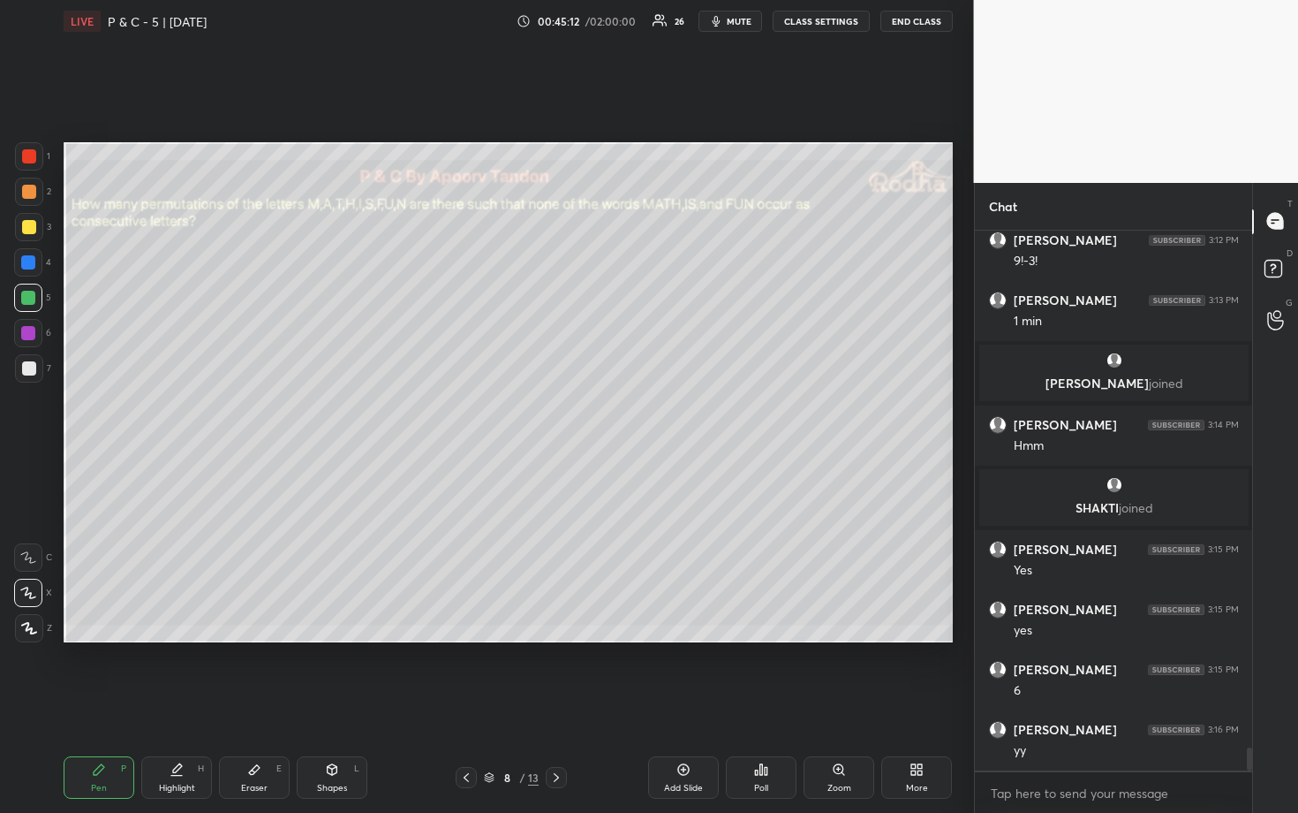
click at [29, 365] on div at bounding box center [29, 368] width 14 height 14
click at [27, 298] on div at bounding box center [28, 298] width 14 height 14
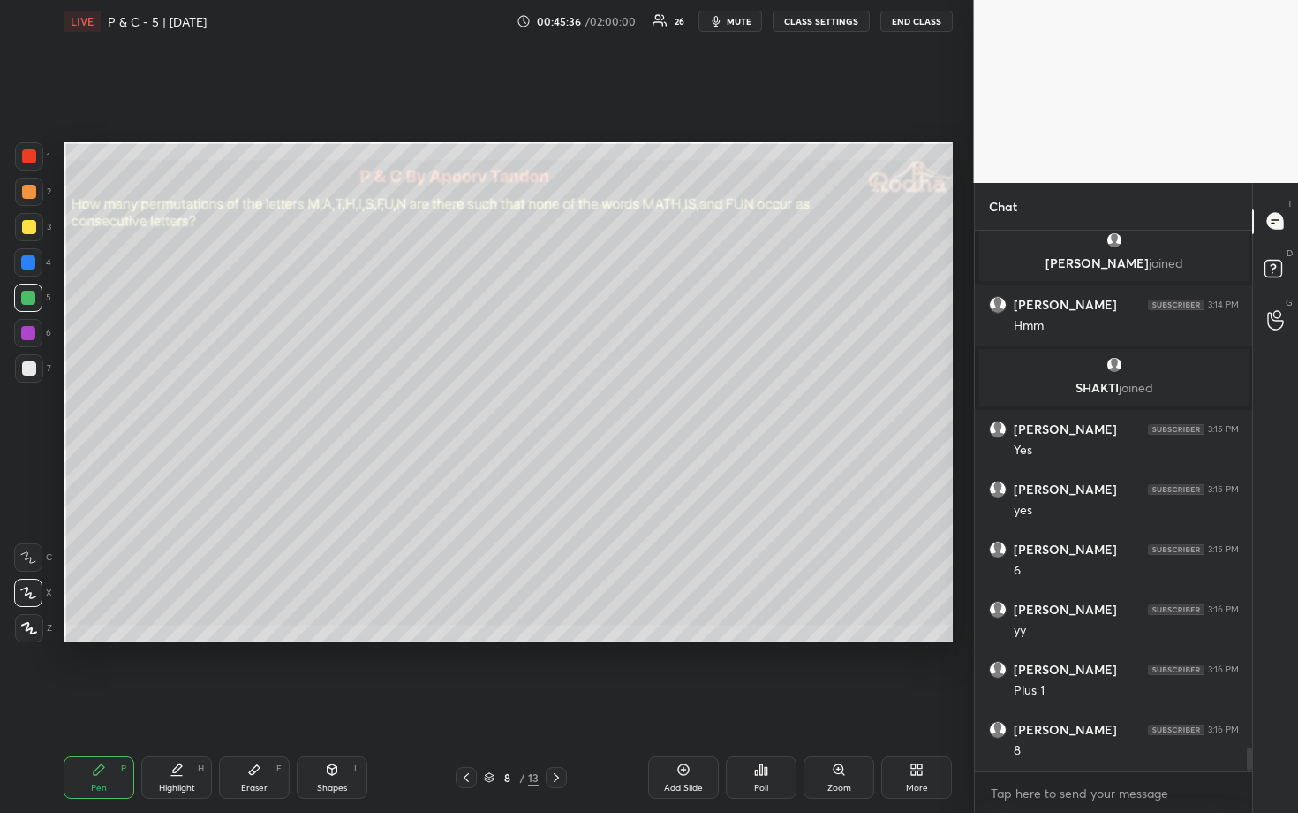
scroll to position [12227, 0]
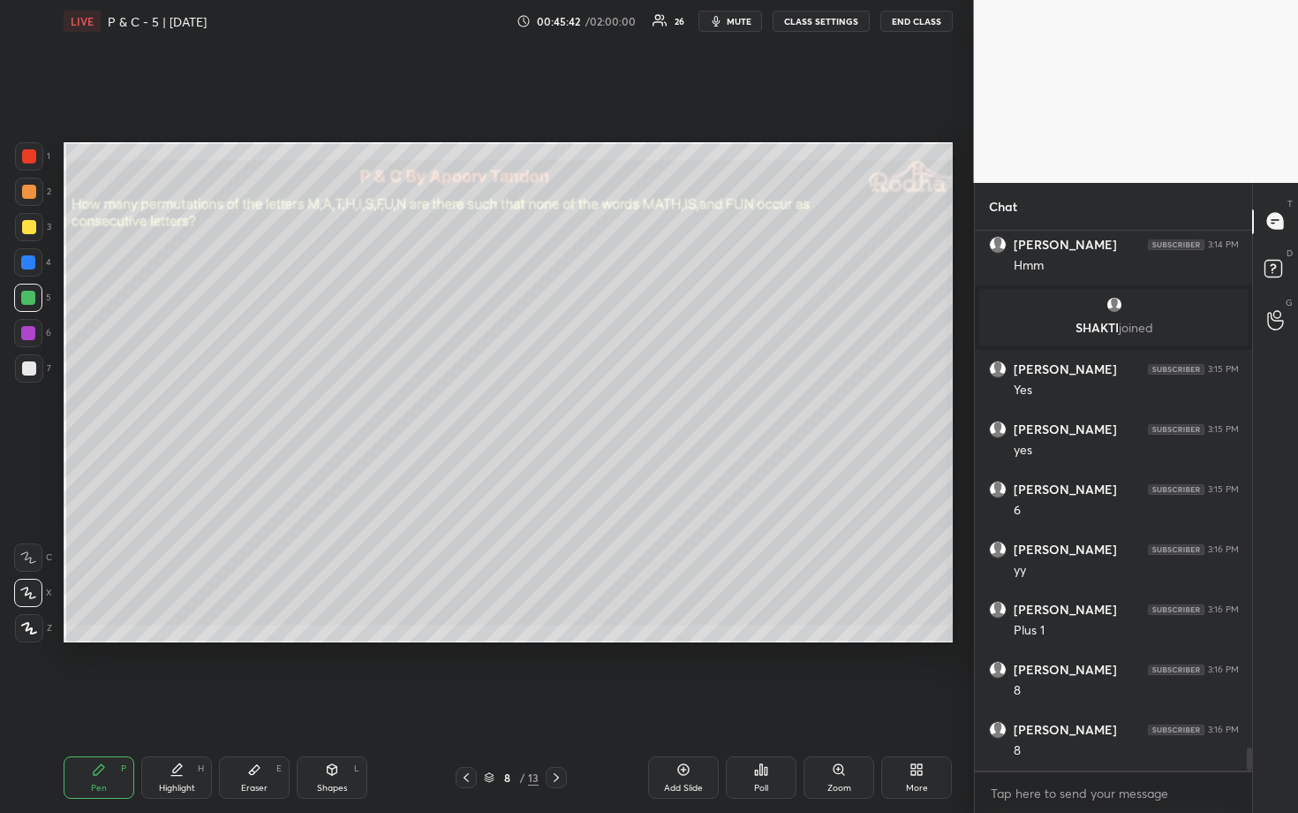
click at [32, 367] on div at bounding box center [29, 368] width 14 height 14
click at [33, 302] on div at bounding box center [28, 298] width 14 height 14
drag, startPoint x: 31, startPoint y: 366, endPoint x: 42, endPoint y: 370, distance: 11.5
click at [30, 365] on div at bounding box center [29, 368] width 14 height 14
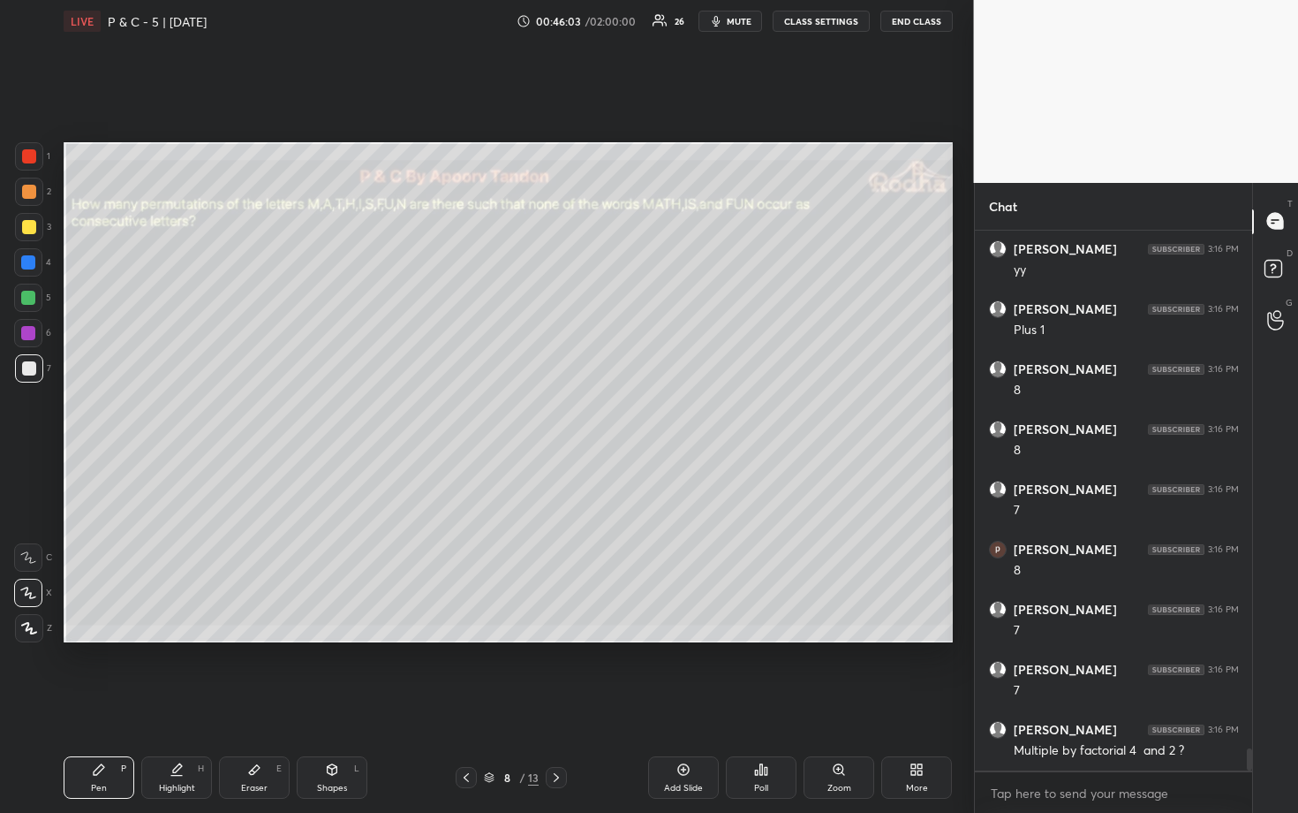
scroll to position [12587, 0]
click at [32, 302] on div at bounding box center [28, 298] width 14 height 14
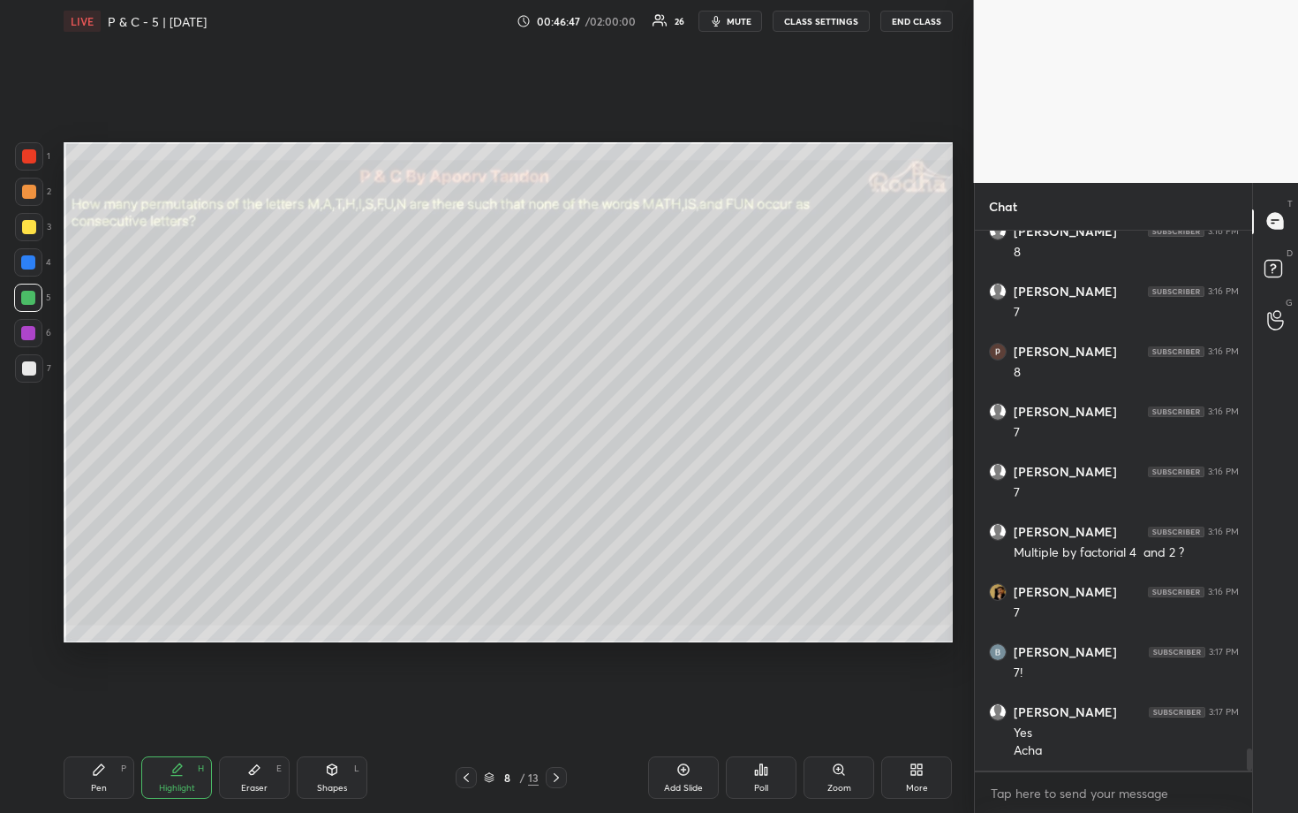
drag, startPoint x: 28, startPoint y: 371, endPoint x: 55, endPoint y: 357, distance: 30.0
click at [29, 371] on div at bounding box center [29, 368] width 14 height 14
drag, startPoint x: 26, startPoint y: 299, endPoint x: 49, endPoint y: 296, distance: 23.1
click at [26, 299] on div at bounding box center [28, 298] width 14 height 14
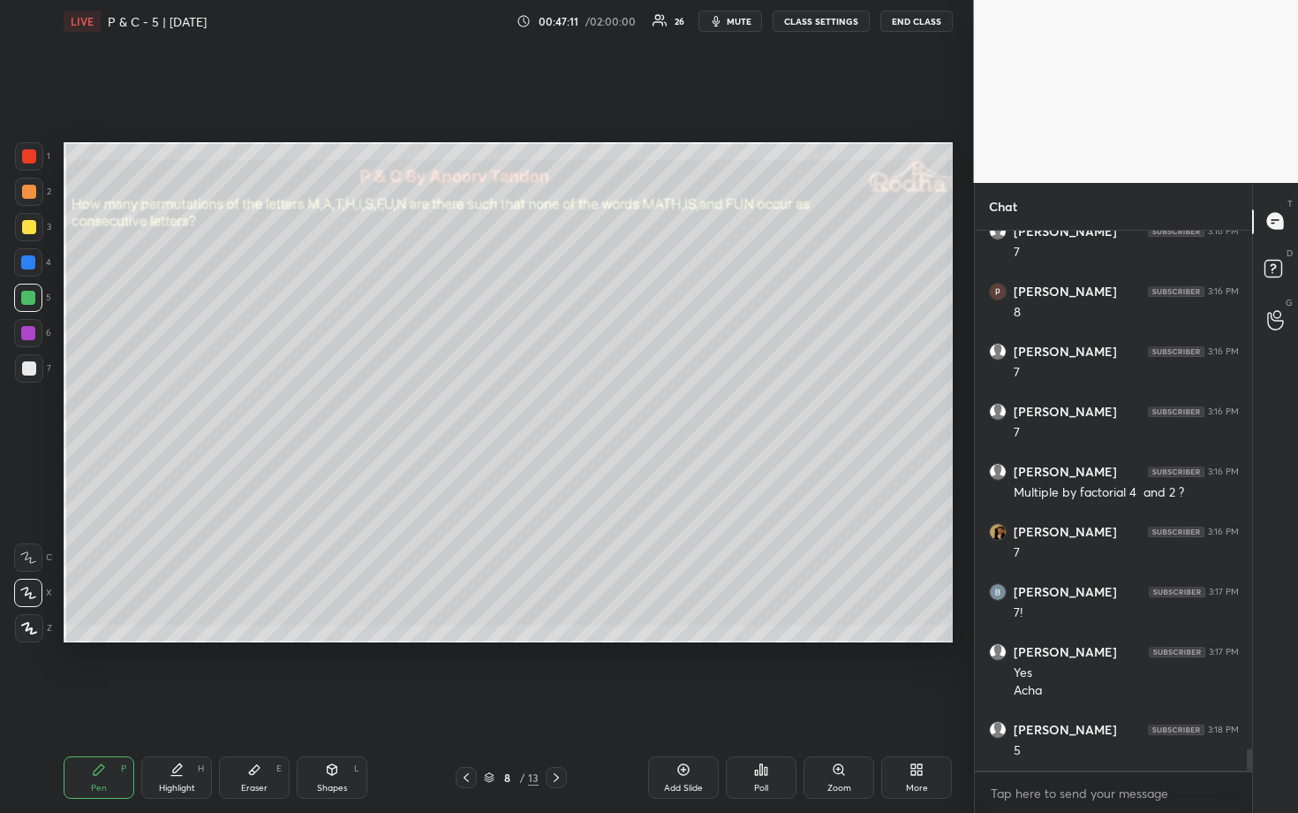
scroll to position [12845, 0]
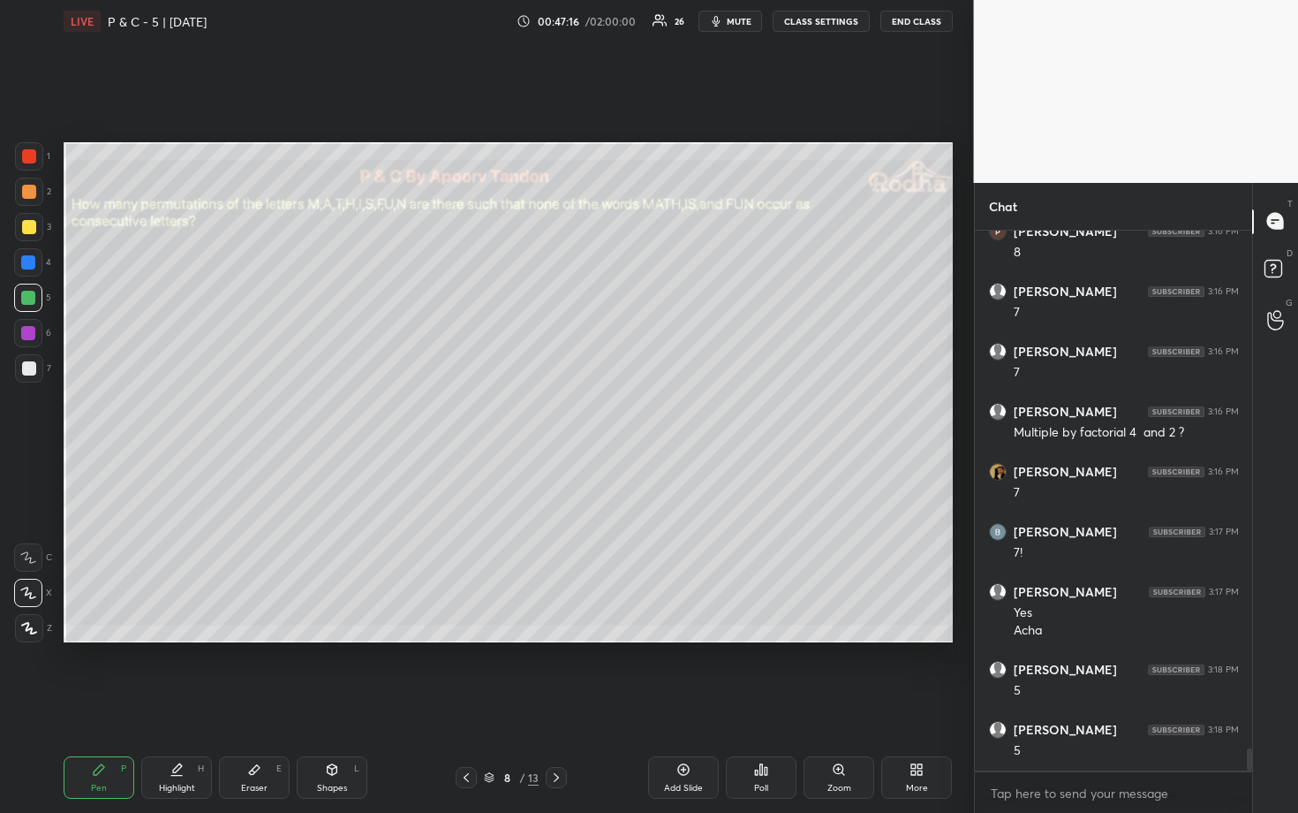
click at [35, 369] on div at bounding box center [29, 368] width 28 height 28
click at [29, 299] on div at bounding box center [28, 298] width 14 height 14
drag, startPoint x: 24, startPoint y: 372, endPoint x: 58, endPoint y: 361, distance: 36.0
click at [25, 372] on div at bounding box center [29, 368] width 14 height 14
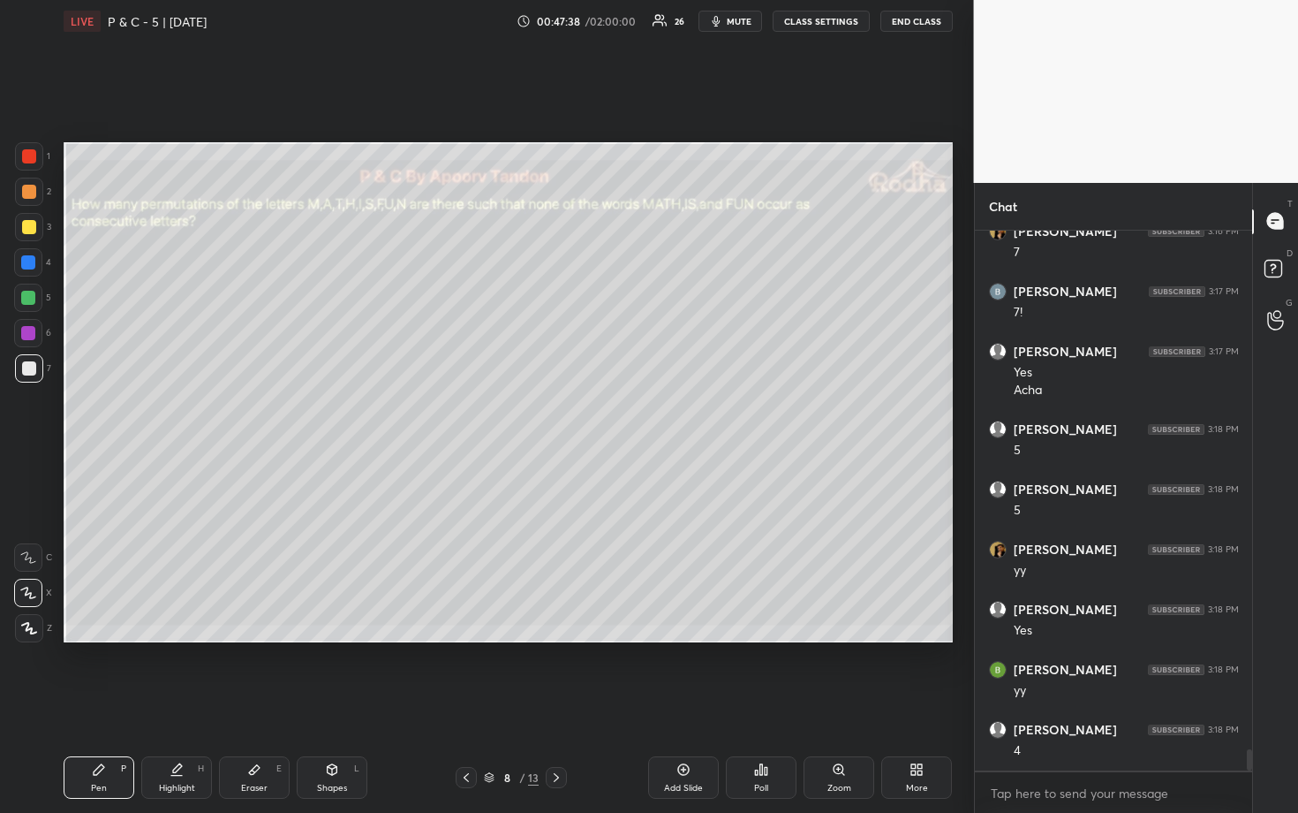
scroll to position [13146, 0]
drag, startPoint x: 29, startPoint y: 299, endPoint x: 46, endPoint y: 297, distance: 17.0
click at [31, 300] on div at bounding box center [28, 298] width 14 height 14
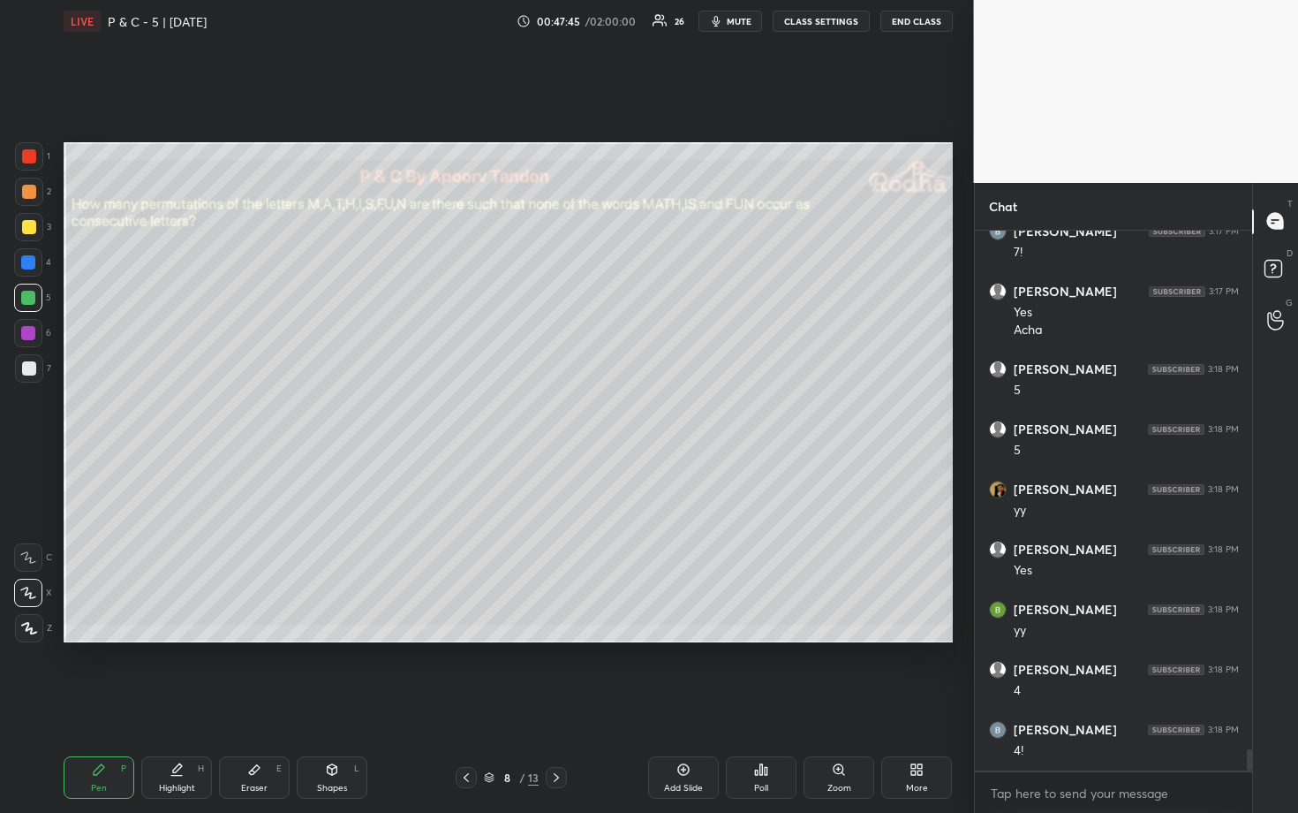
click at [28, 371] on div at bounding box center [29, 368] width 14 height 14
click at [24, 297] on div at bounding box center [28, 298] width 14 height 14
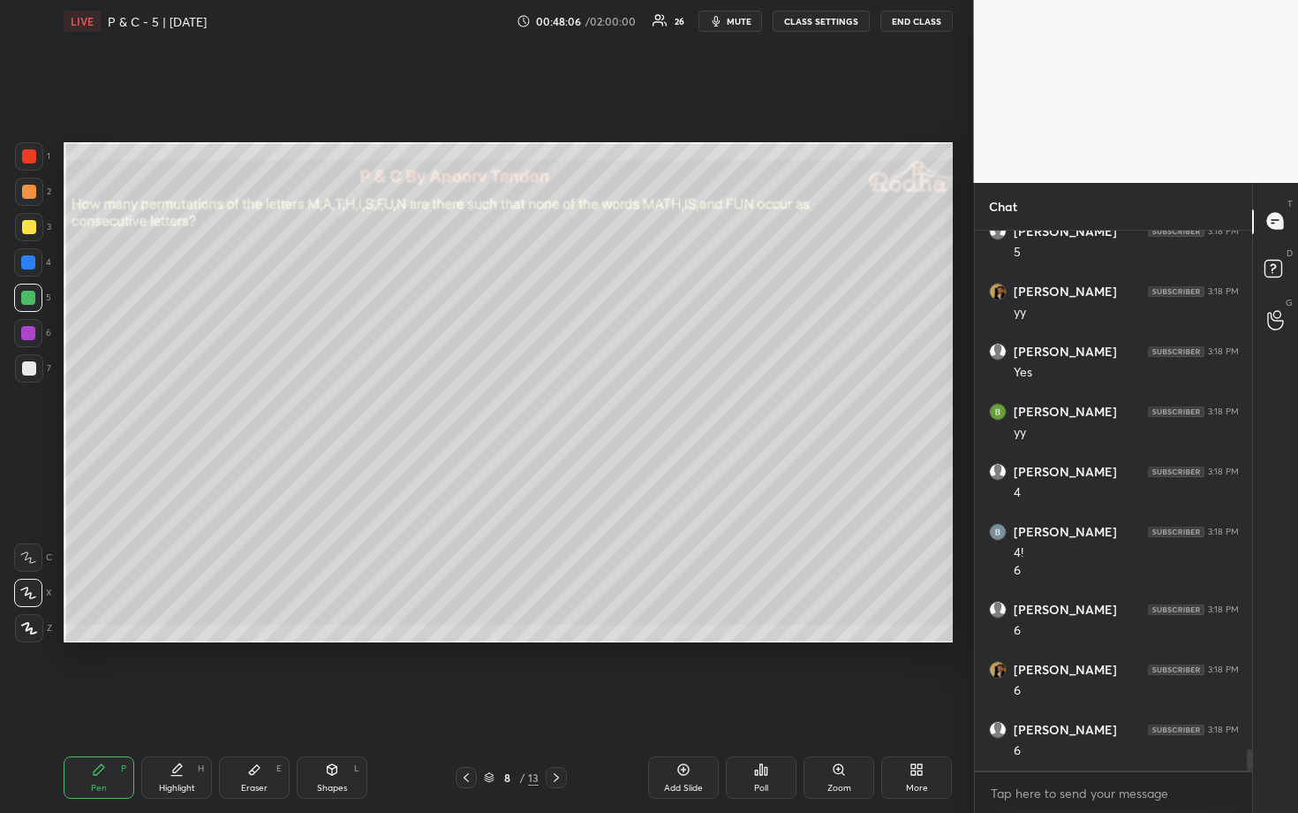
scroll to position [13404, 0]
drag, startPoint x: 23, startPoint y: 369, endPoint x: 53, endPoint y: 358, distance: 32.2
click at [25, 368] on div at bounding box center [29, 368] width 14 height 14
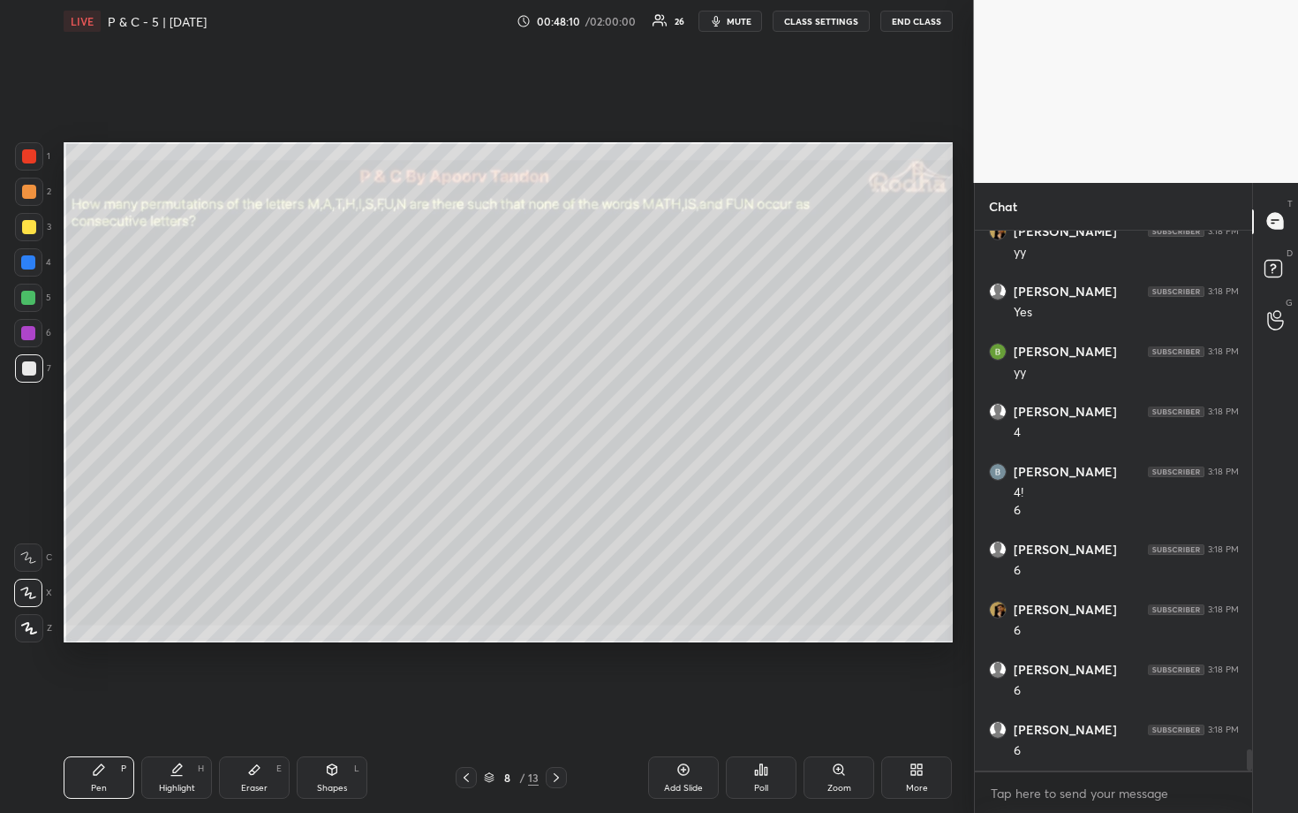
scroll to position [13464, 0]
click at [35, 295] on div at bounding box center [28, 298] width 28 height 28
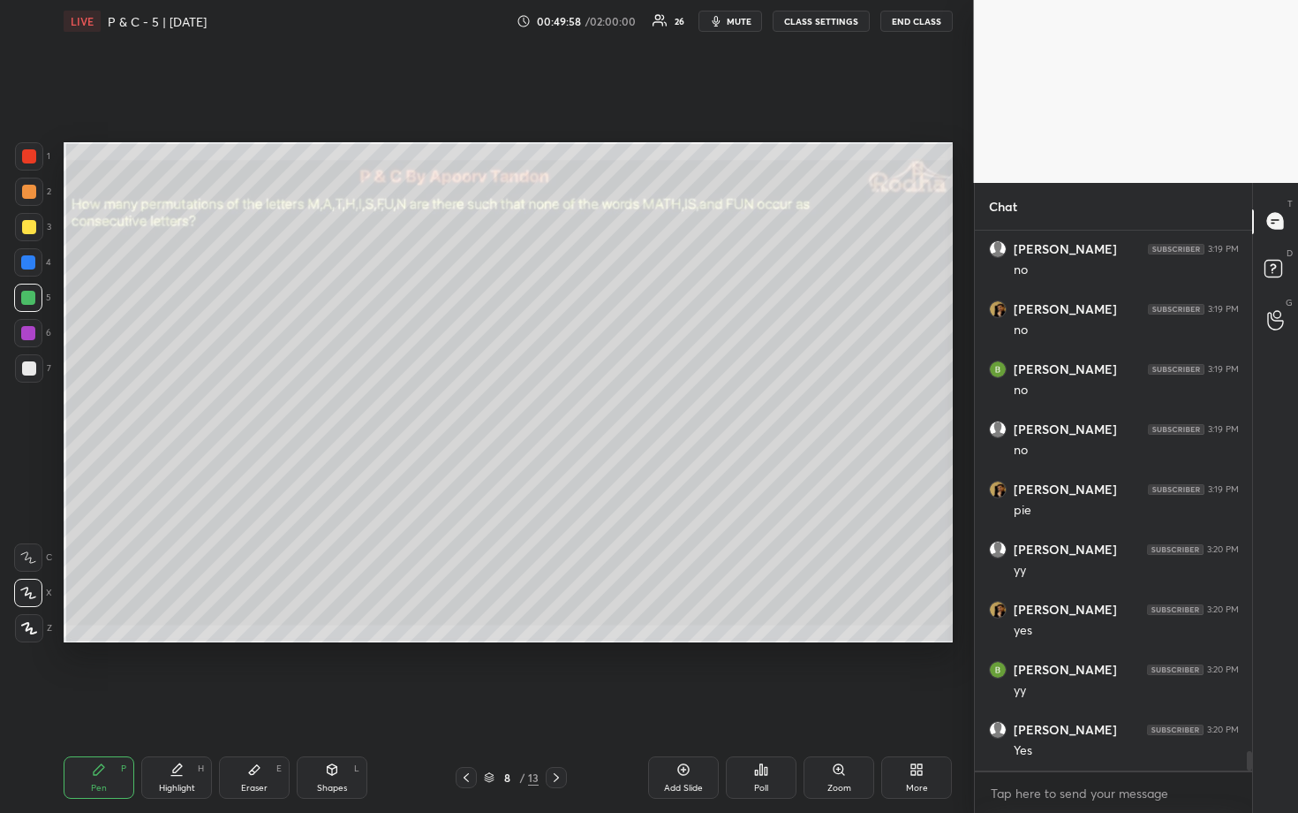
scroll to position [14502, 0]
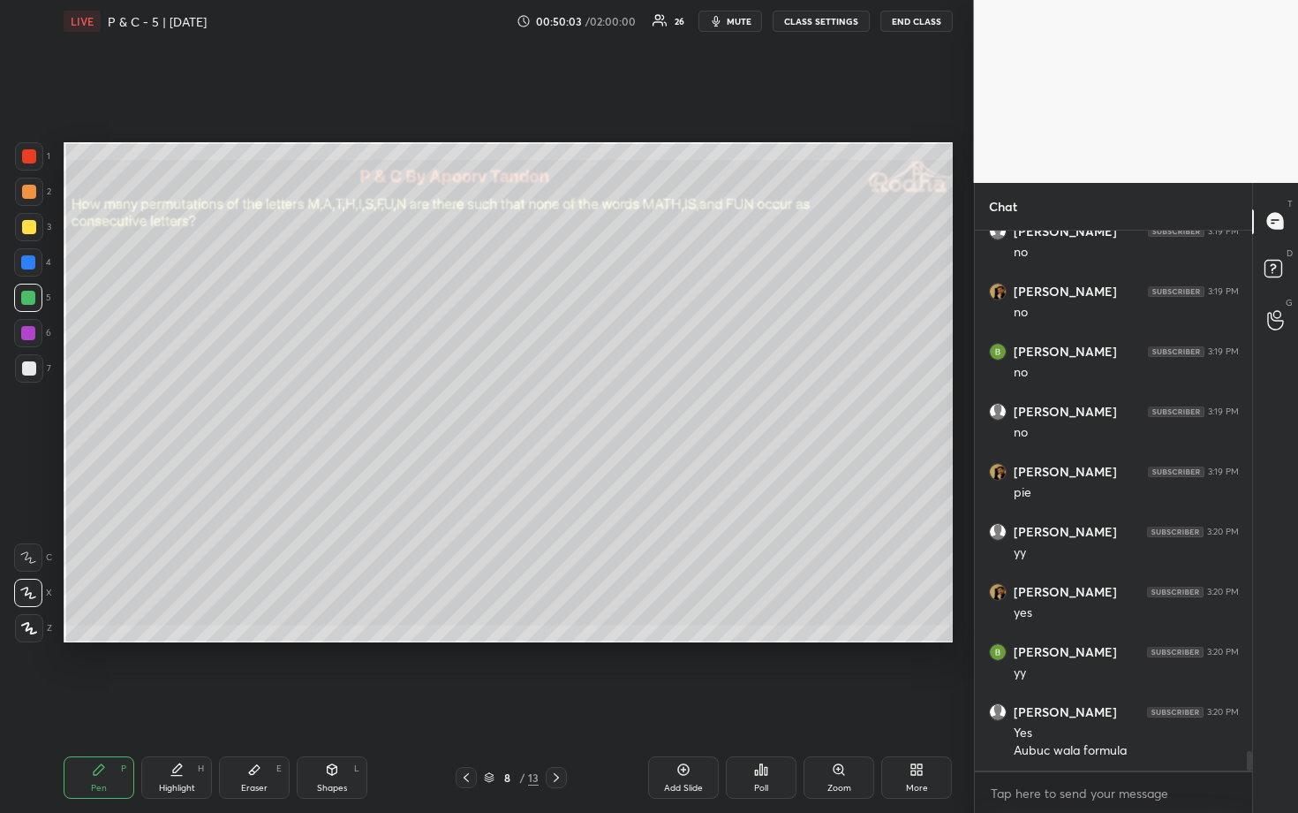
click at [699, 673] on div "Add Slide" at bounding box center [683, 777] width 71 height 42
click at [33, 225] on div at bounding box center [29, 227] width 14 height 14
click at [31, 298] on div at bounding box center [28, 298] width 14 height 14
click at [33, 365] on div at bounding box center [29, 368] width 14 height 14
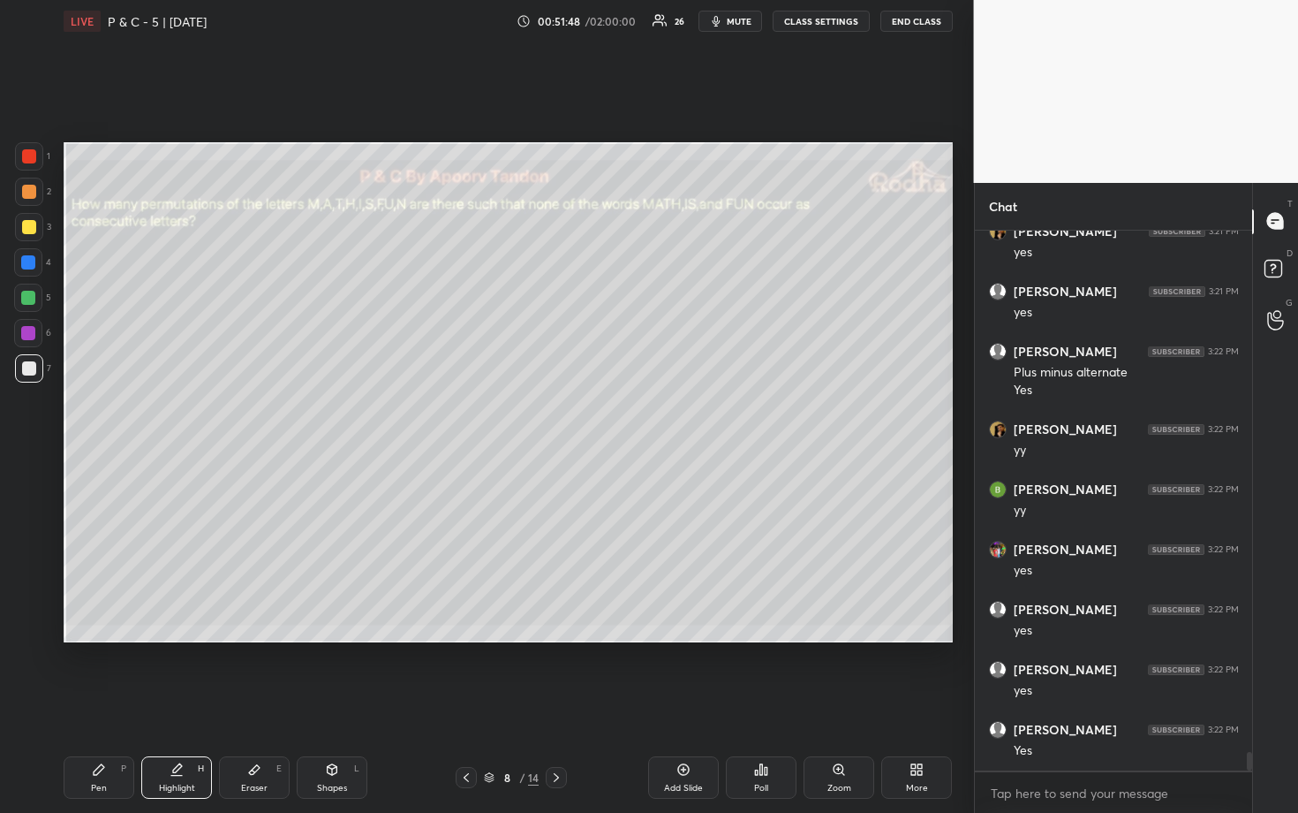
scroll to position [15198, 0]
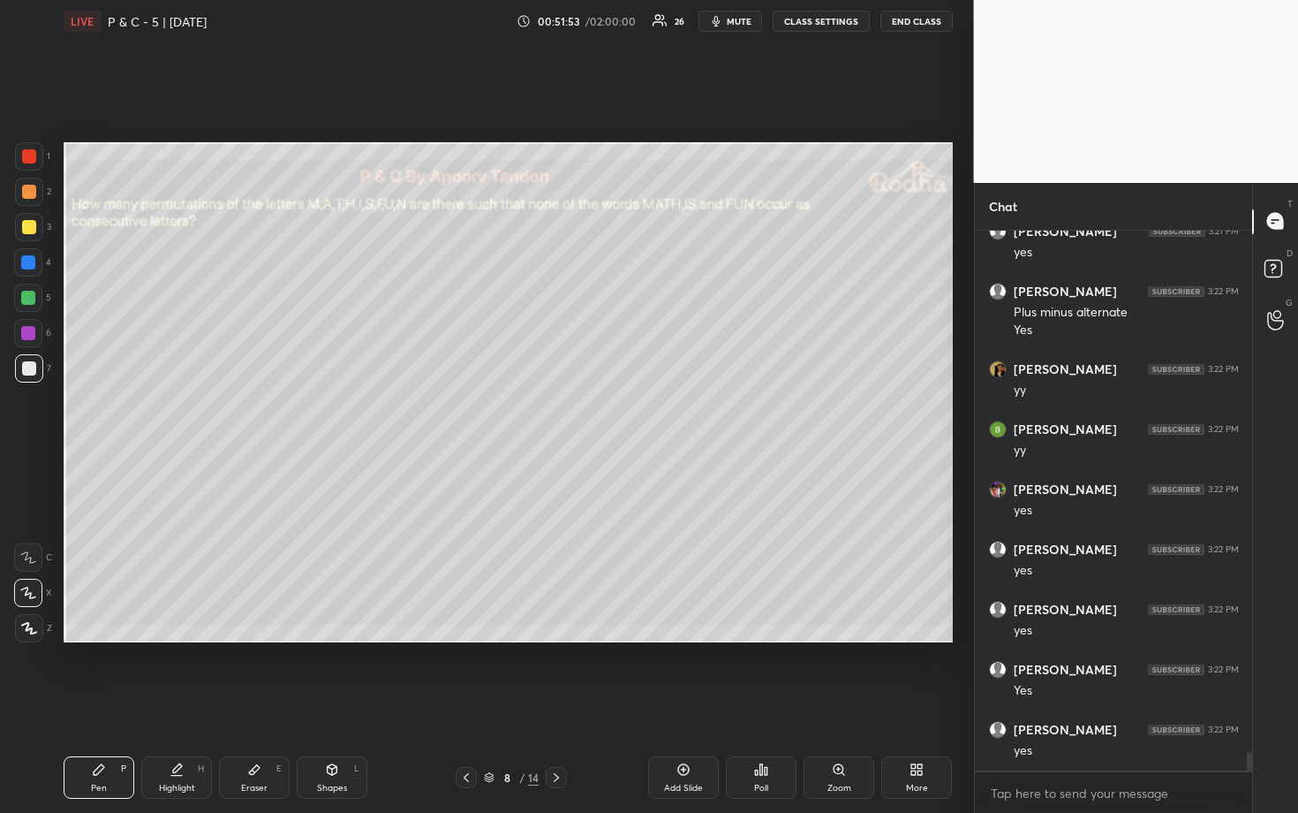
click at [30, 194] on div at bounding box center [29, 192] width 14 height 14
click at [34, 302] on div at bounding box center [28, 298] width 14 height 14
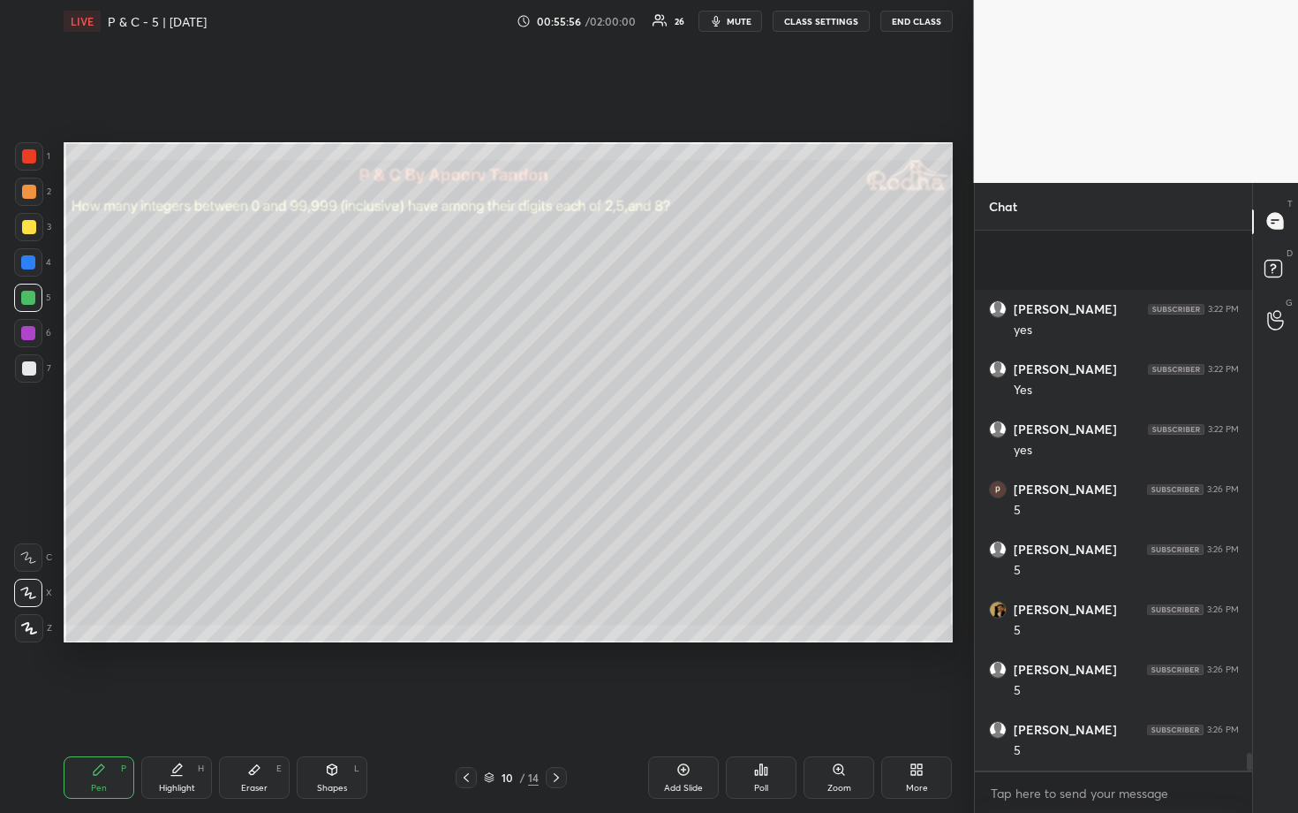
scroll to position [15619, 0]
click at [30, 360] on div at bounding box center [29, 368] width 28 height 28
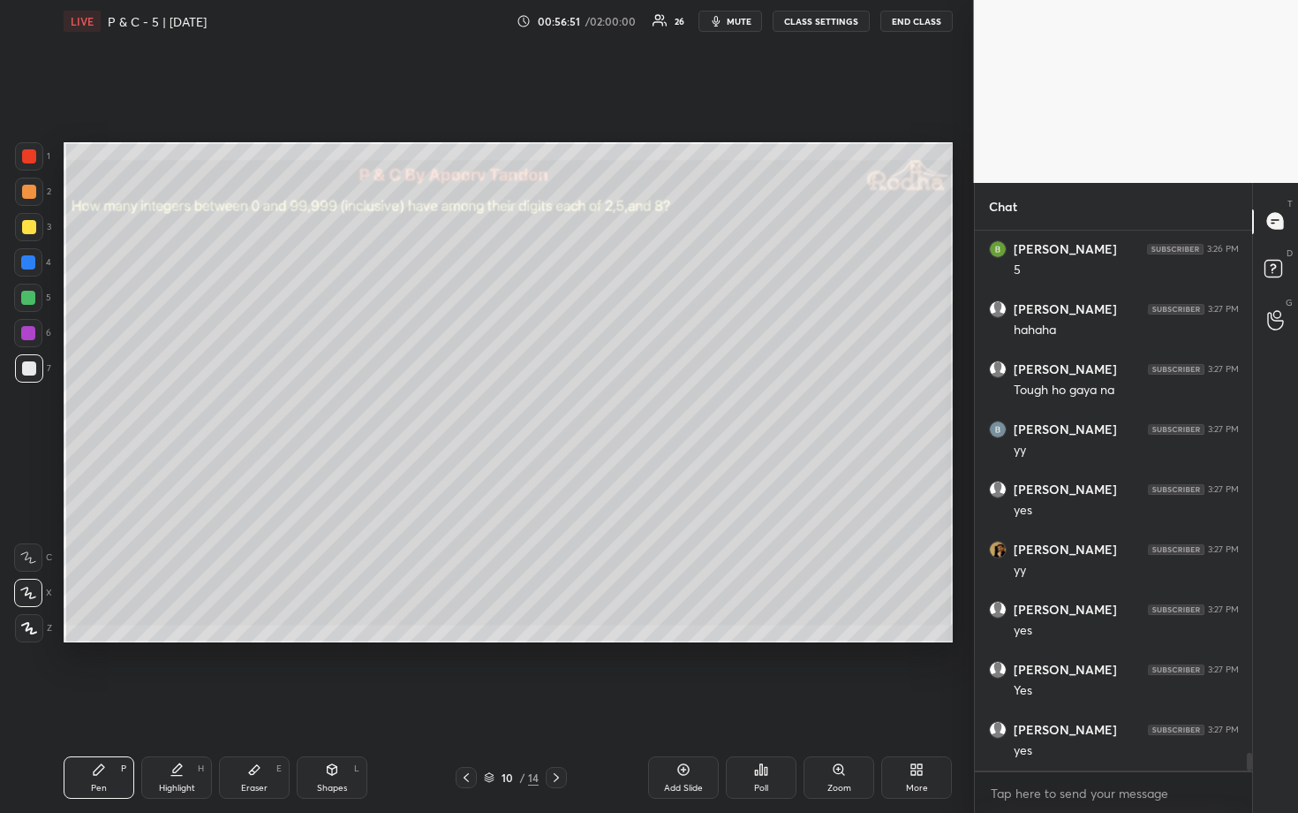
scroll to position [16160, 0]
drag, startPoint x: 26, startPoint y: 298, endPoint x: 55, endPoint y: 306, distance: 30.2
click at [26, 298] on div at bounding box center [28, 298] width 14 height 14
click at [30, 367] on div at bounding box center [29, 368] width 14 height 14
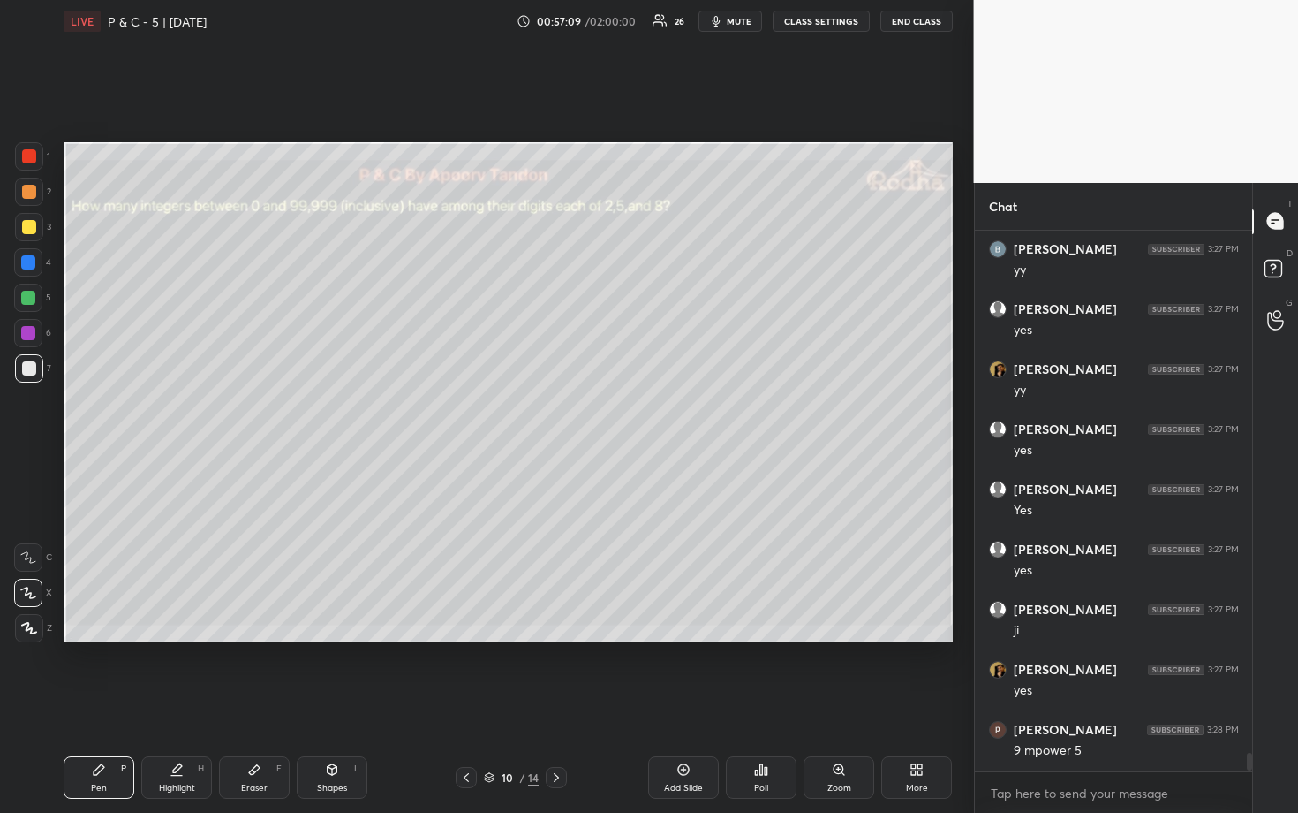
scroll to position [16400, 0]
click at [26, 292] on div at bounding box center [28, 298] width 14 height 14
click at [30, 373] on div at bounding box center [29, 368] width 14 height 14
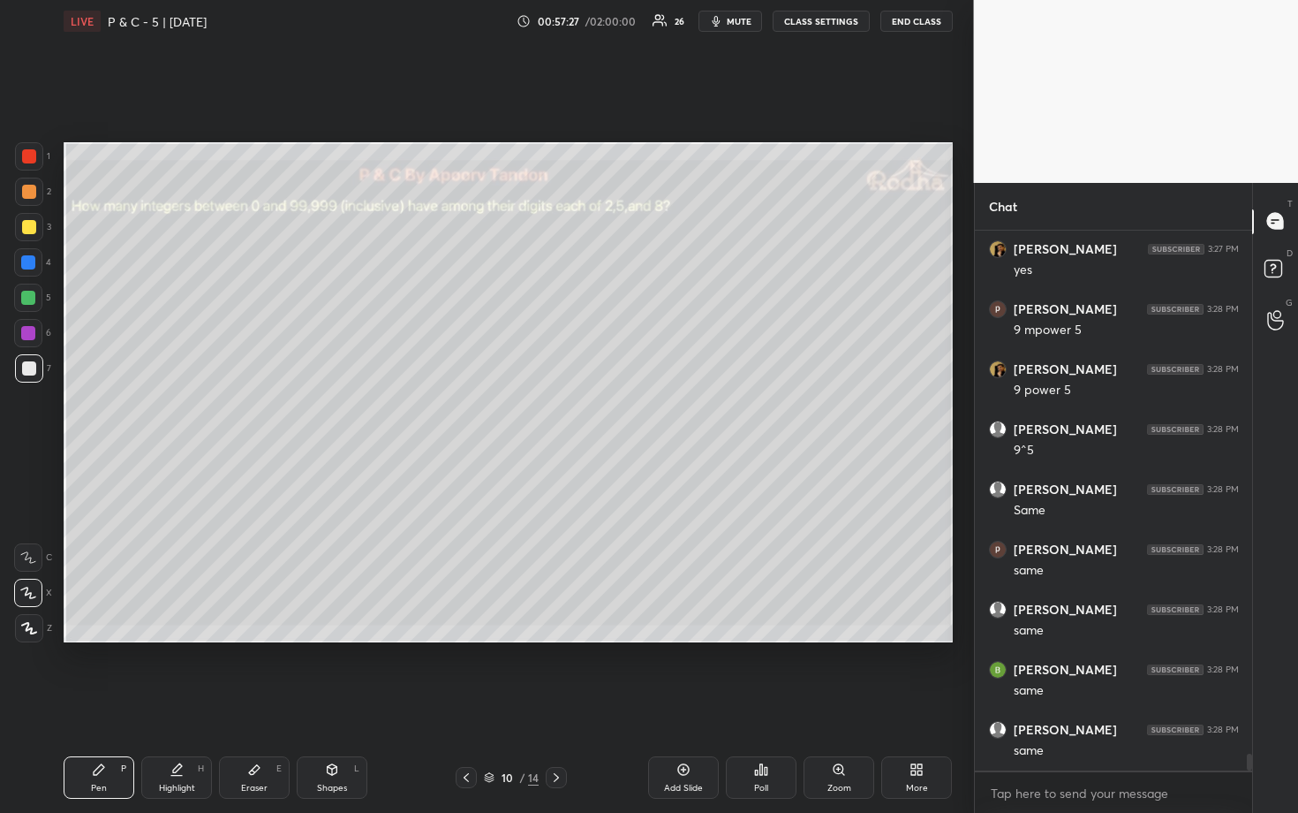
click at [29, 299] on div at bounding box center [28, 298] width 14 height 14
drag, startPoint x: 31, startPoint y: 369, endPoint x: 57, endPoint y: 371, distance: 25.7
click at [32, 369] on div at bounding box center [29, 368] width 14 height 14
click at [32, 297] on div at bounding box center [28, 298] width 14 height 14
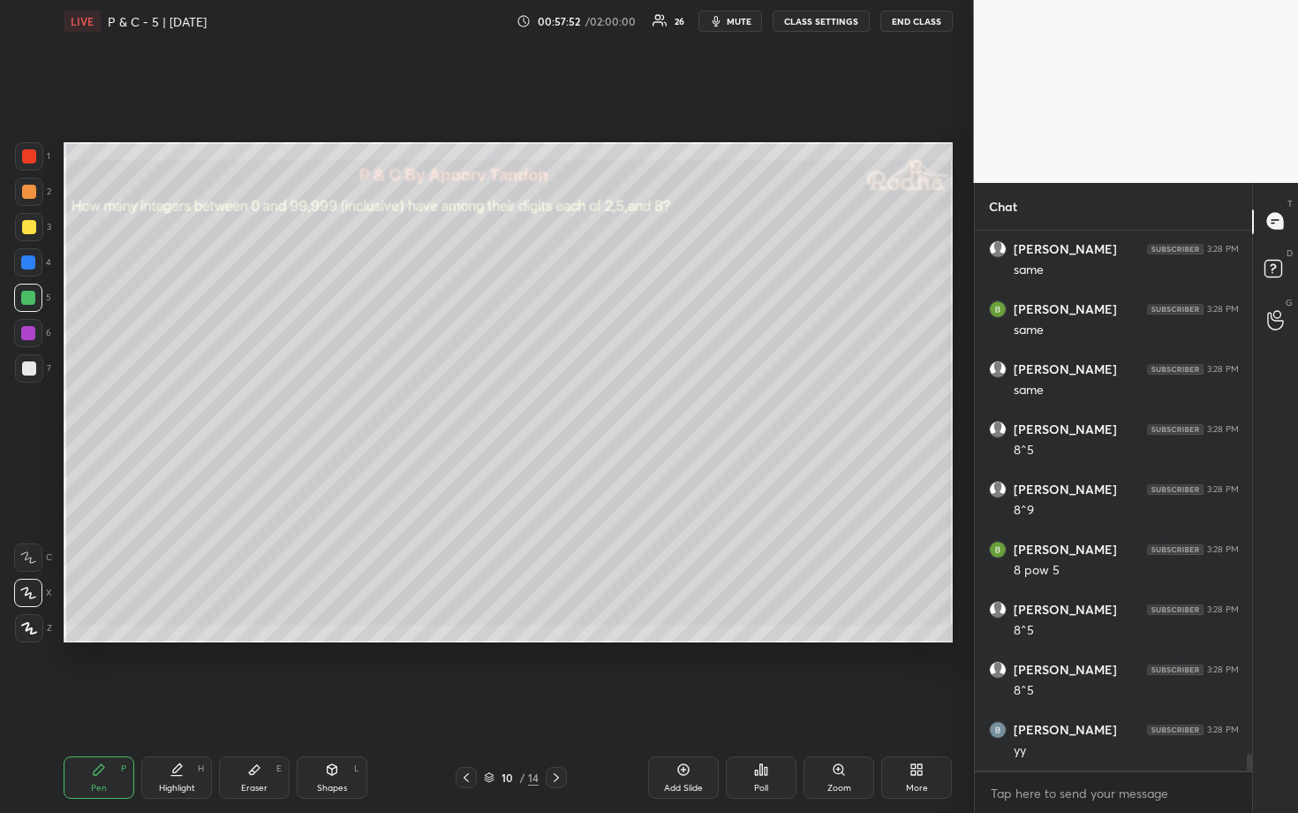
click at [36, 369] on div at bounding box center [29, 368] width 28 height 28
drag, startPoint x: 28, startPoint y: 187, endPoint x: 58, endPoint y: 235, distance: 56.4
click at [28, 187] on div at bounding box center [29, 192] width 14 height 14
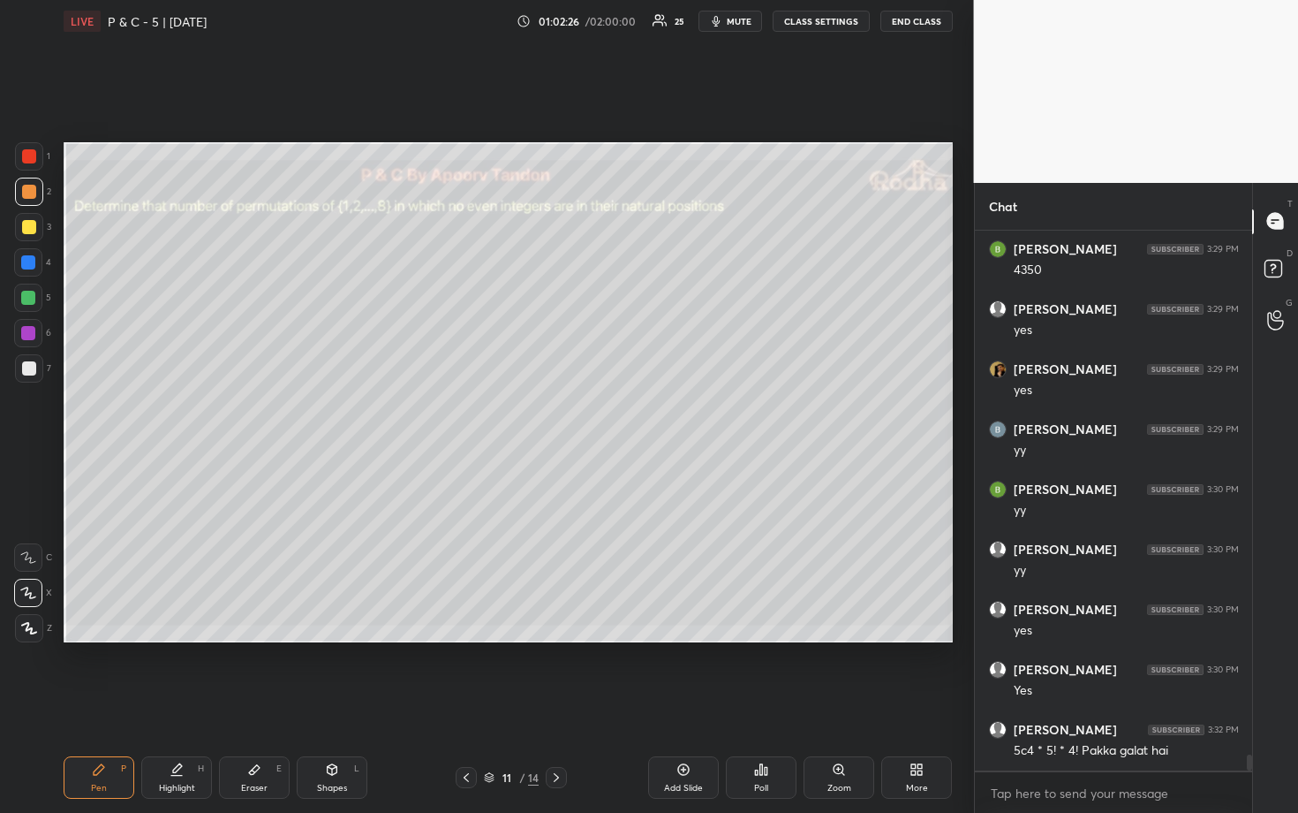
click at [28, 259] on div at bounding box center [28, 262] width 14 height 14
click at [28, 296] on div at bounding box center [28, 298] width 14 height 14
click at [33, 196] on div at bounding box center [29, 192] width 14 height 14
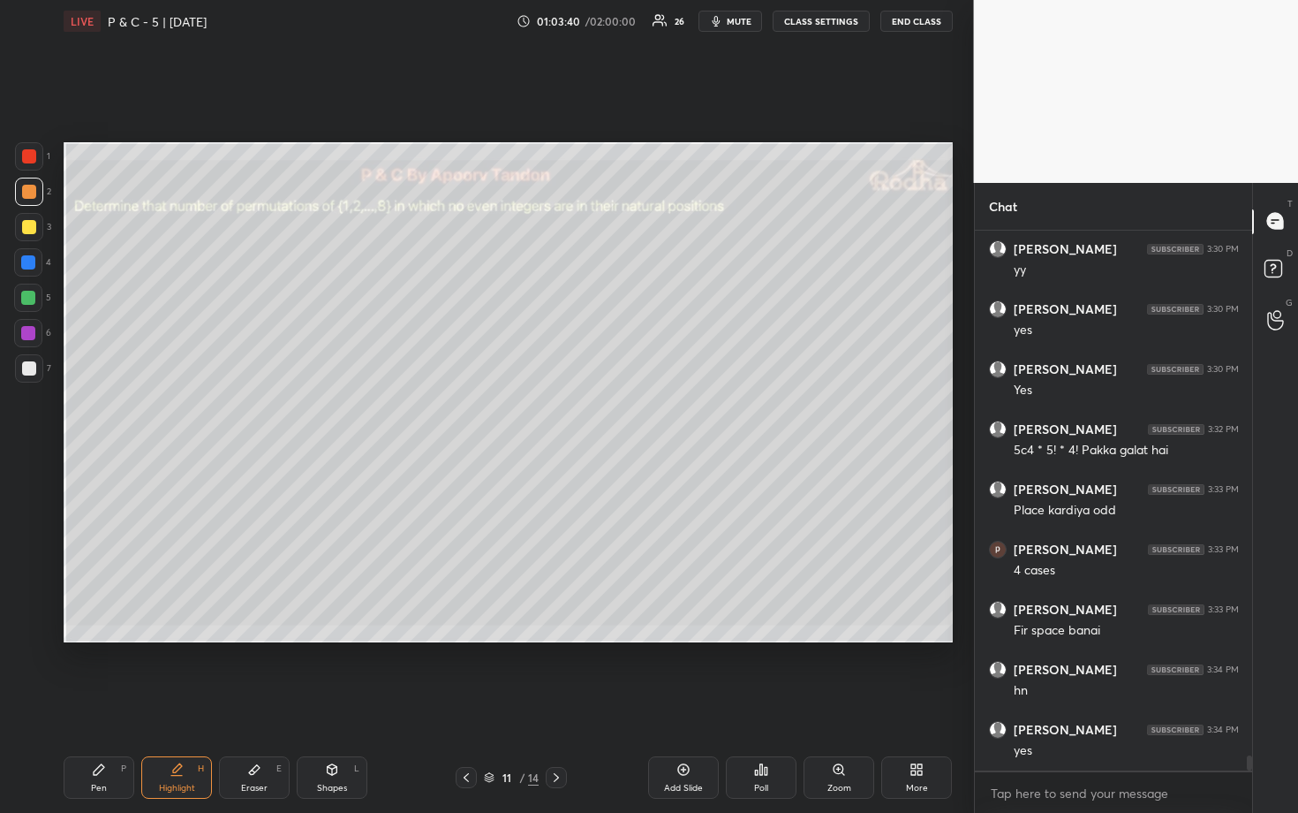
scroll to position [18460, 0]
click at [28, 263] on div at bounding box center [28, 262] width 14 height 14
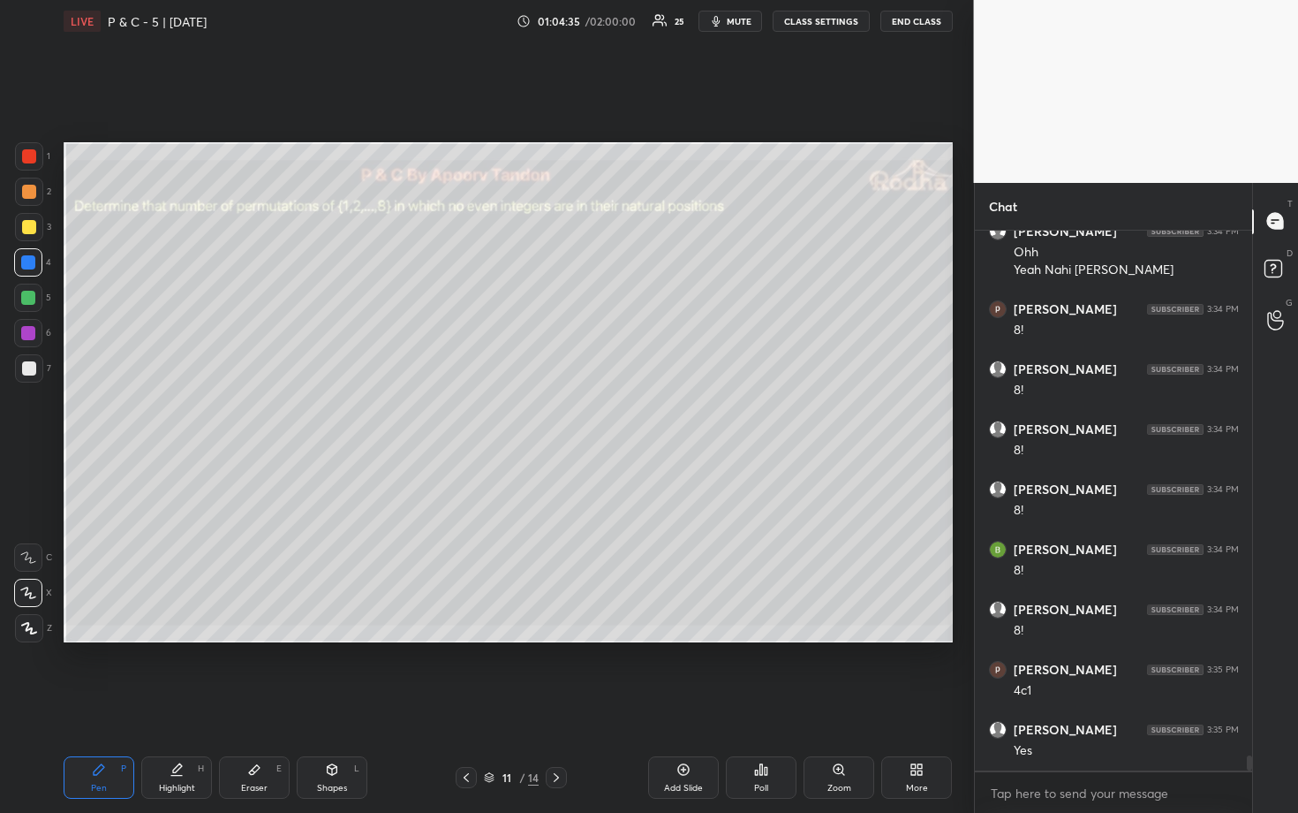
scroll to position [19018, 0]
drag, startPoint x: 25, startPoint y: 156, endPoint x: 62, endPoint y: 163, distance: 37.6
click at [26, 156] on div at bounding box center [29, 156] width 14 height 14
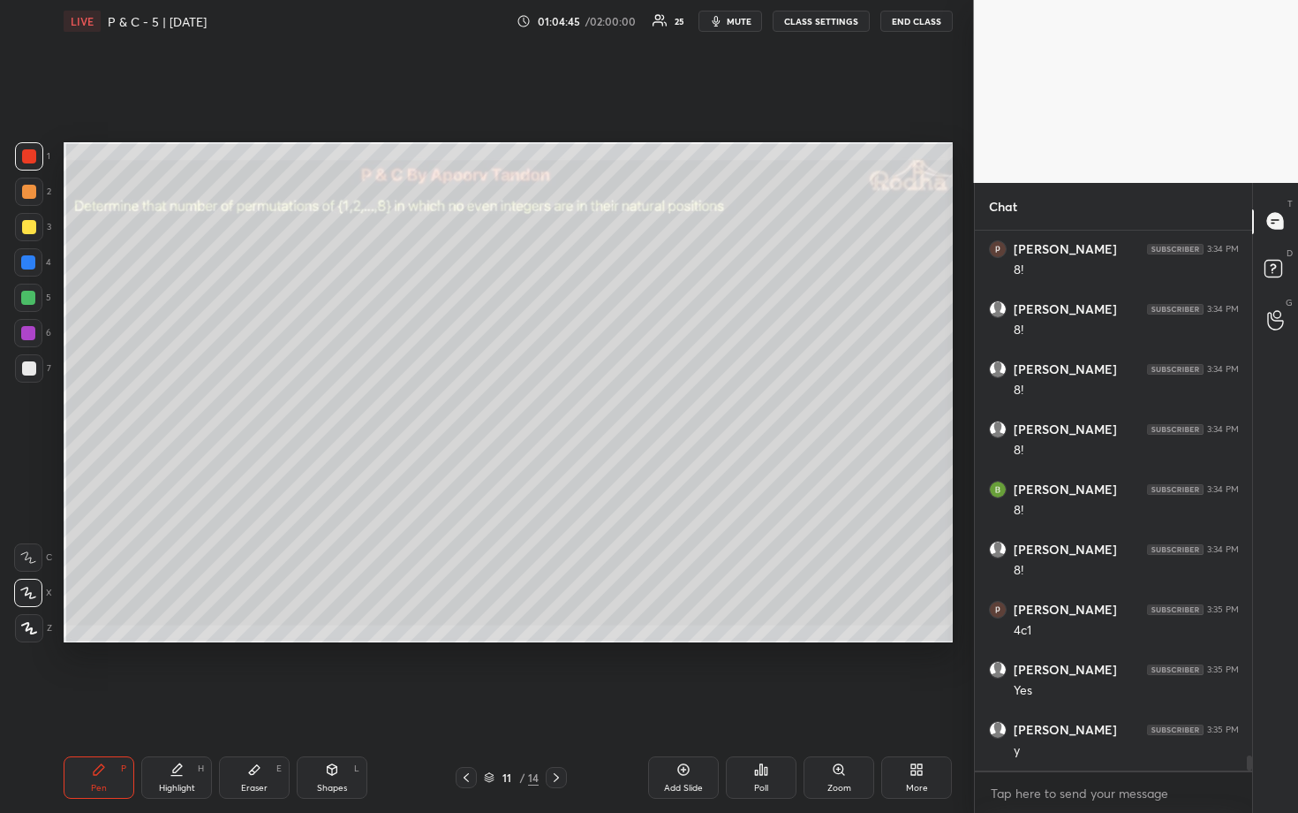
click at [25, 259] on div at bounding box center [28, 262] width 14 height 14
click at [261, 673] on div "Eraser" at bounding box center [254, 788] width 26 height 9
click at [117, 673] on div "Pen P" at bounding box center [99, 777] width 71 height 42
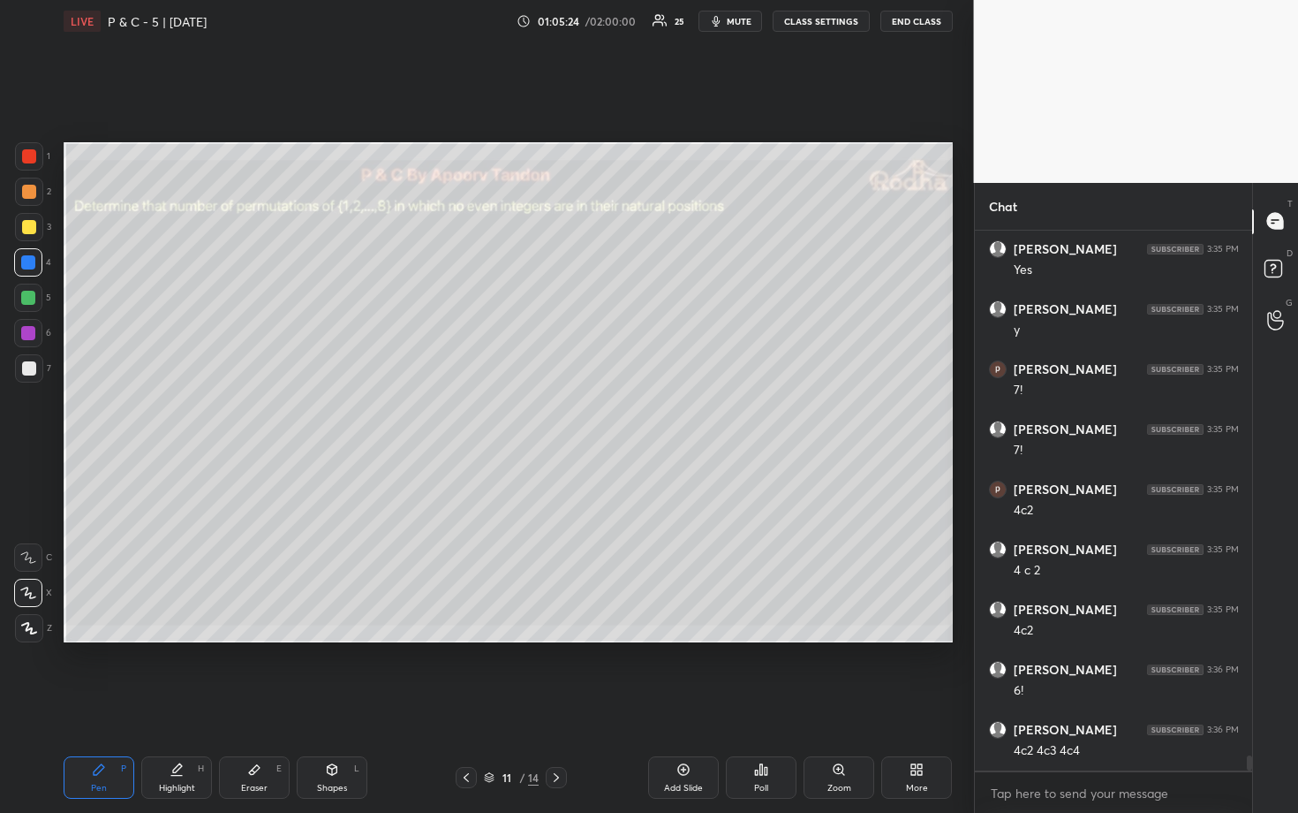
click at [32, 159] on div at bounding box center [29, 156] width 14 height 14
click at [28, 264] on div at bounding box center [28, 262] width 14 height 14
drag, startPoint x: 28, startPoint y: 156, endPoint x: 58, endPoint y: 169, distance: 32.5
click at [28, 157] on div at bounding box center [29, 156] width 14 height 14
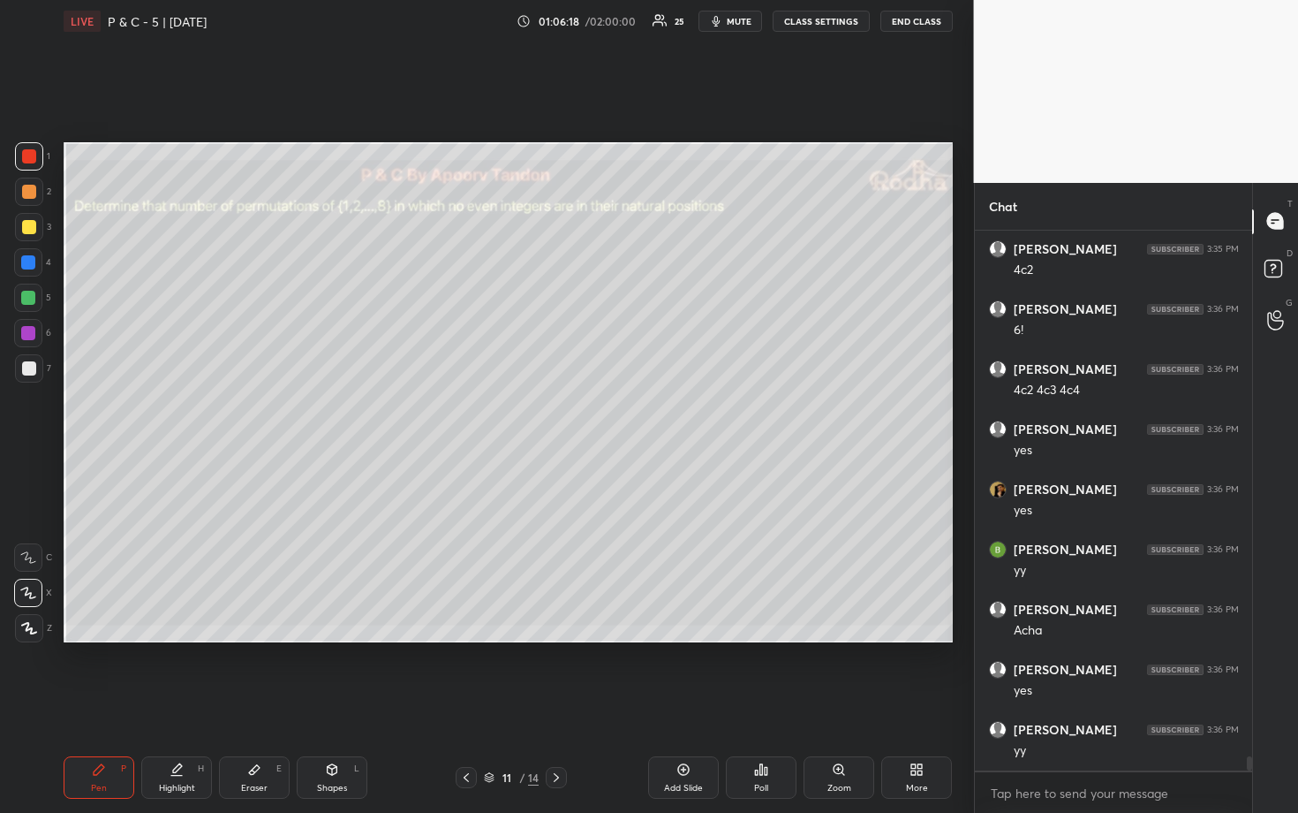
drag, startPoint x: 27, startPoint y: 261, endPoint x: 46, endPoint y: 262, distance: 18.6
click at [28, 261] on div at bounding box center [28, 262] width 14 height 14
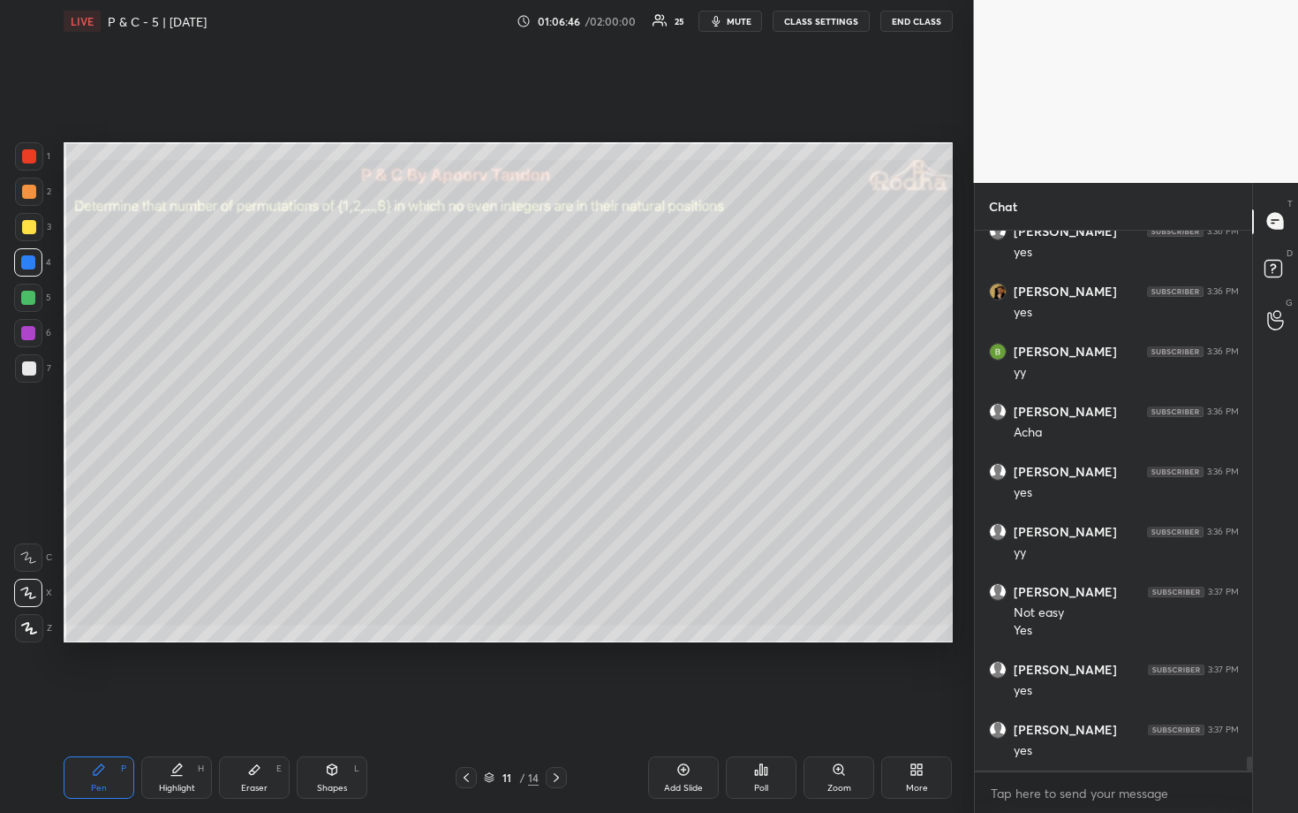
scroll to position [20057, 0]
click at [25, 192] on div at bounding box center [29, 192] width 14 height 14
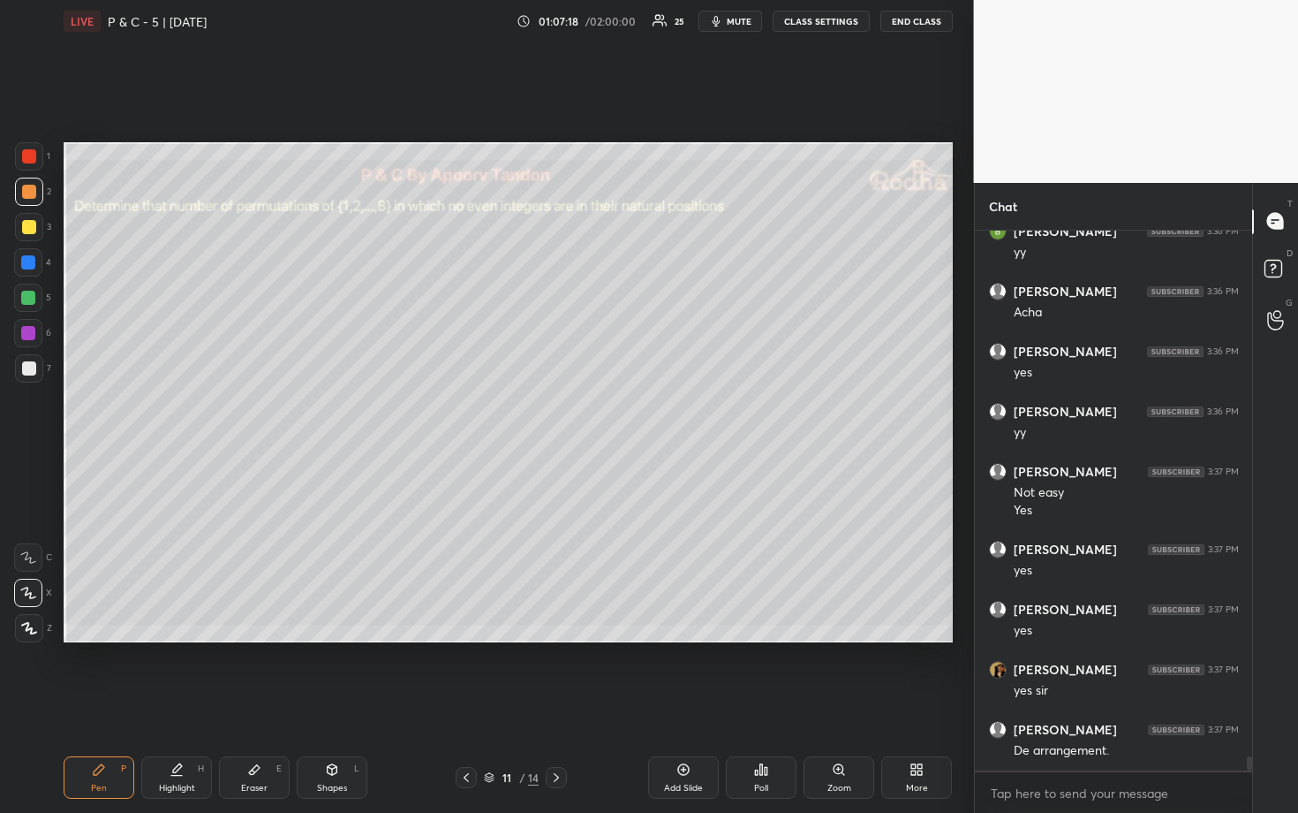
click at [29, 369] on div at bounding box center [29, 368] width 14 height 14
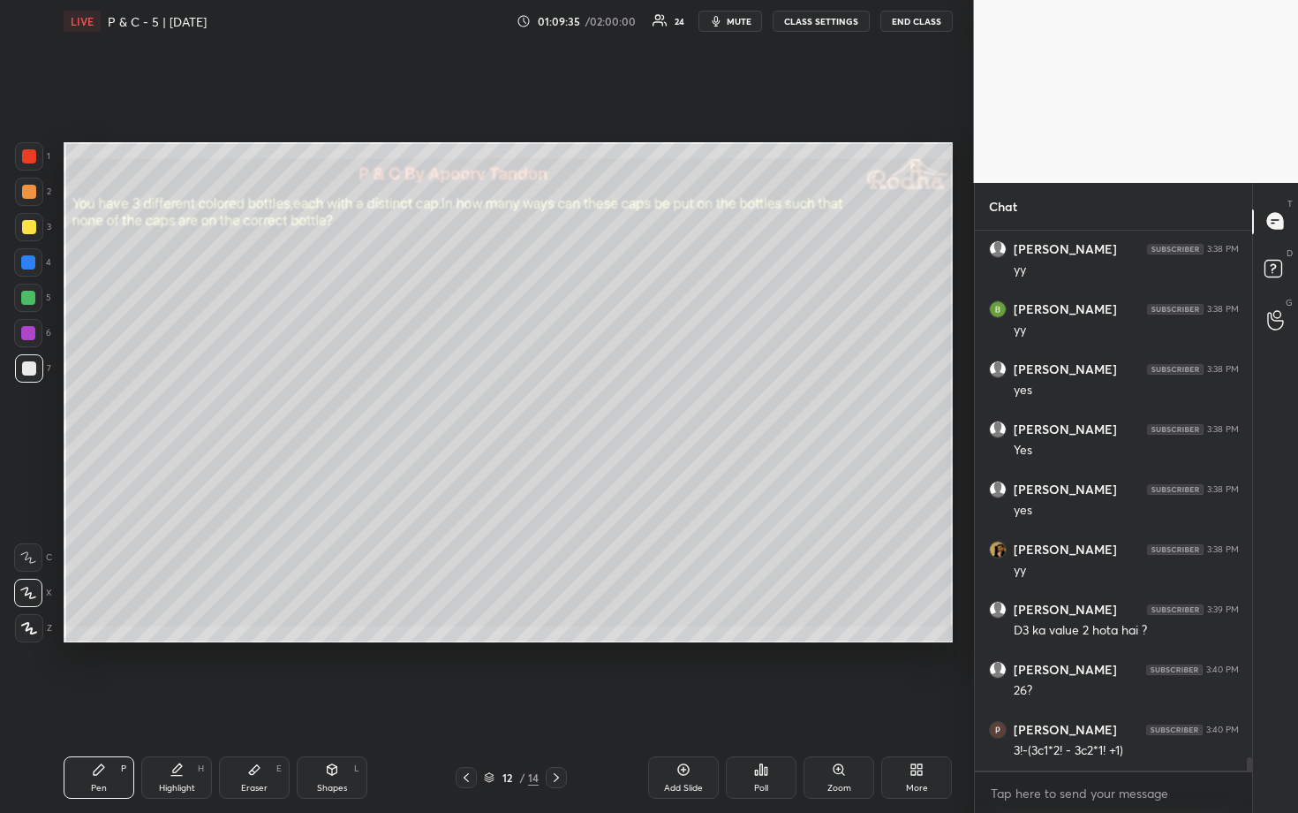
scroll to position [20838, 0]
click at [34, 196] on div at bounding box center [29, 192] width 14 height 14
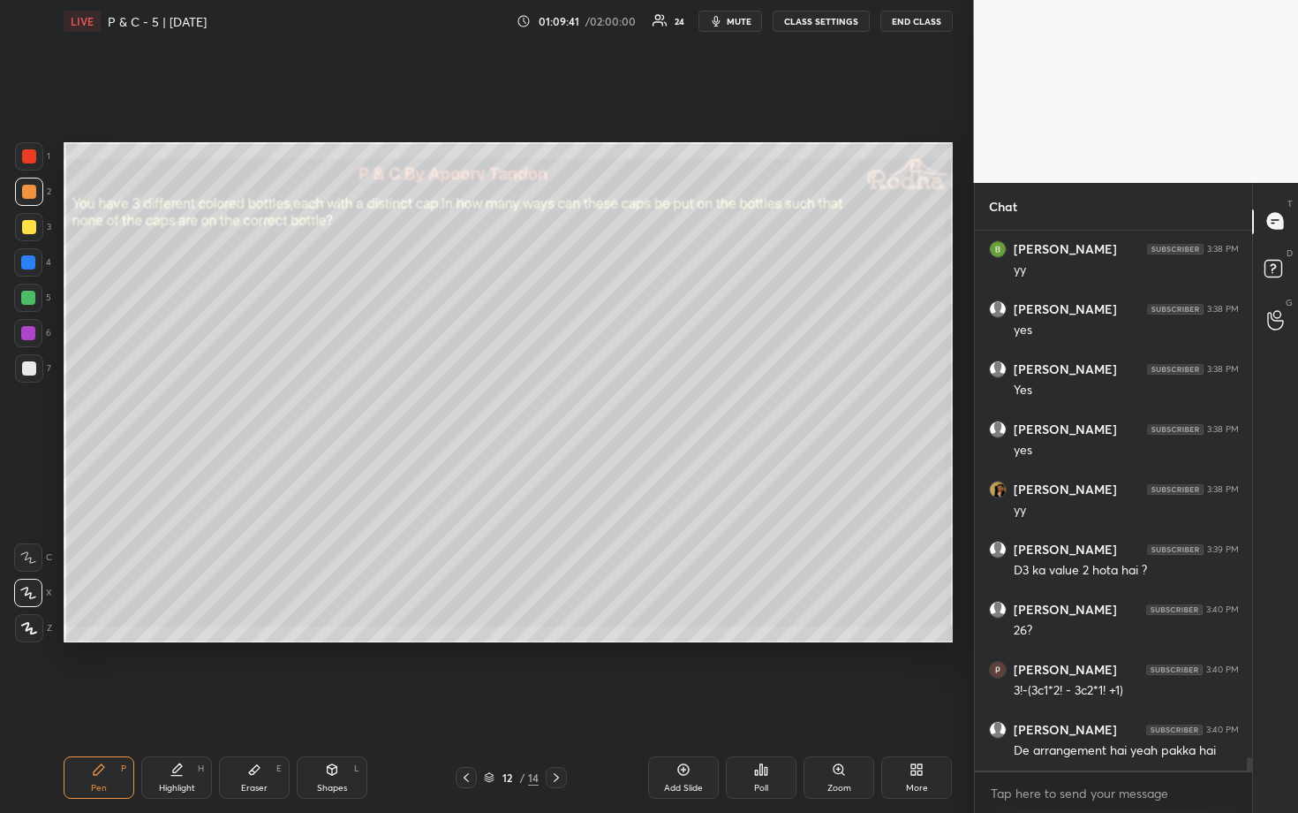
drag, startPoint x: 28, startPoint y: 337, endPoint x: 60, endPoint y: 302, distance: 46.9
click at [29, 337] on div at bounding box center [28, 333] width 14 height 14
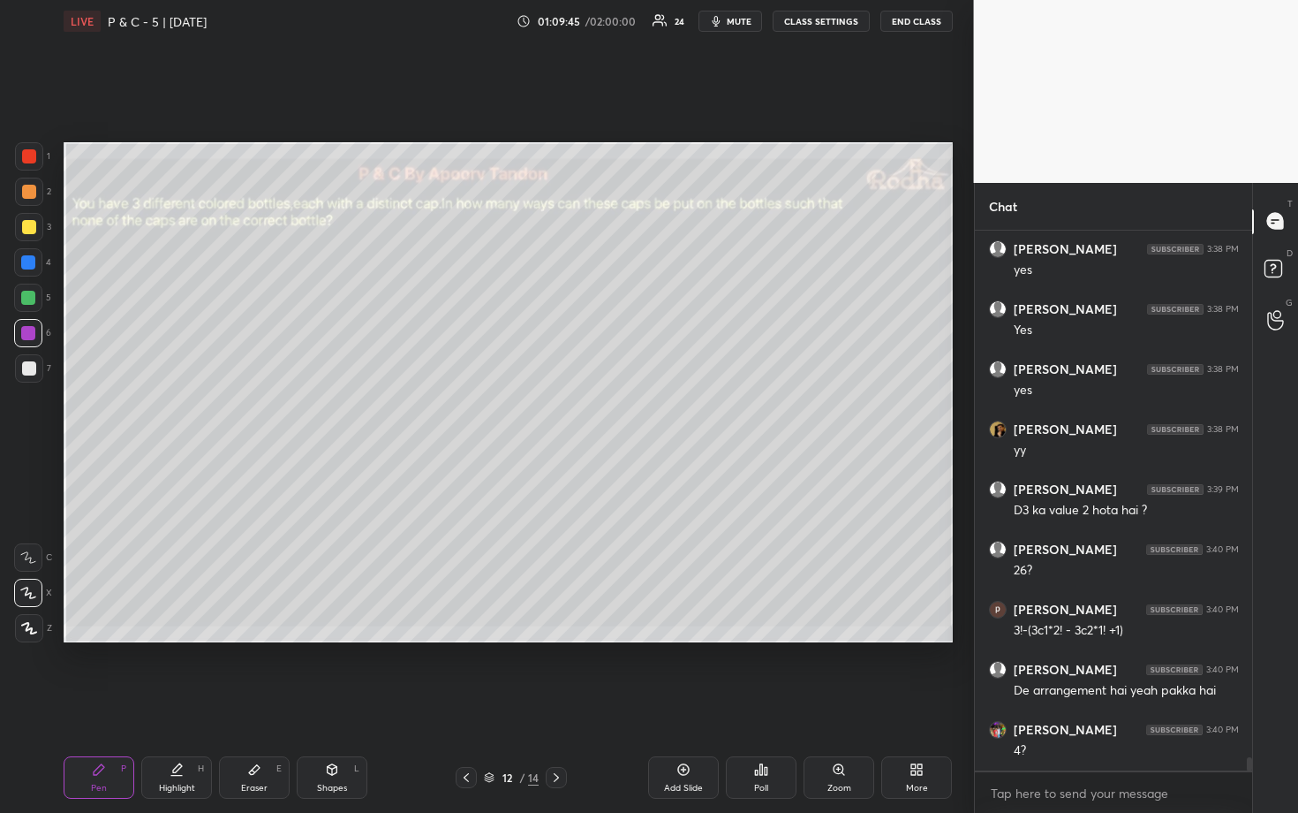
drag, startPoint x: 30, startPoint y: 155, endPoint x: 42, endPoint y: 162, distance: 13.0
click at [31, 155] on div at bounding box center [29, 156] width 14 height 14
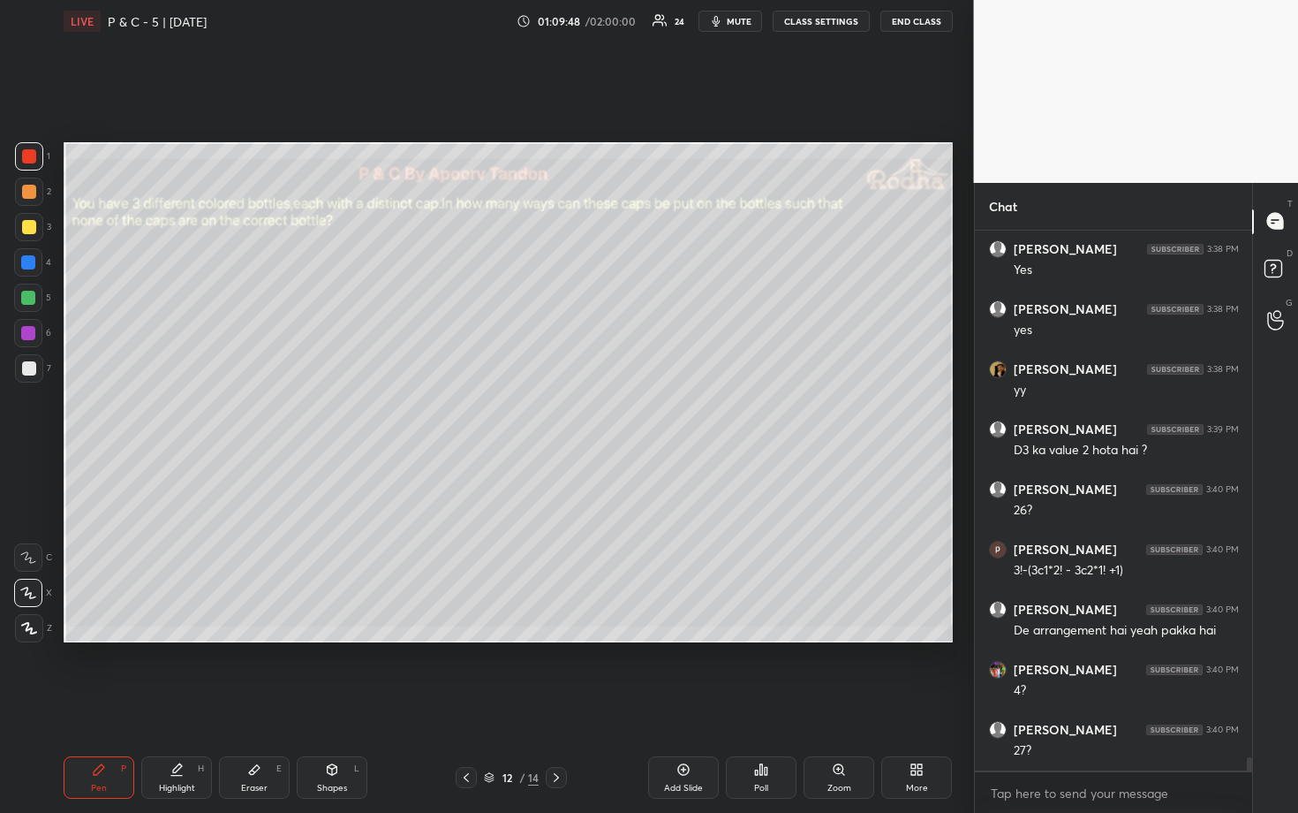
drag, startPoint x: 33, startPoint y: 266, endPoint x: 53, endPoint y: 269, distance: 20.6
click at [33, 266] on div at bounding box center [28, 262] width 14 height 14
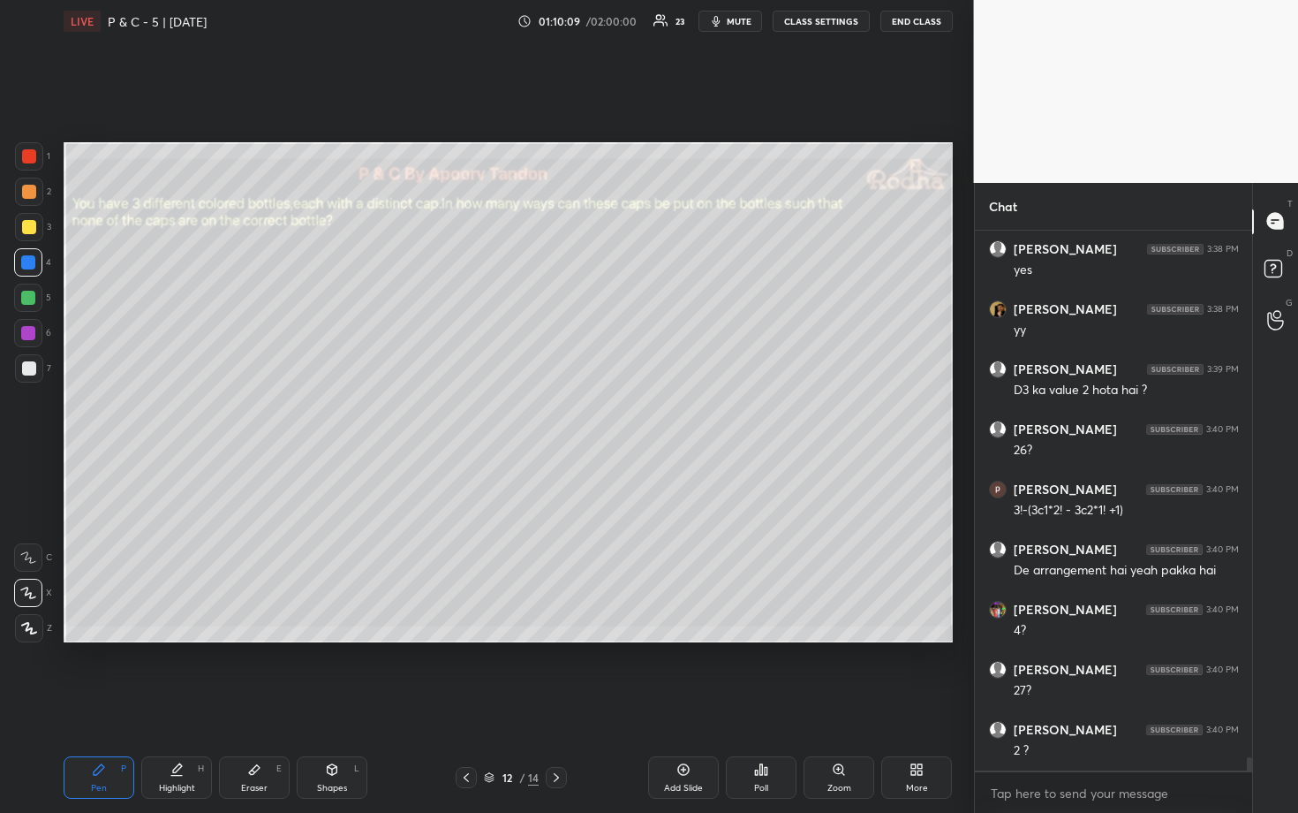
scroll to position [21078, 0]
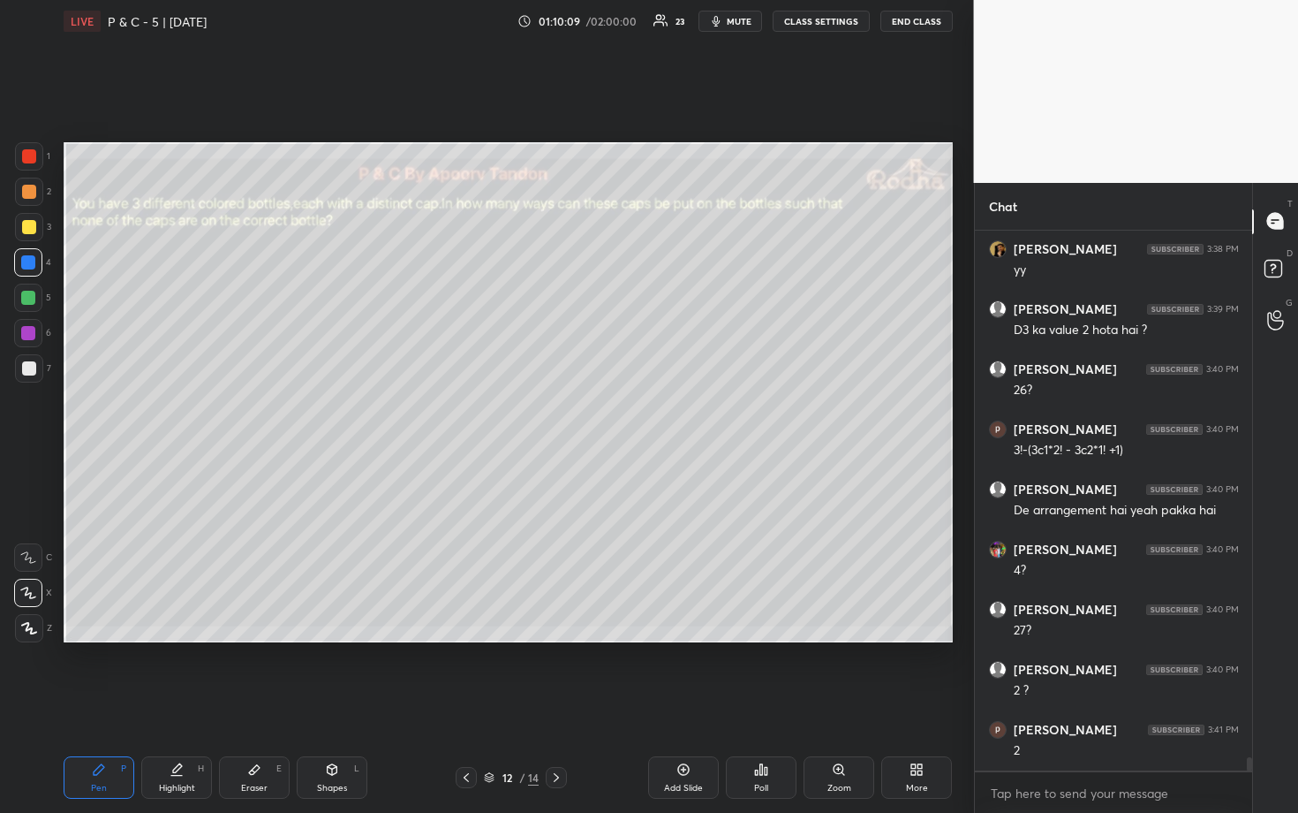
click at [30, 294] on div at bounding box center [28, 298] width 14 height 14
click at [31, 158] on div at bounding box center [29, 156] width 14 height 14
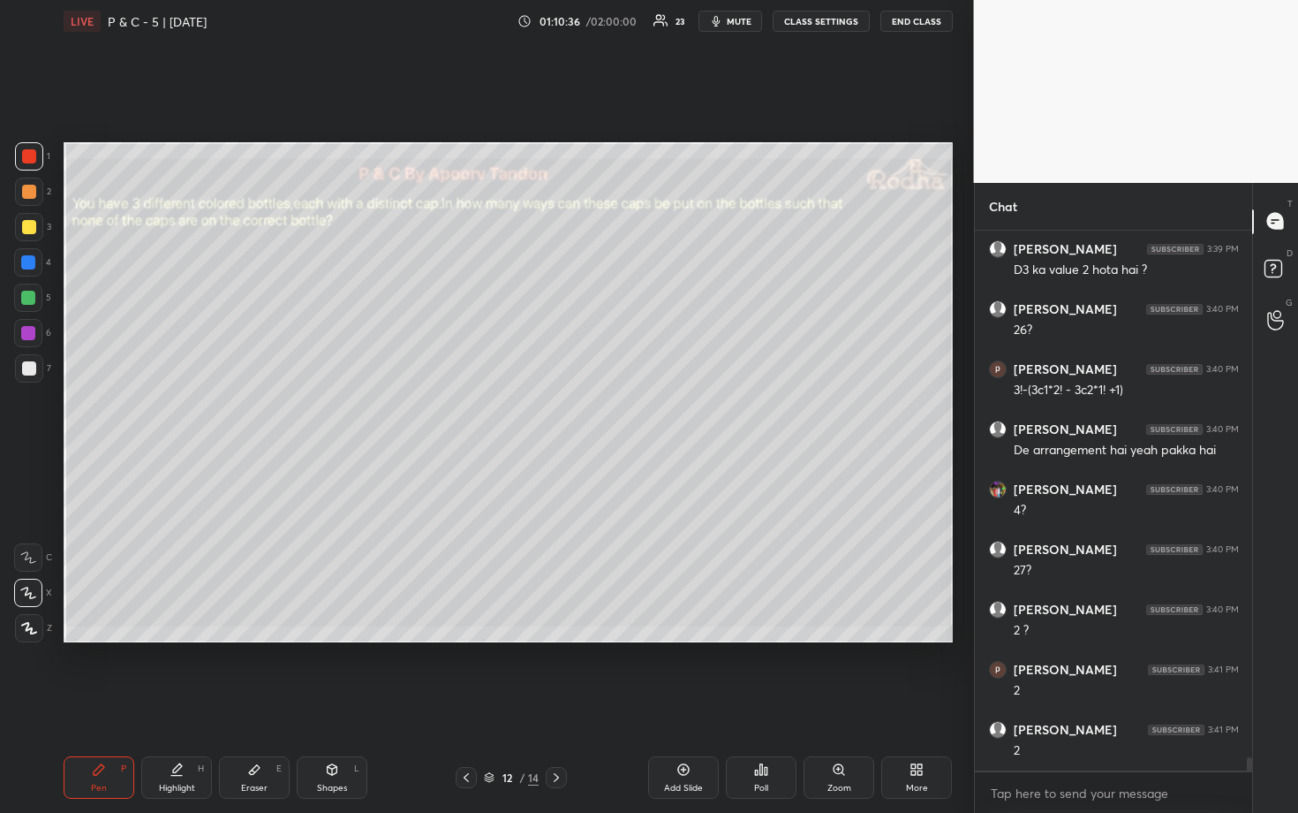
click at [26, 265] on div at bounding box center [28, 262] width 14 height 14
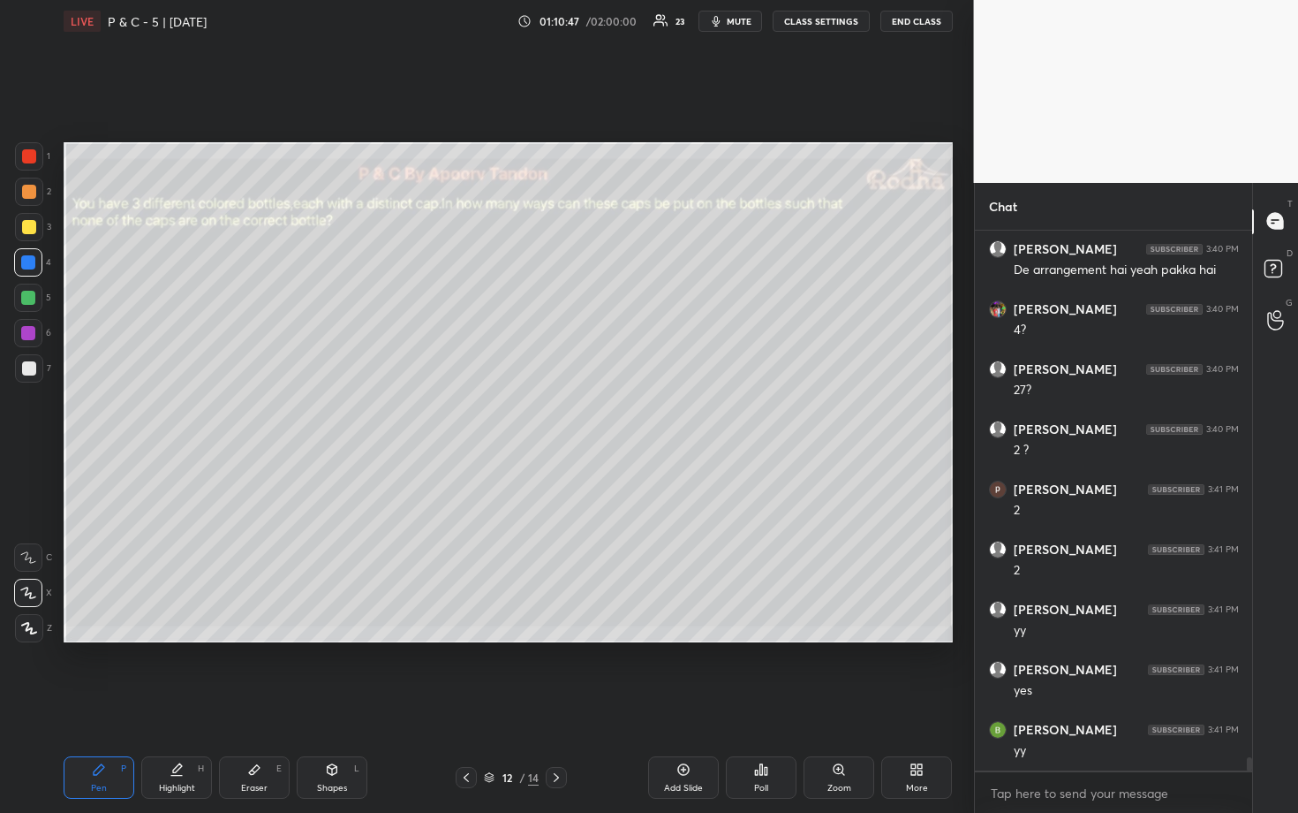
scroll to position [21378, 0]
click at [28, 297] on div at bounding box center [28, 298] width 14 height 14
click at [26, 332] on div at bounding box center [28, 333] width 14 height 14
click at [28, 256] on div at bounding box center [28, 262] width 14 height 14
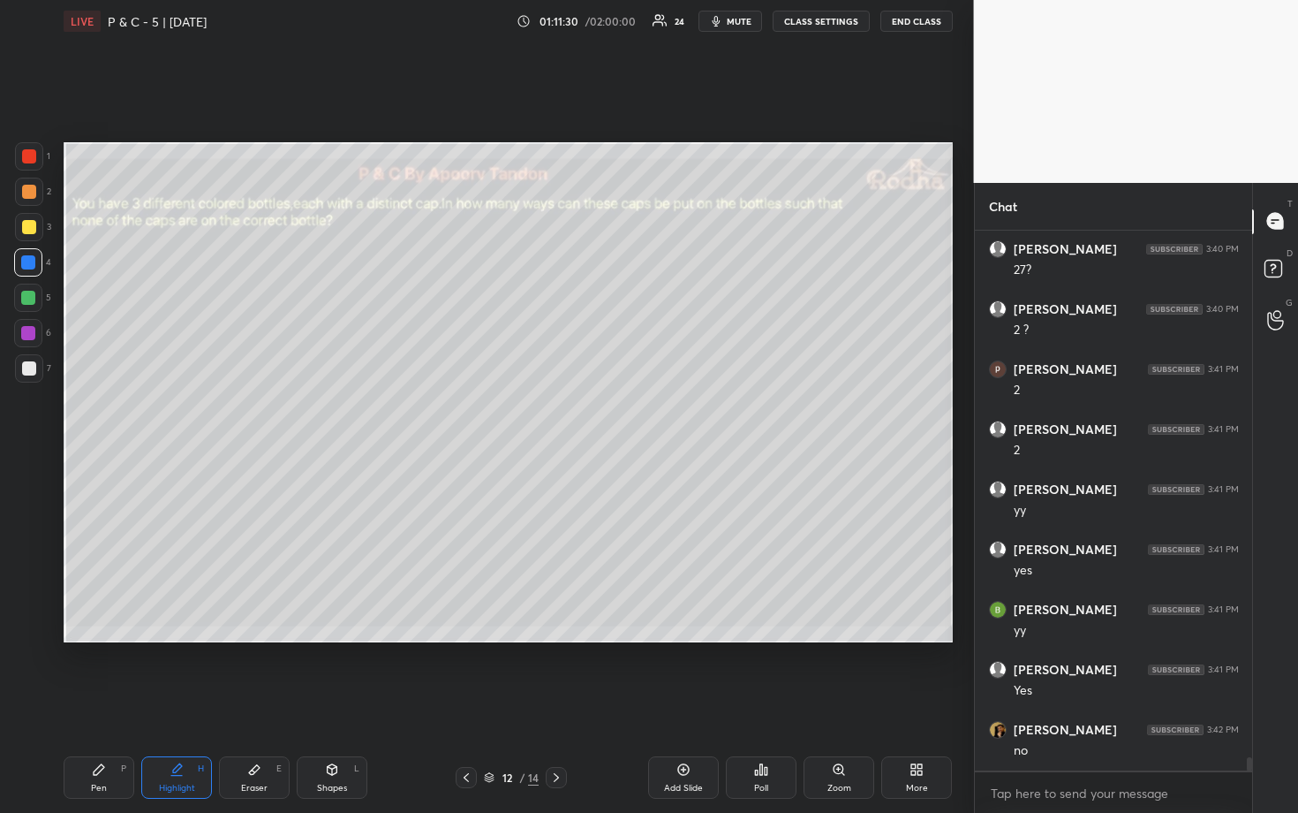
click at [254, 673] on div "Eraser" at bounding box center [254, 788] width 26 height 9
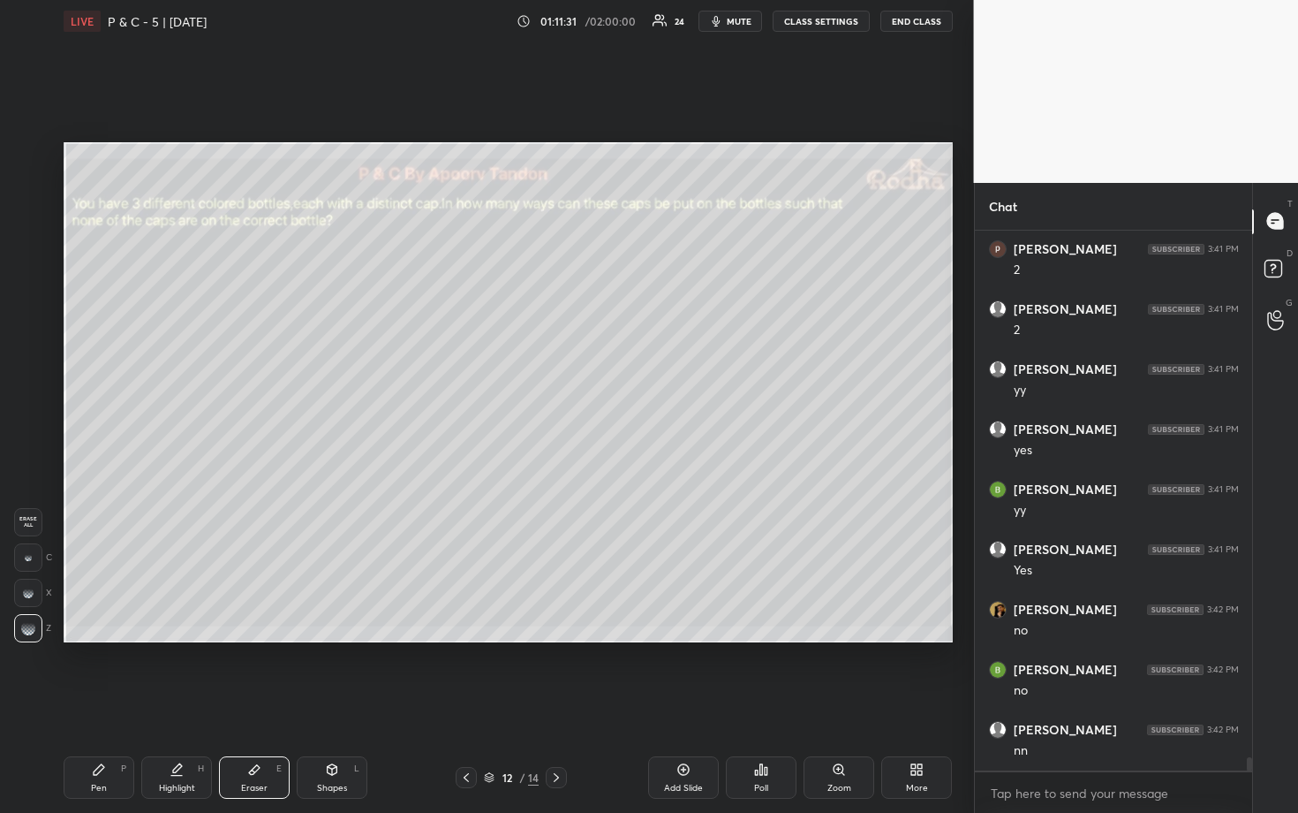
scroll to position [21618, 0]
click at [107, 673] on div "Pen P" at bounding box center [99, 777] width 71 height 42
drag, startPoint x: 35, startPoint y: 336, endPoint x: 49, endPoint y: 335, distance: 13.3
click at [36, 336] on div at bounding box center [28, 333] width 28 height 28
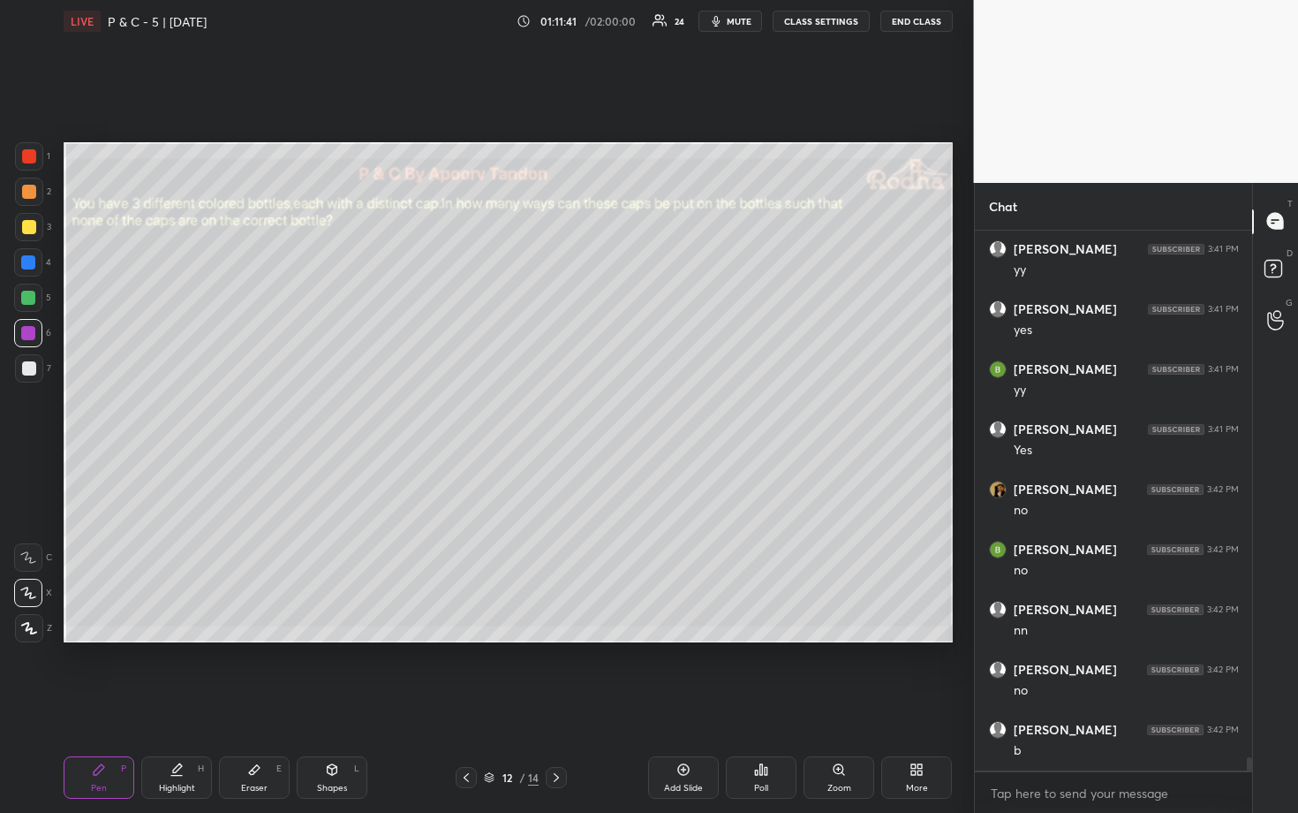
click at [40, 229] on div at bounding box center [29, 227] width 28 height 28
click at [30, 329] on div at bounding box center [28, 333] width 14 height 14
click at [32, 159] on div at bounding box center [29, 156] width 14 height 14
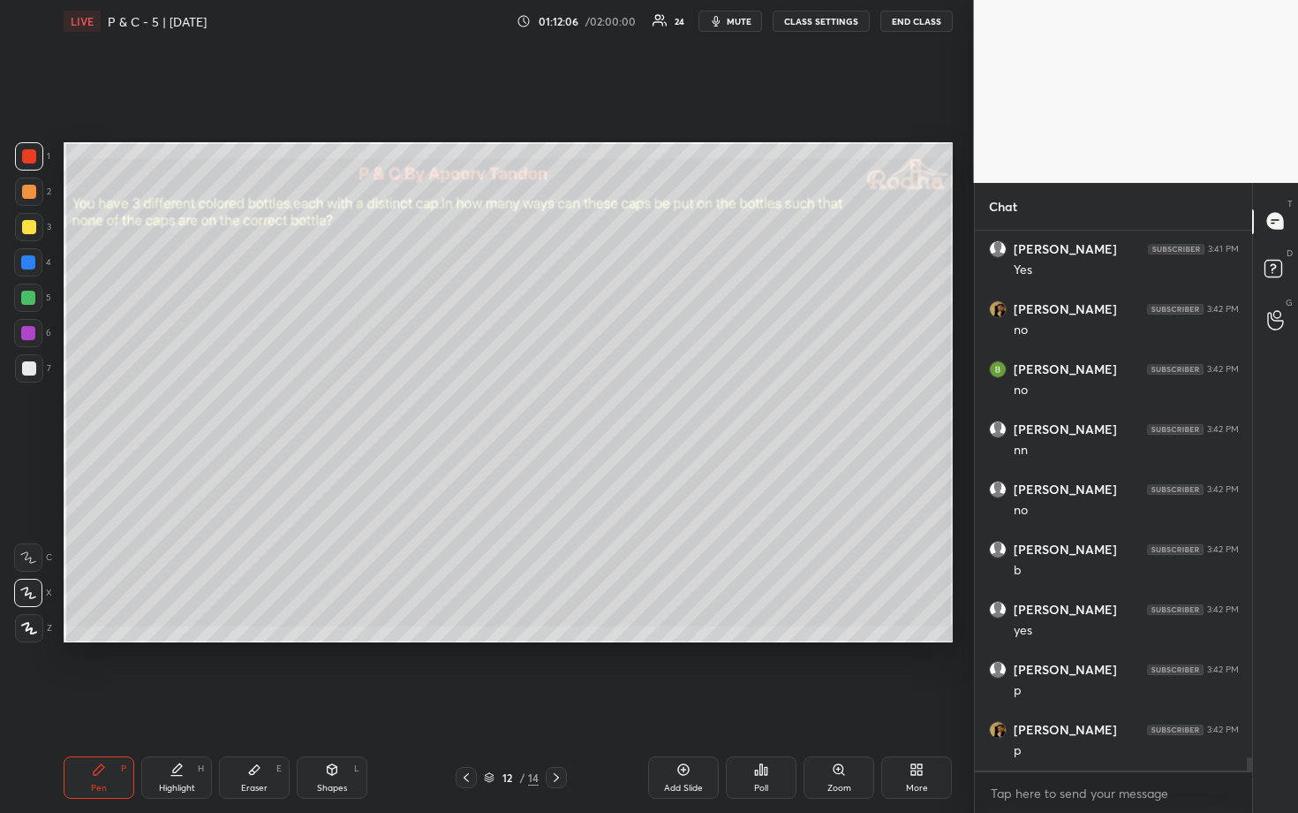
click at [27, 227] on div at bounding box center [29, 227] width 14 height 14
click at [552, 673] on icon at bounding box center [556, 777] width 14 height 14
drag, startPoint x: 461, startPoint y: 775, endPoint x: 494, endPoint y: 773, distance: 32.7
click at [462, 673] on icon at bounding box center [466, 777] width 14 height 14
click at [704, 673] on div "Add Slide" at bounding box center [683, 777] width 71 height 42
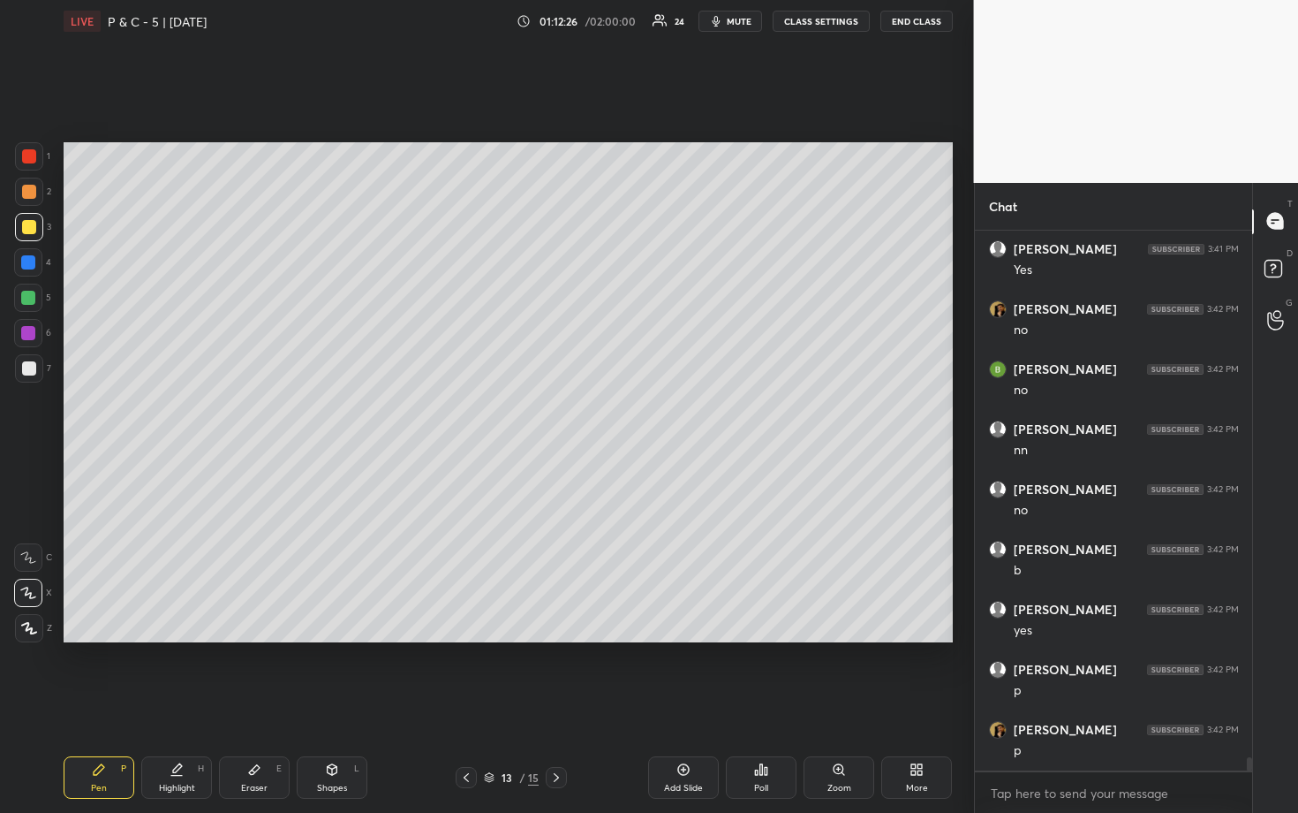
drag, startPoint x: 21, startPoint y: 362, endPoint x: 45, endPoint y: 345, distance: 29.2
click at [25, 361] on div at bounding box center [29, 368] width 14 height 14
click at [30, 258] on div at bounding box center [28, 262] width 14 height 14
click at [32, 299] on div at bounding box center [28, 298] width 14 height 14
drag, startPoint x: 29, startPoint y: 261, endPoint x: 50, endPoint y: 262, distance: 21.2
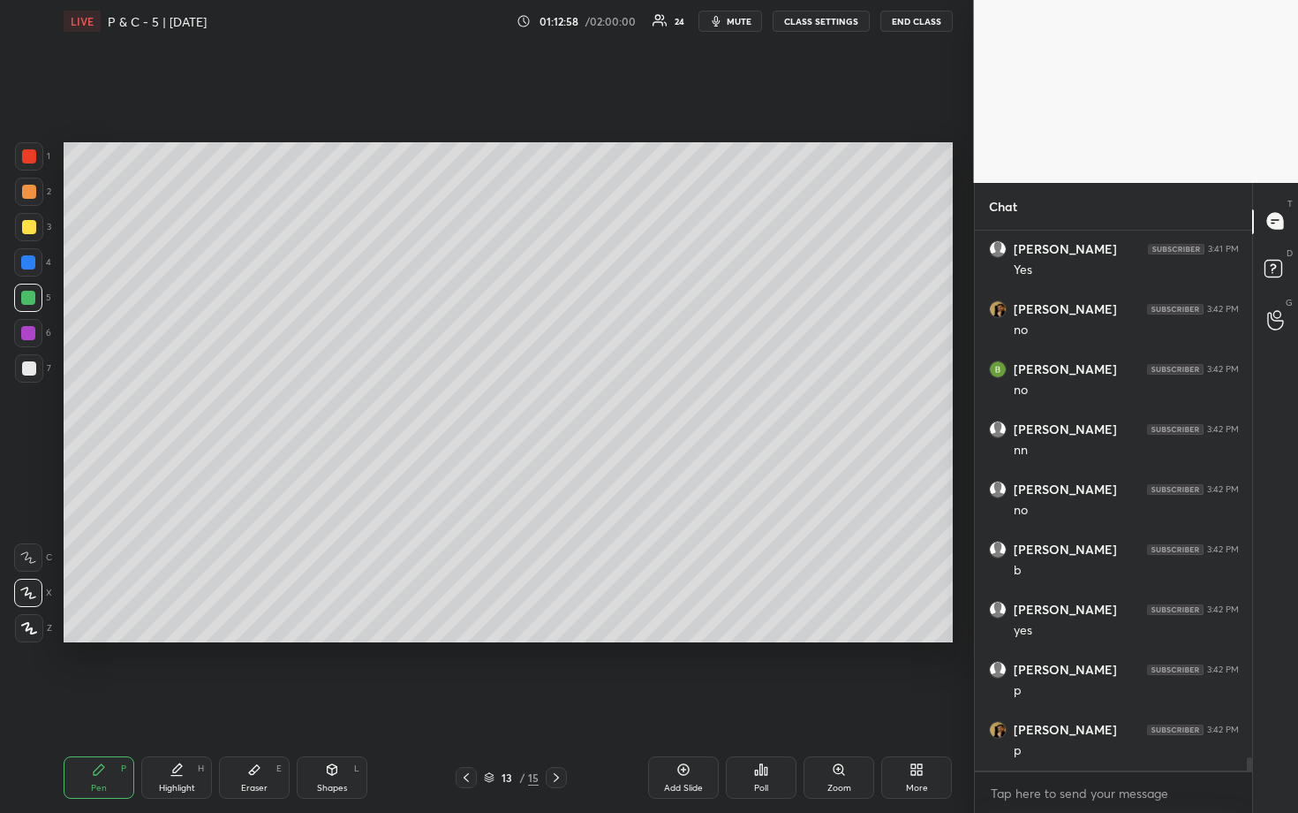
click at [31, 261] on div at bounding box center [28, 262] width 14 height 14
click at [32, 365] on div at bounding box center [29, 368] width 14 height 14
click at [31, 195] on div at bounding box center [29, 192] width 14 height 14
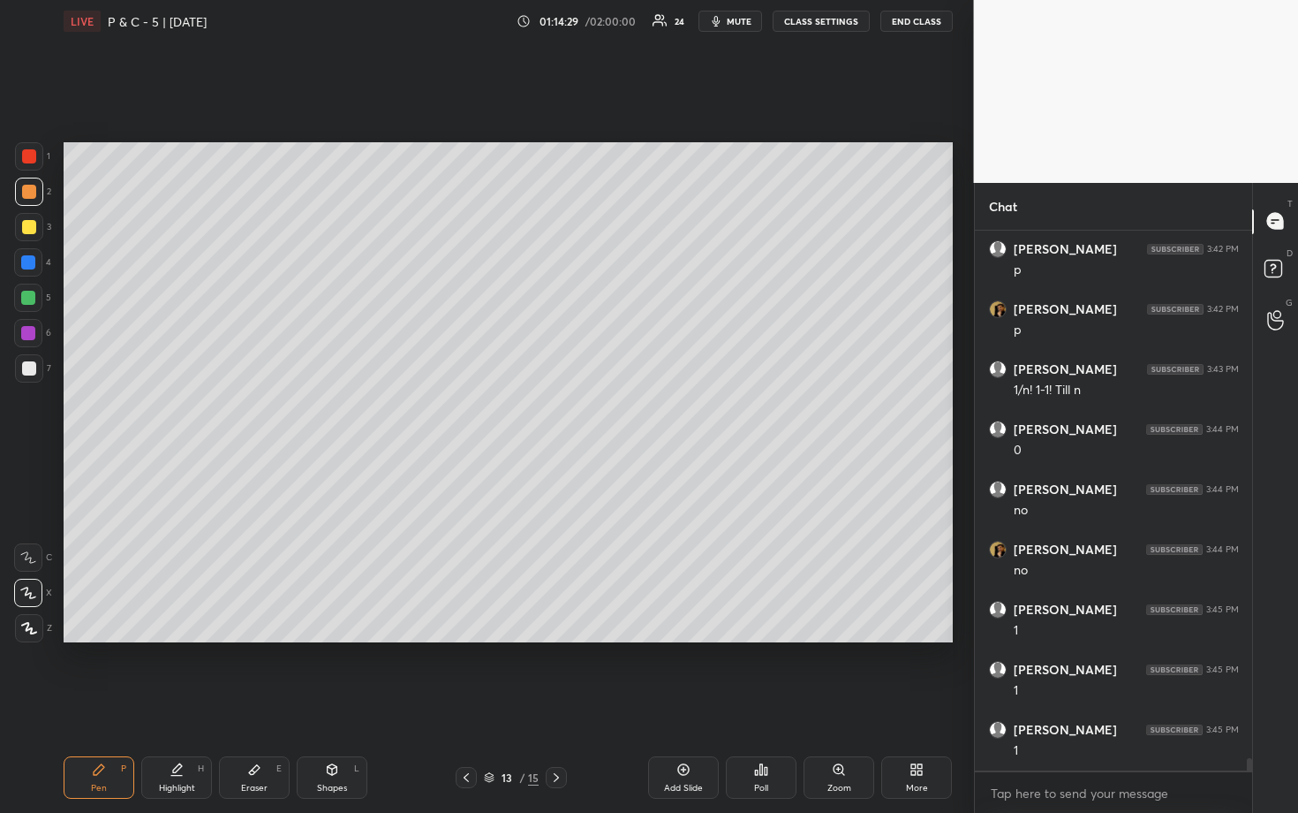
drag, startPoint x: 27, startPoint y: 365, endPoint x: 44, endPoint y: 361, distance: 17.2
click at [29, 365] on div at bounding box center [29, 368] width 14 height 14
click at [28, 188] on div at bounding box center [29, 192] width 14 height 14
click at [29, 373] on div at bounding box center [29, 368] width 14 height 14
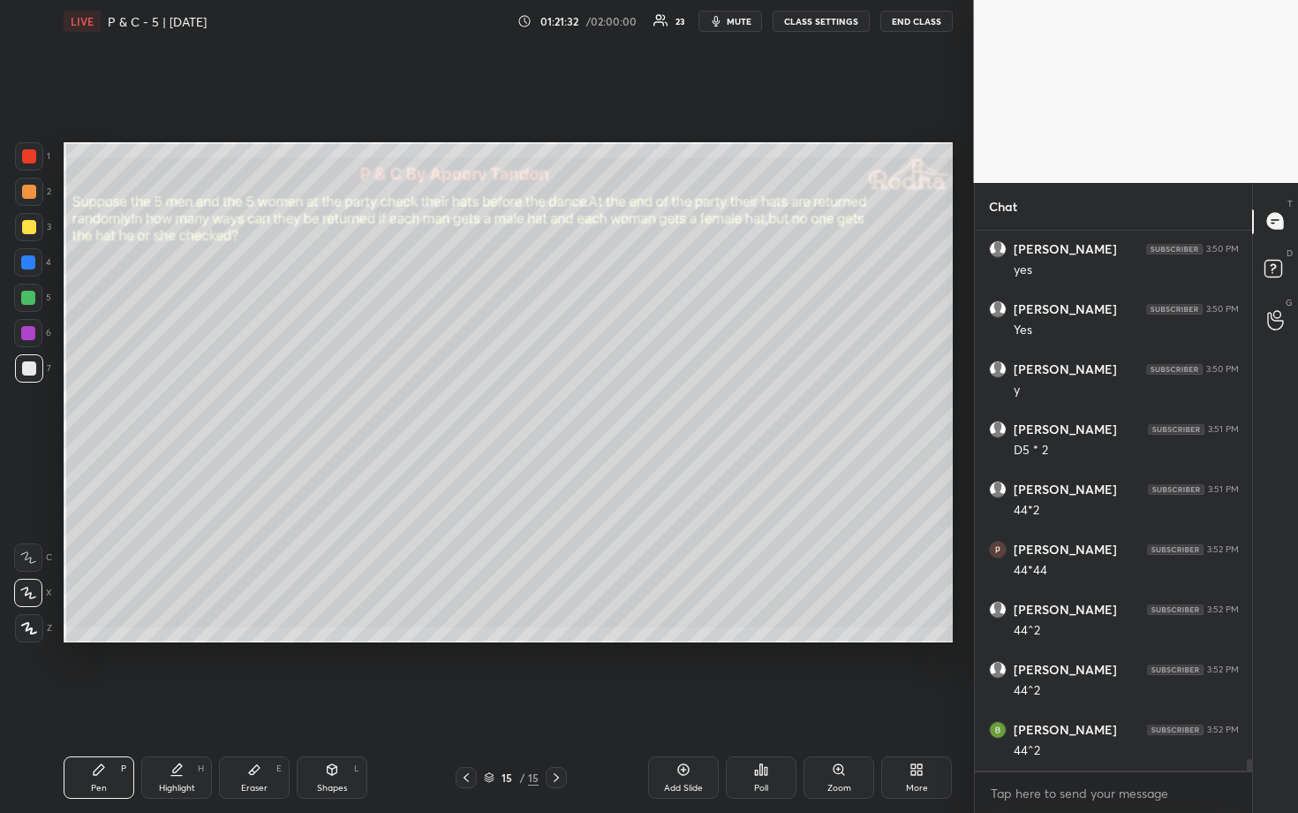
scroll to position [24081, 0]
drag, startPoint x: 22, startPoint y: 219, endPoint x: 37, endPoint y: 223, distance: 15.7
click at [22, 220] on div at bounding box center [29, 227] width 28 height 28
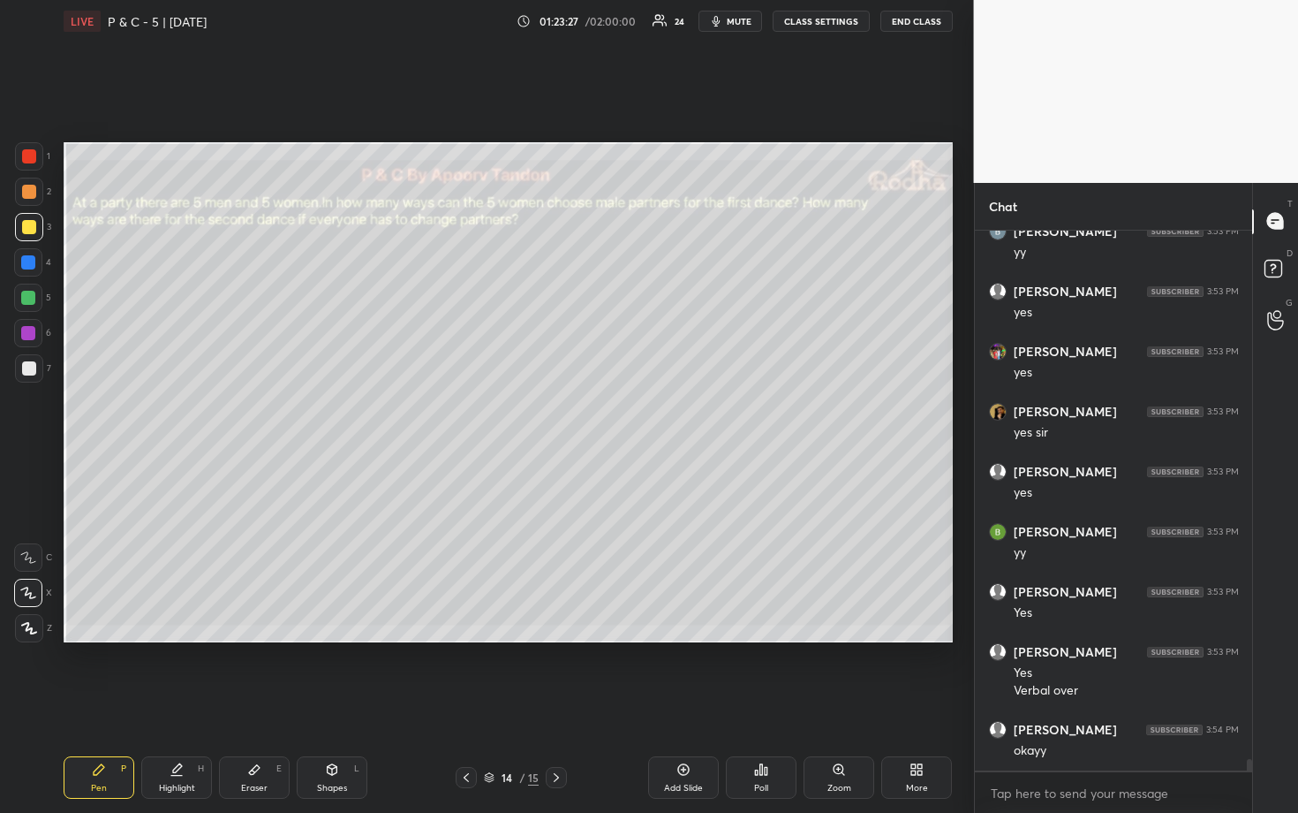
scroll to position [24704, 0]
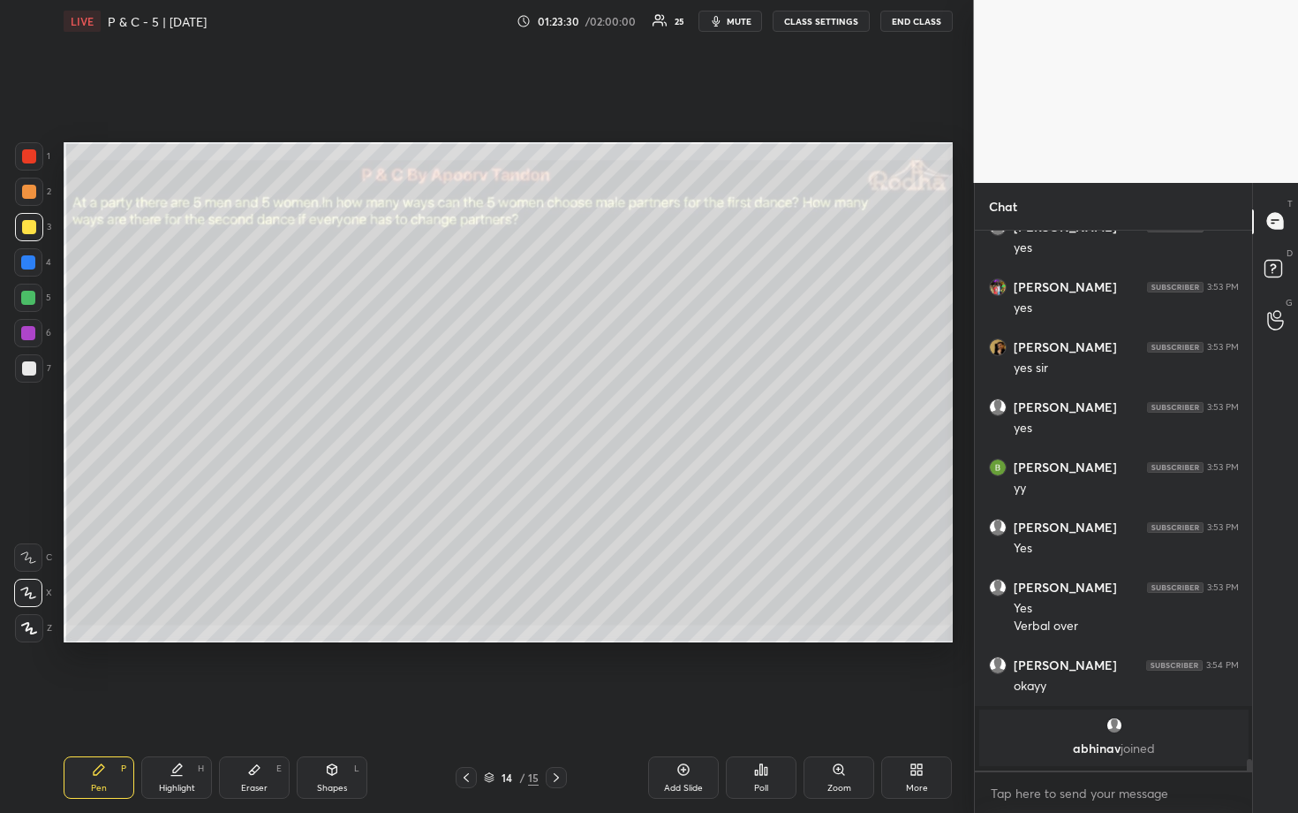
click at [655, 673] on div "Add Slide" at bounding box center [683, 777] width 71 height 42
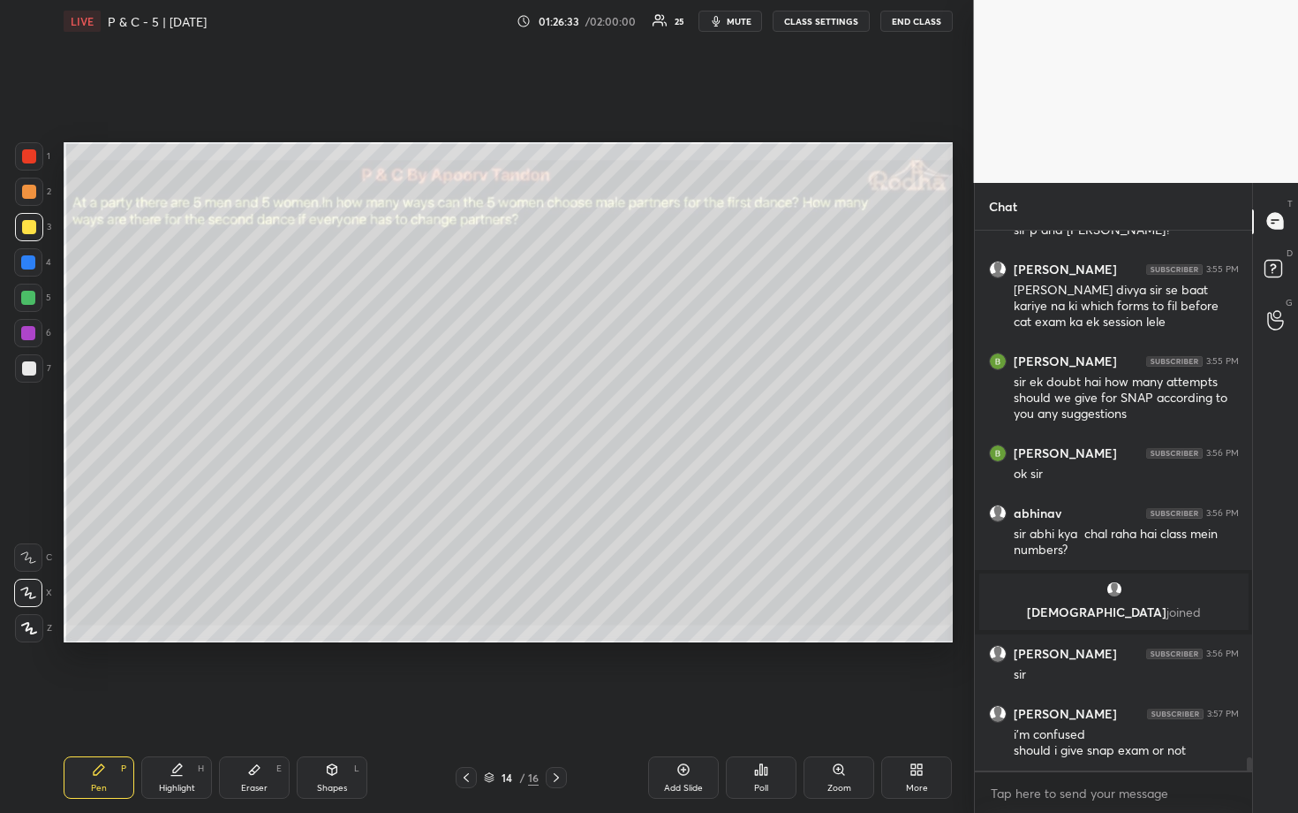
scroll to position [21903, 0]
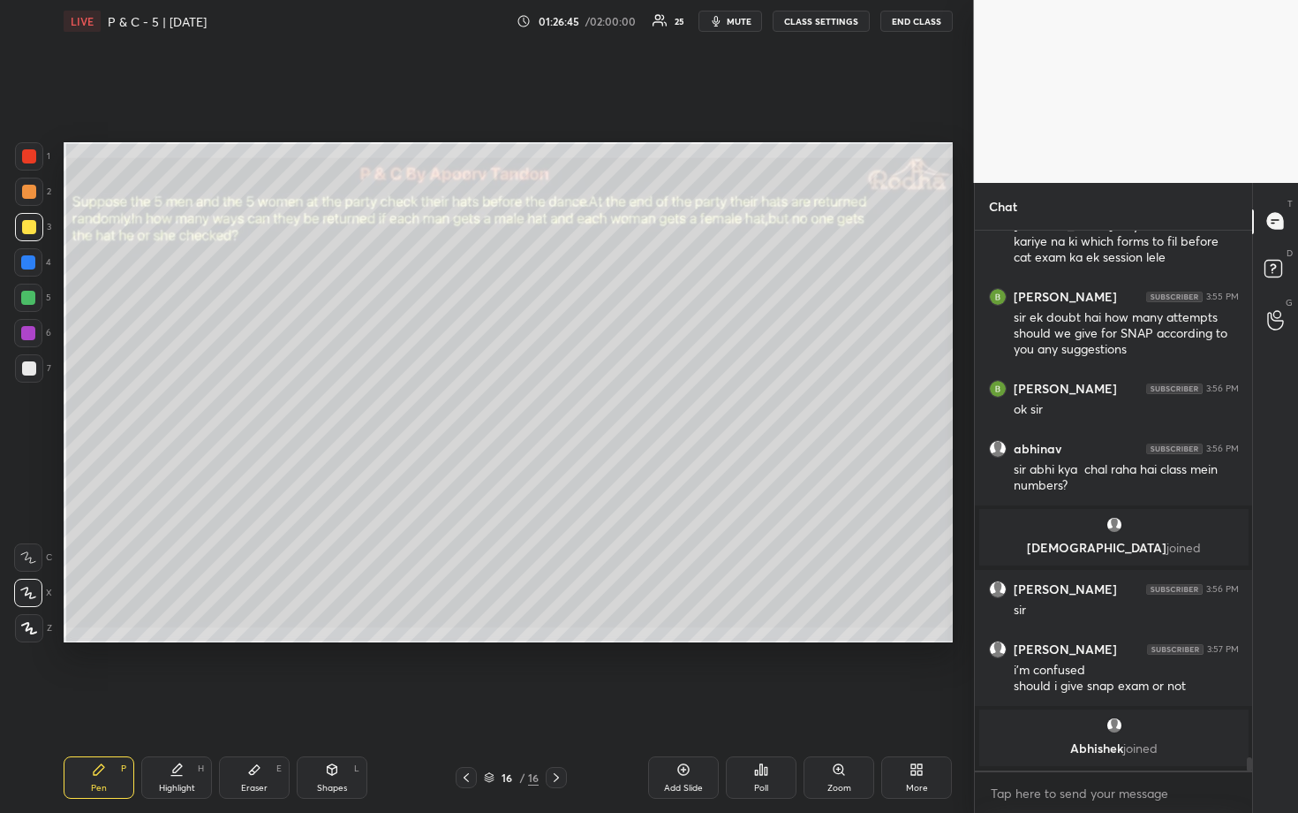
click at [680, 673] on div "Add Slide" at bounding box center [683, 788] width 39 height 9
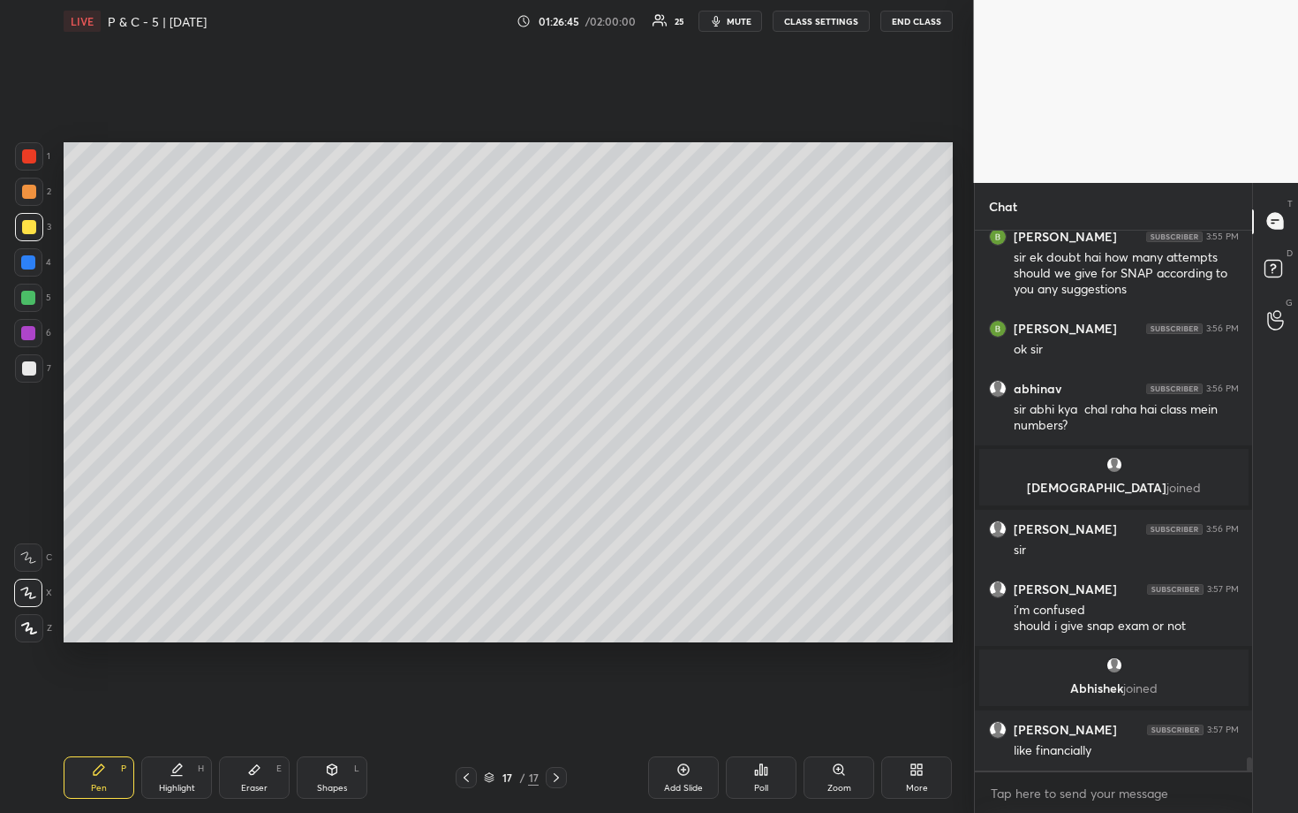
scroll to position [21899, 0]
click at [32, 262] on div at bounding box center [28, 262] width 14 height 14
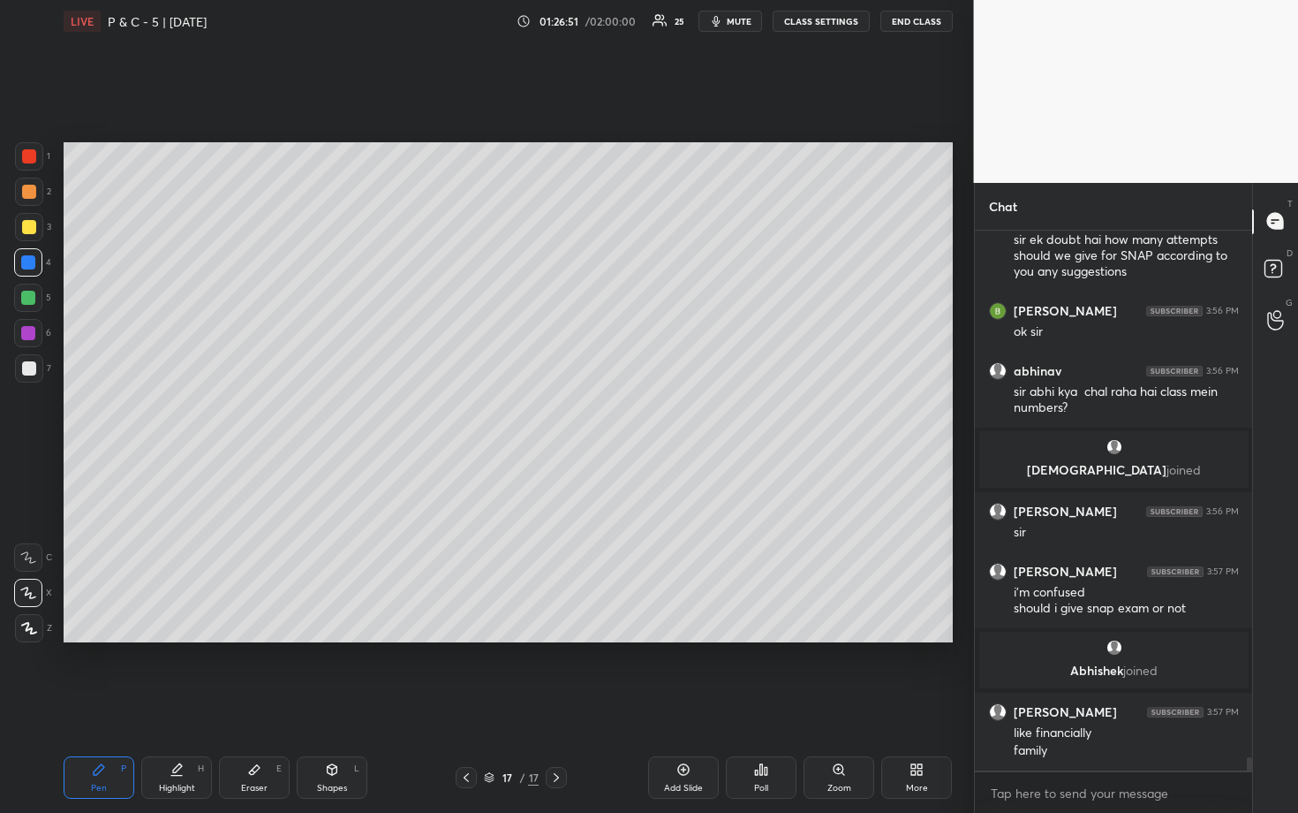
click at [33, 227] on div at bounding box center [29, 227] width 14 height 14
click at [36, 367] on div at bounding box center [29, 368] width 28 height 28
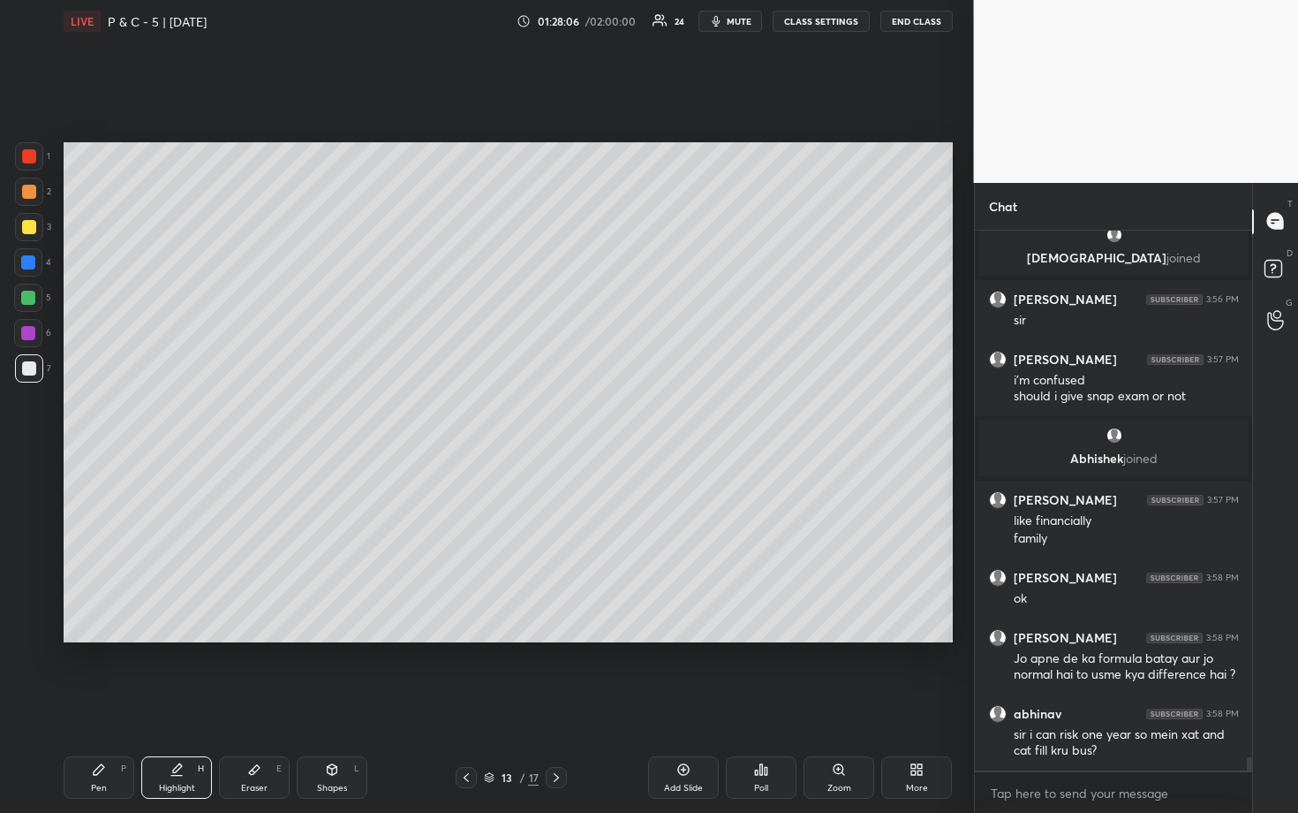
scroll to position [22205, 0]
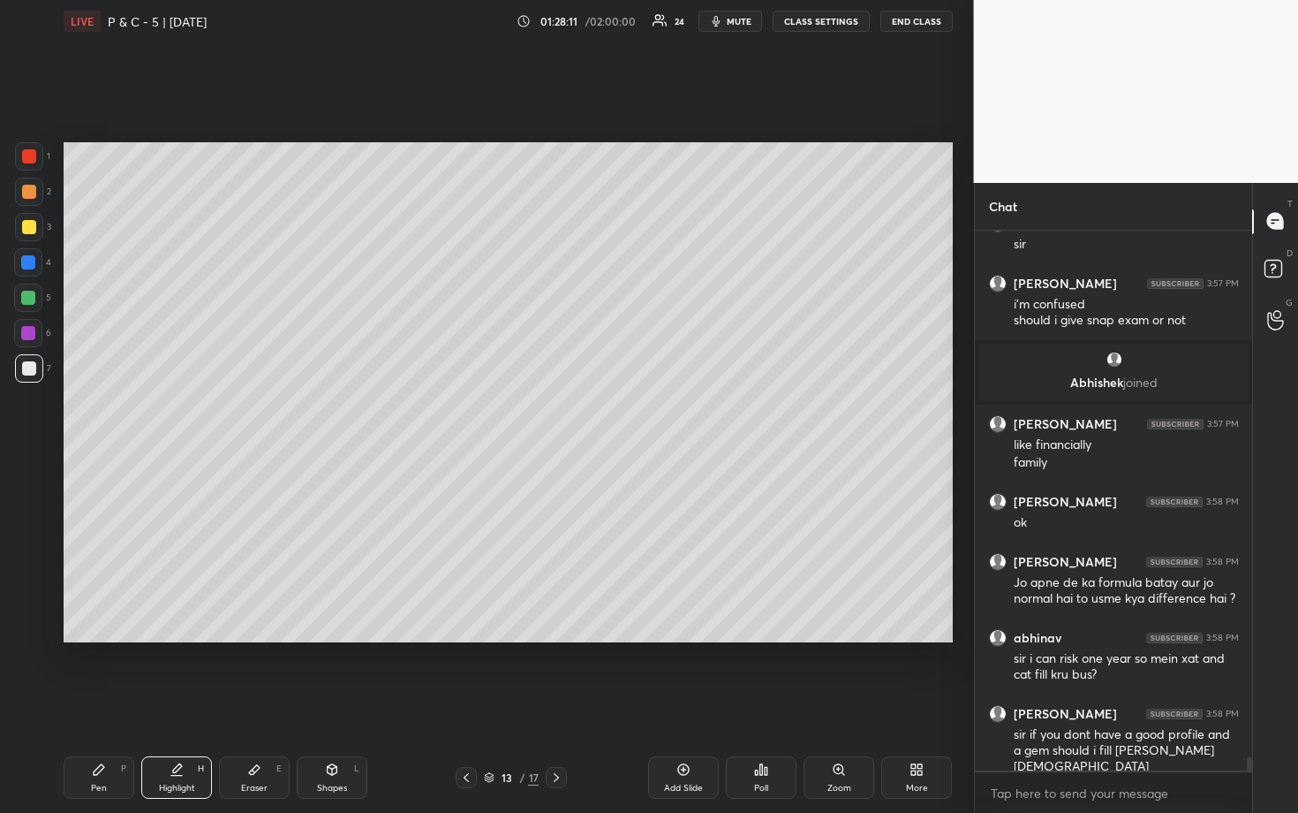
click at [554, 673] on icon at bounding box center [556, 777] width 14 height 14
click at [556, 673] on icon at bounding box center [556, 777] width 5 height 9
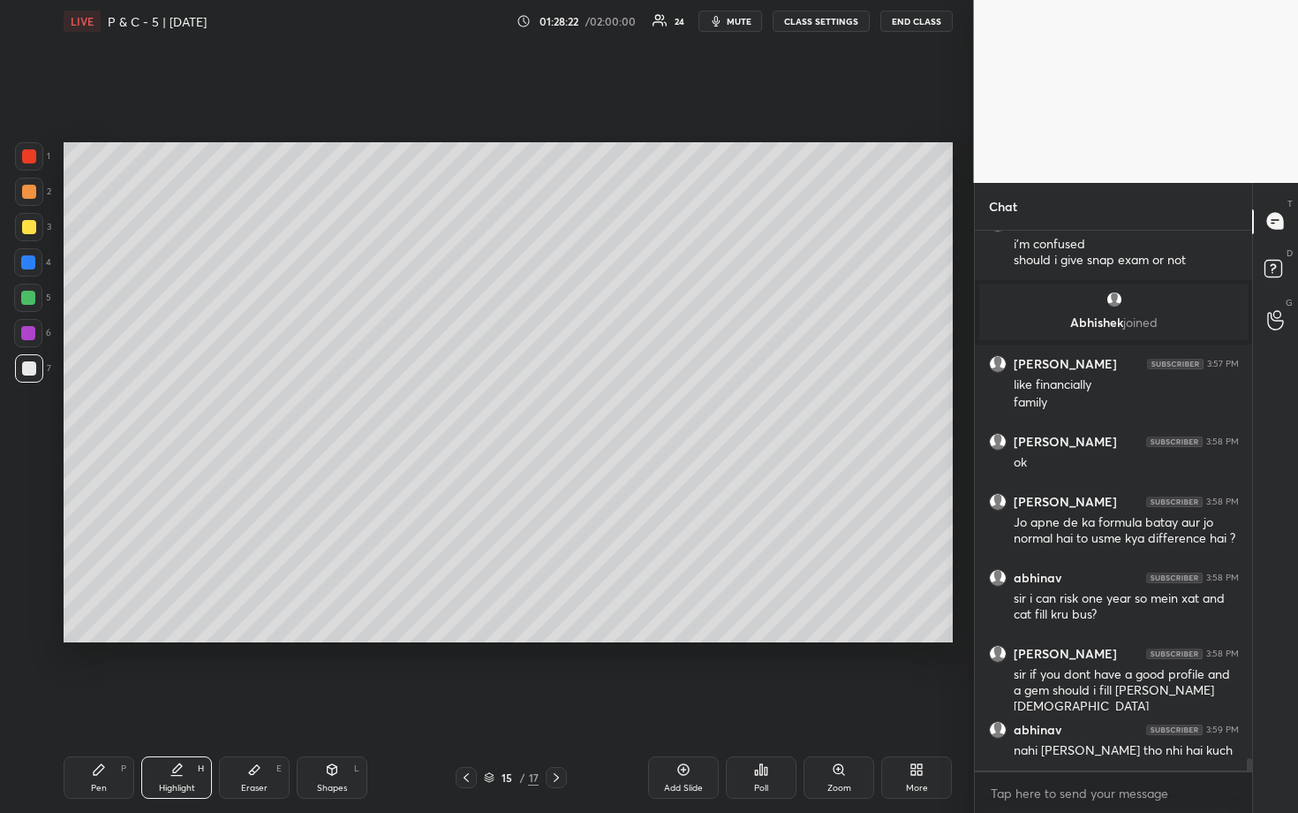
scroll to position [22325, 0]
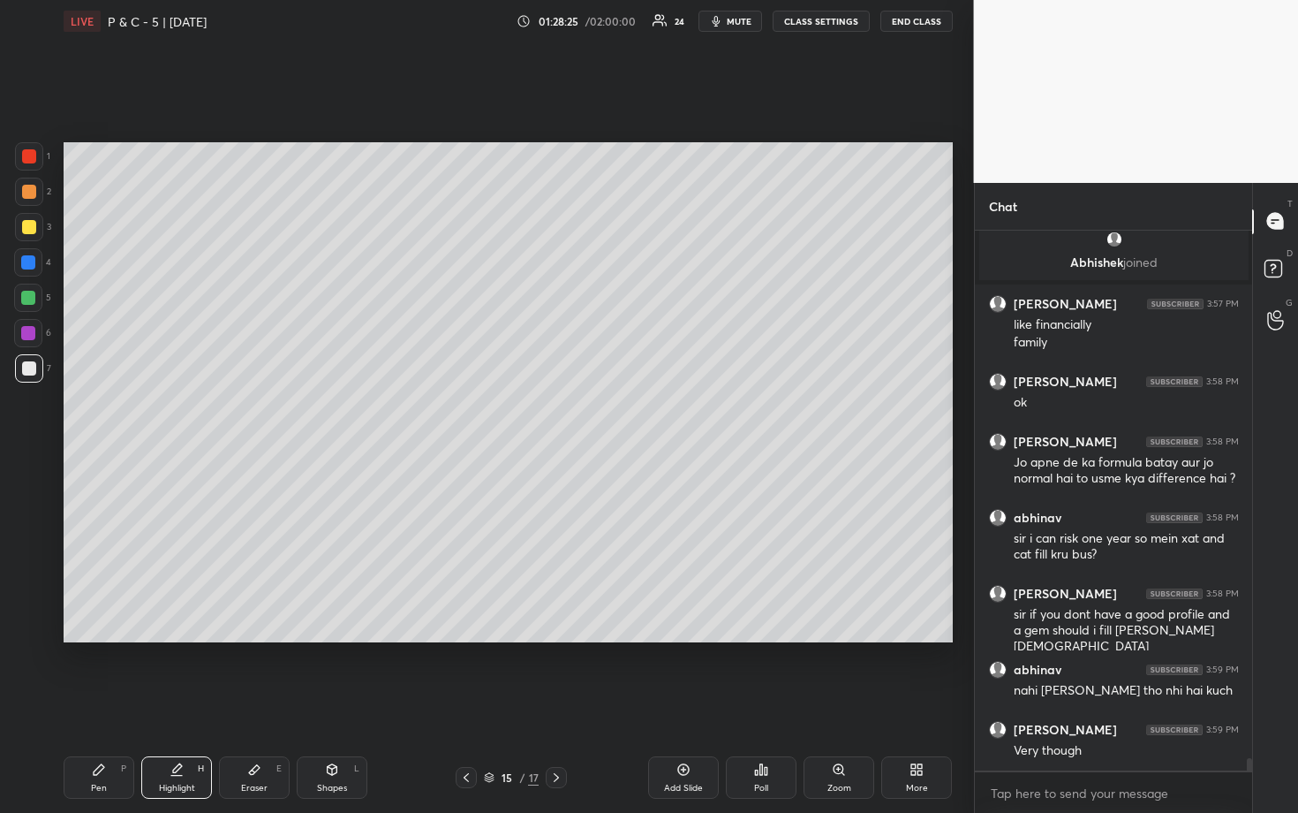
click at [22, 223] on div at bounding box center [29, 227] width 14 height 14
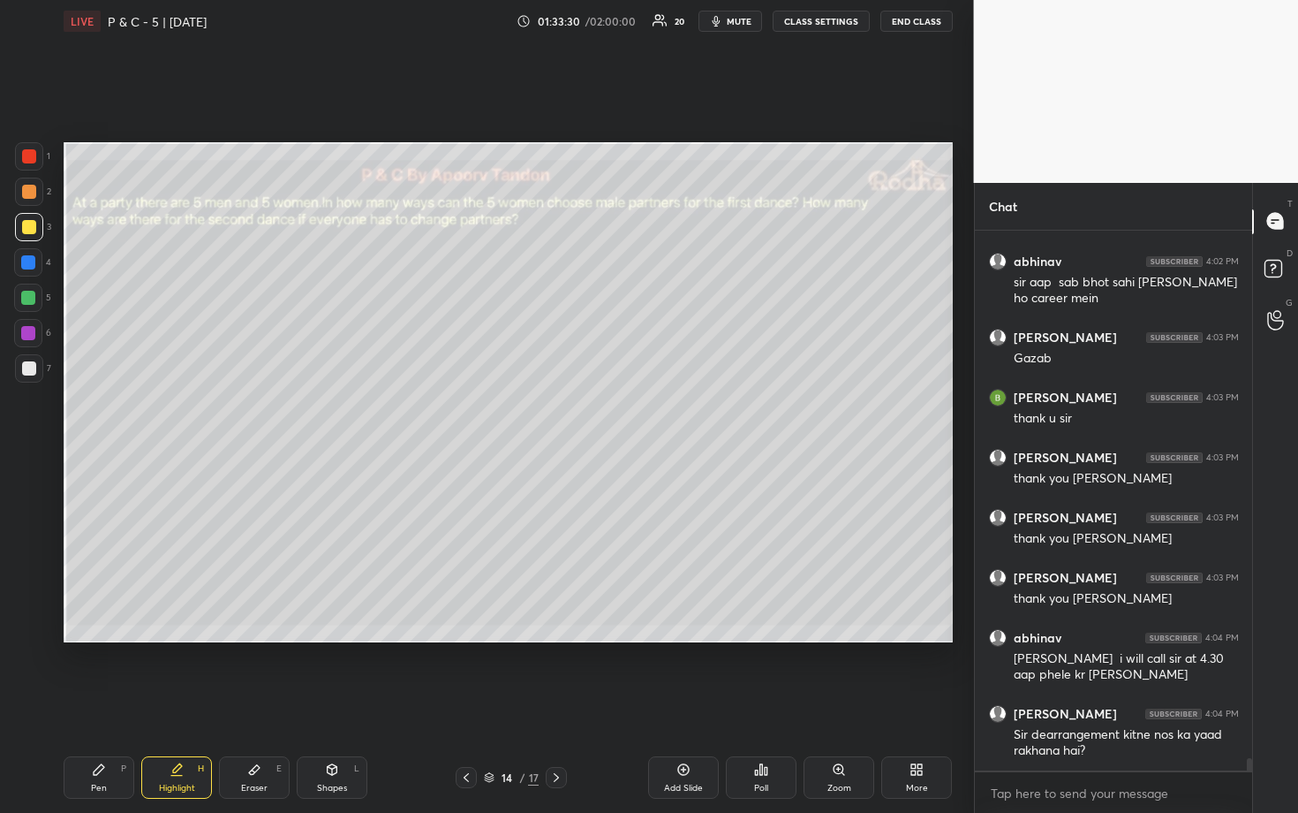
scroll to position [23810, 0]
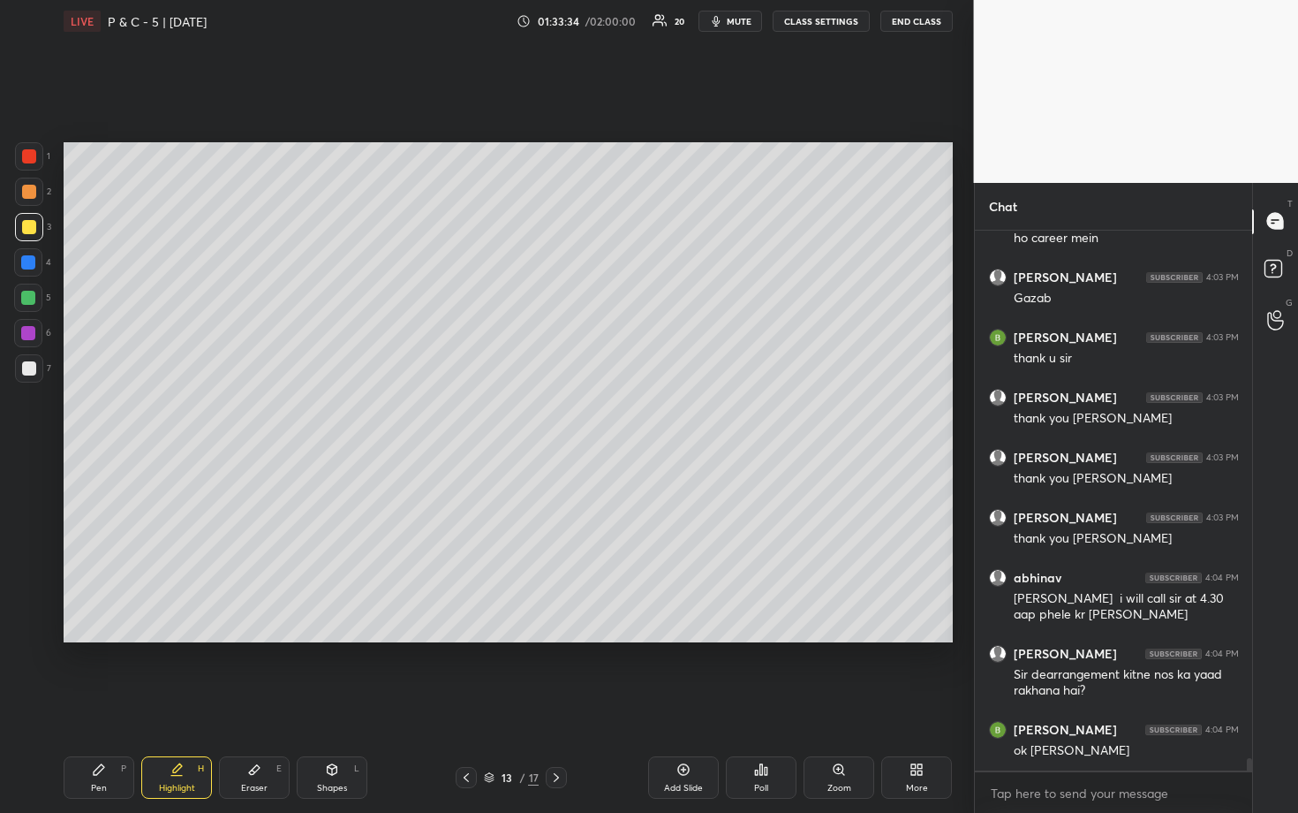
click at [22, 197] on div at bounding box center [29, 192] width 14 height 14
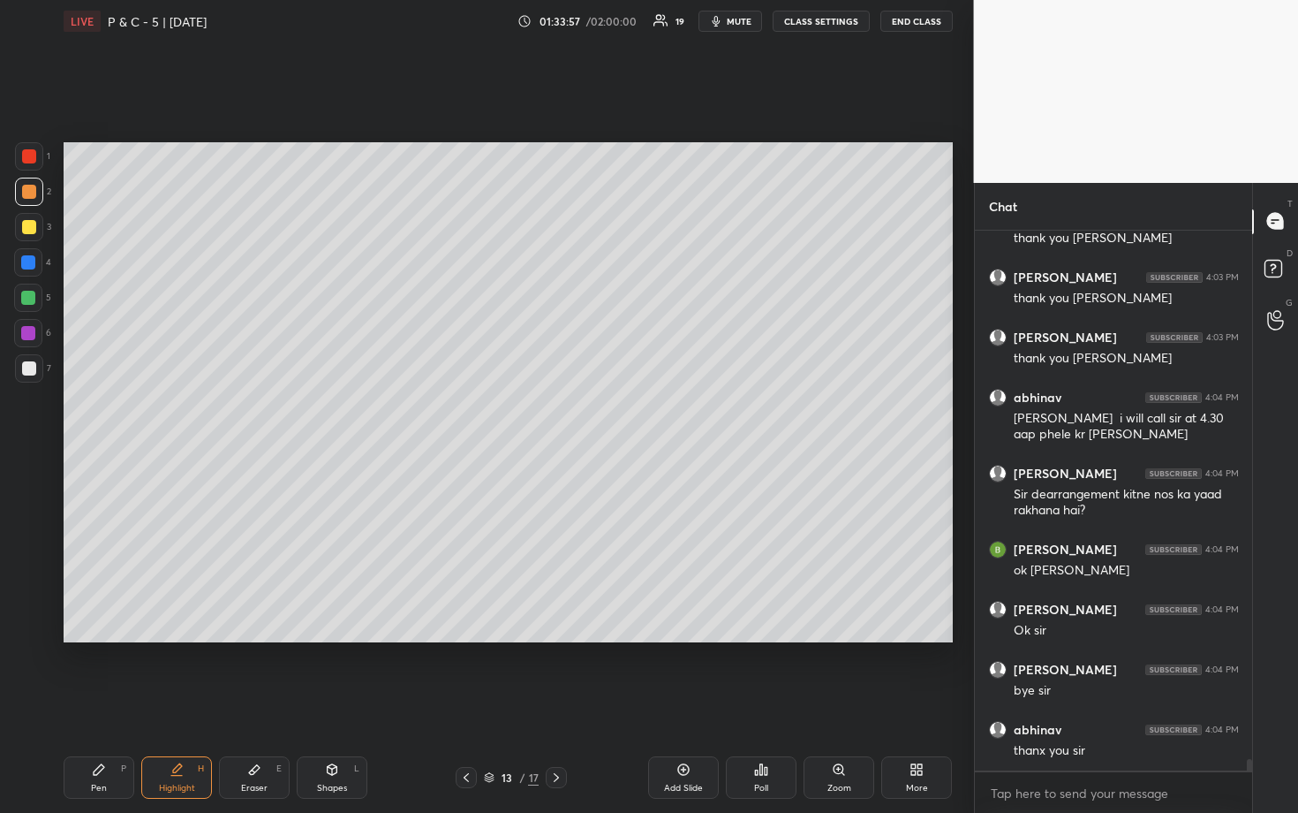
scroll to position [24050, 0]
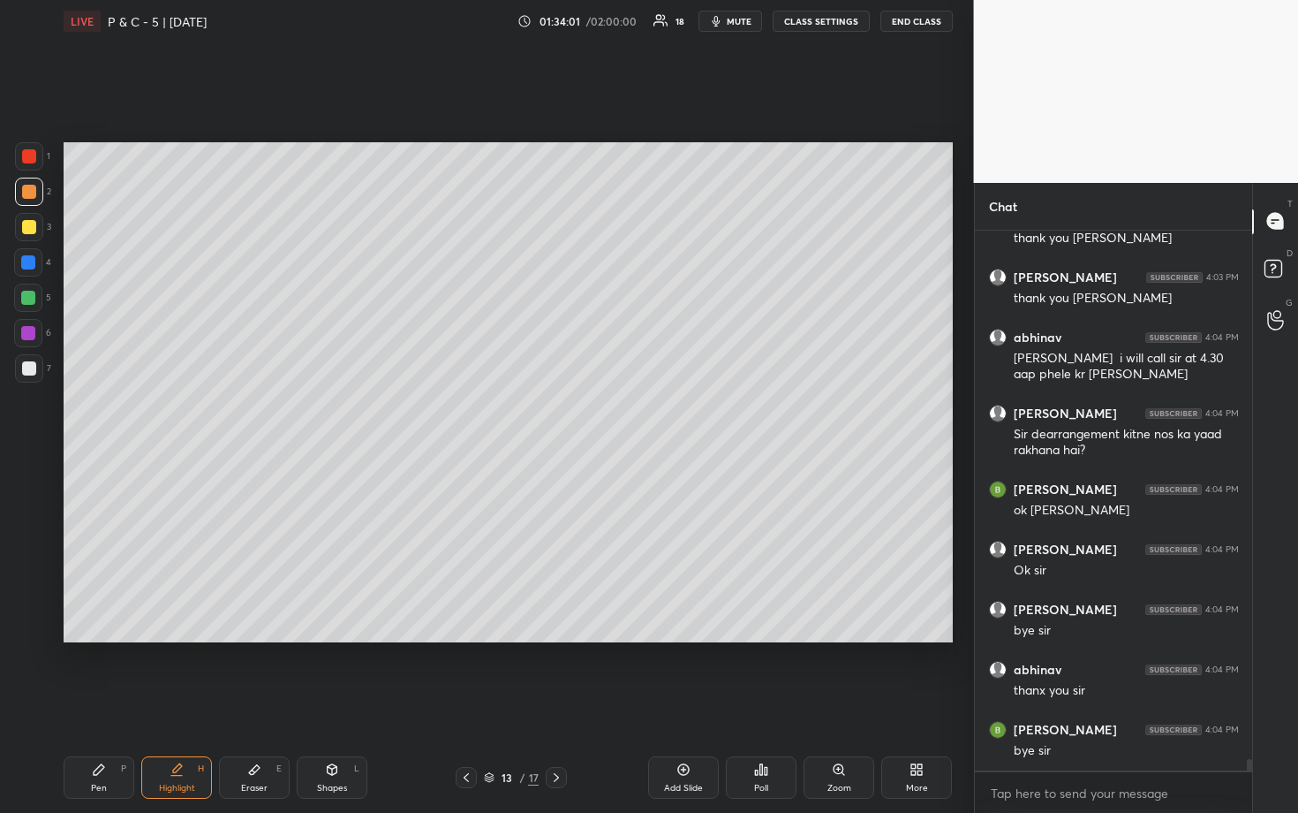
click at [927, 27] on button "END CLASS" at bounding box center [917, 21] width 72 height 21
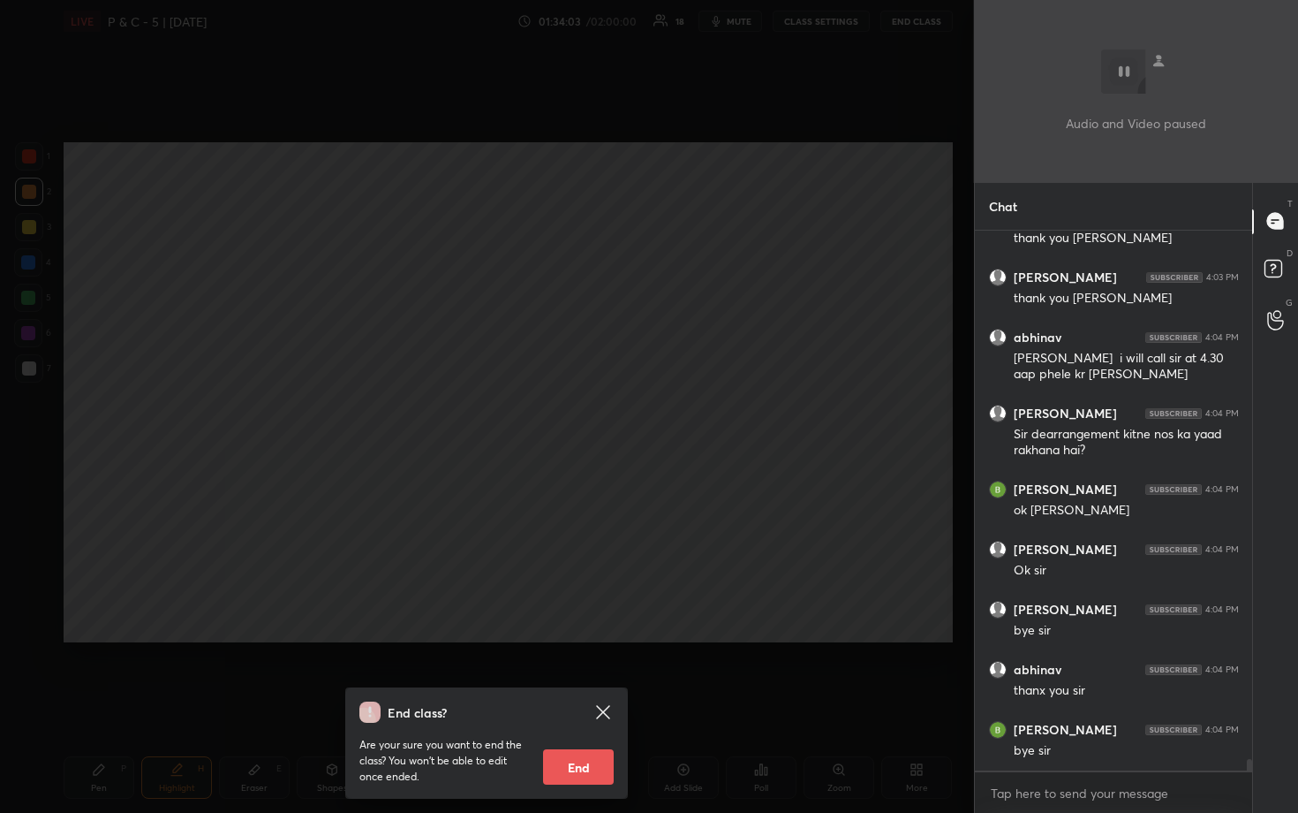
click at [584, 673] on button "End" at bounding box center [578, 766] width 71 height 35
type textarea "x"
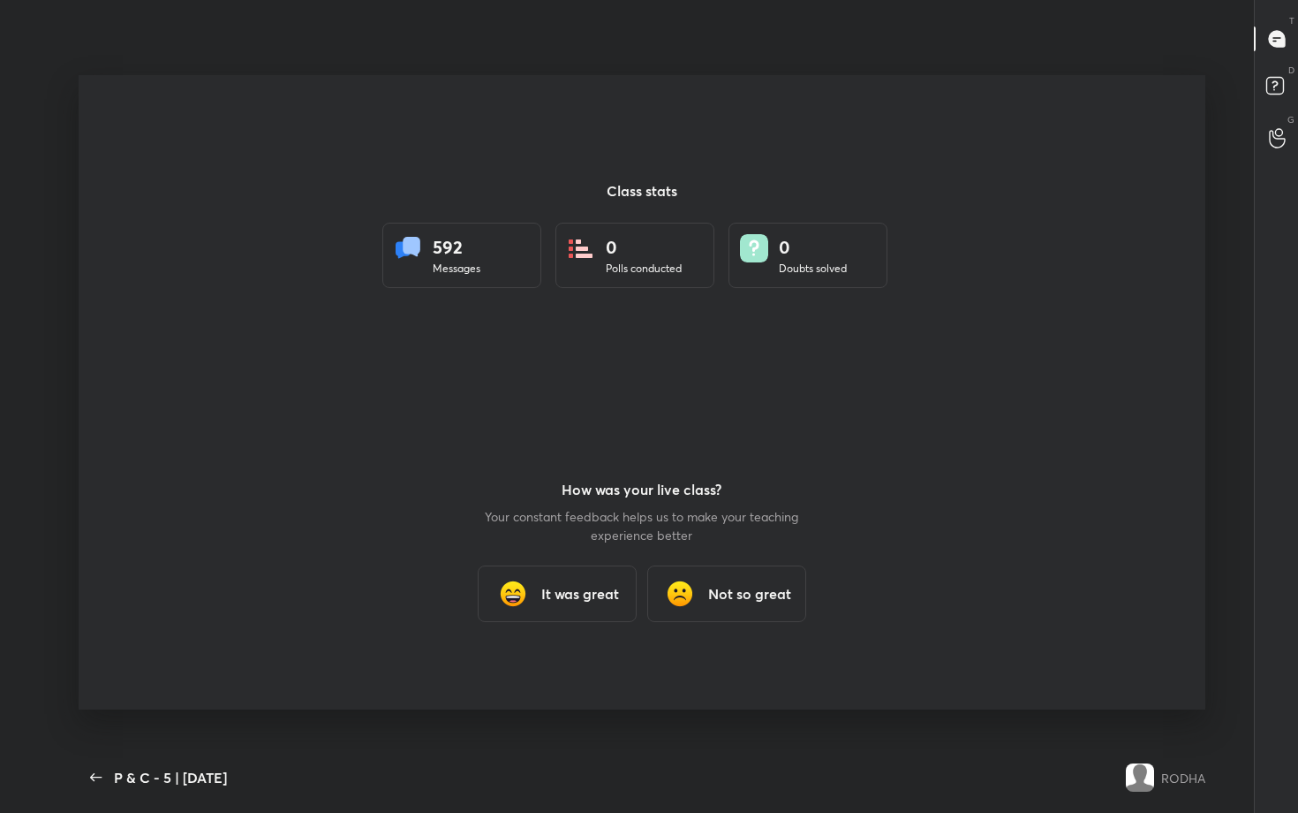
scroll to position [700, 1284]
